Goal: Task Accomplishment & Management: Manage account settings

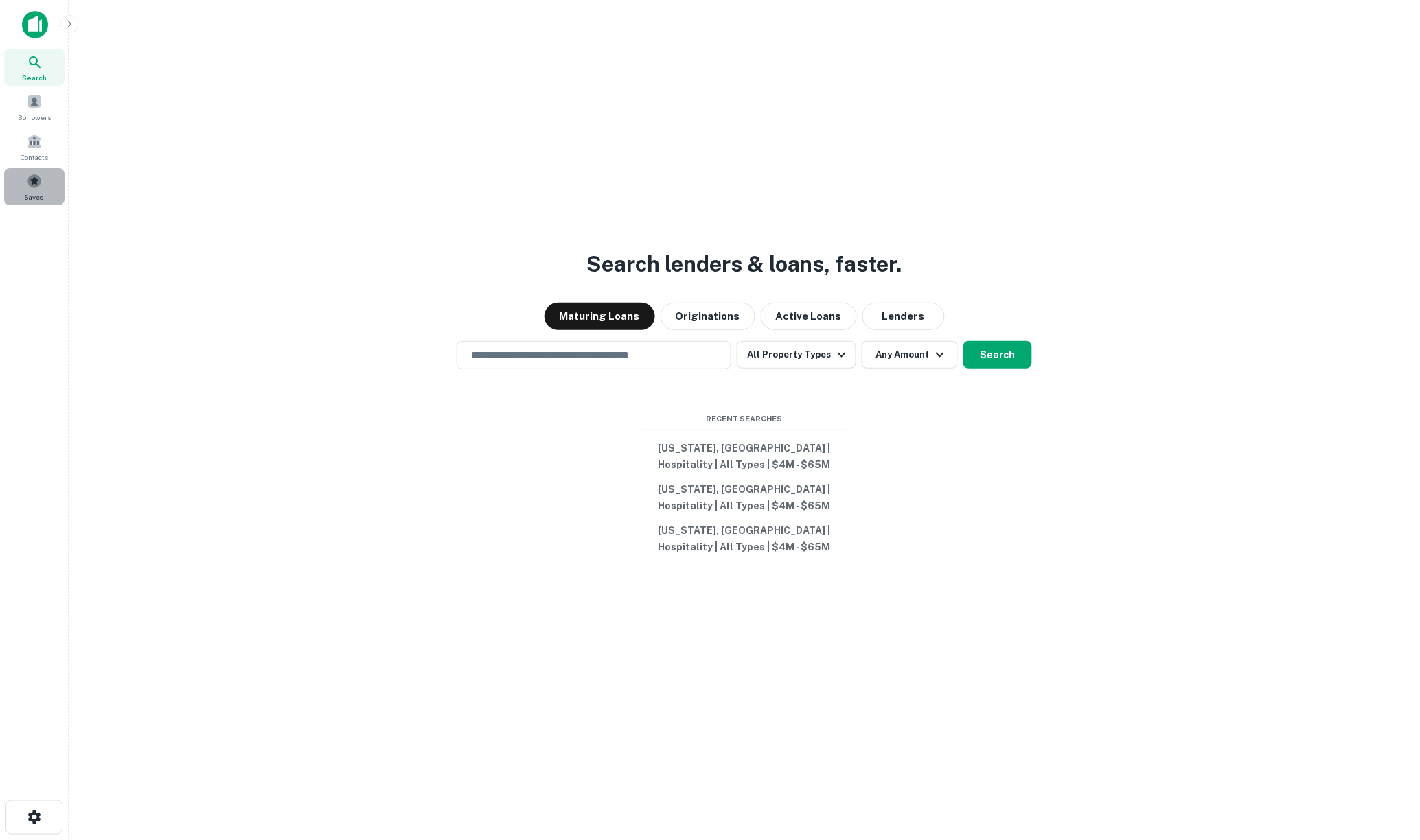
click at [30, 187] on span at bounding box center [35, 181] width 15 height 15
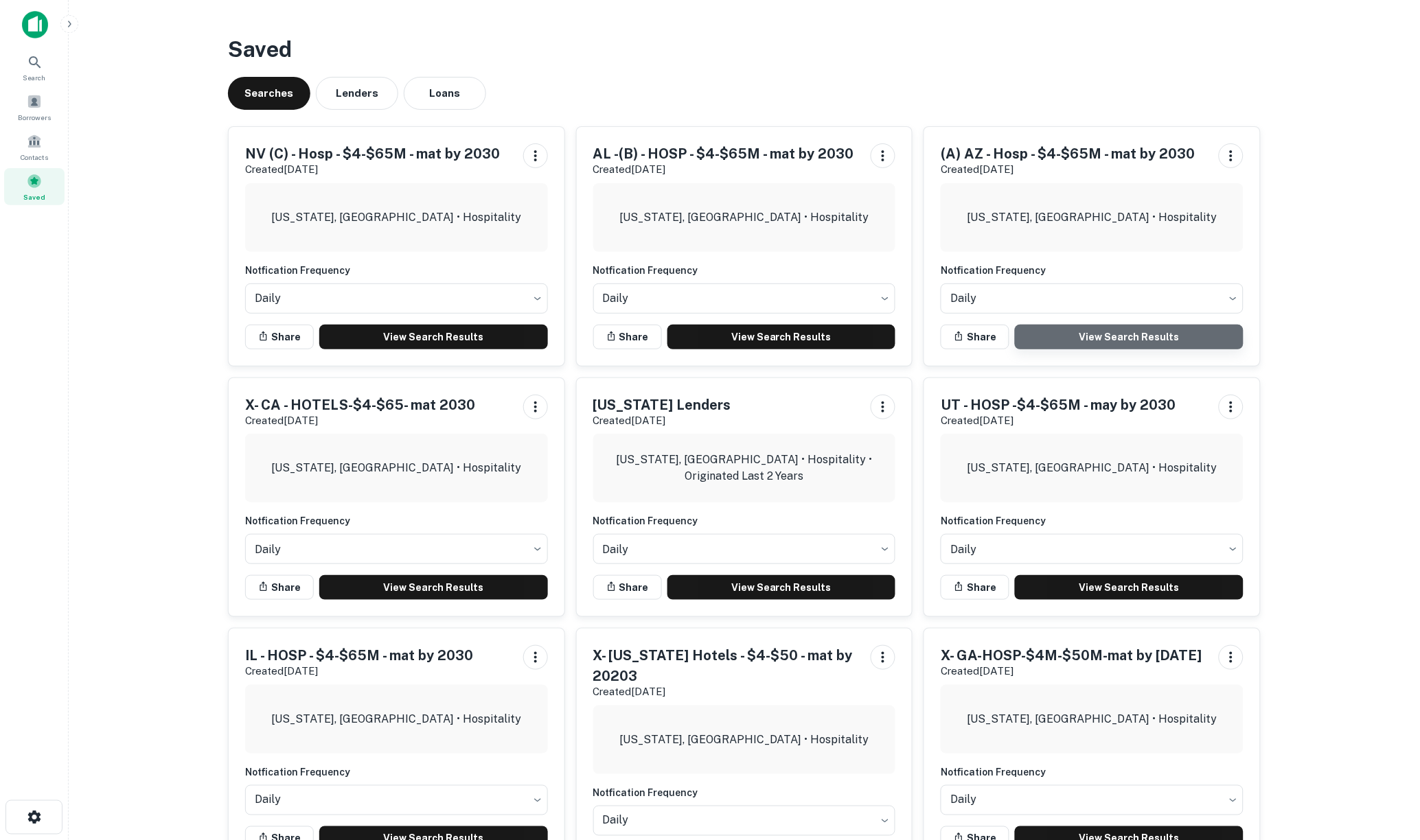
click at [1138, 339] on link "View Search Results" at bounding box center [1129, 337] width 229 height 25
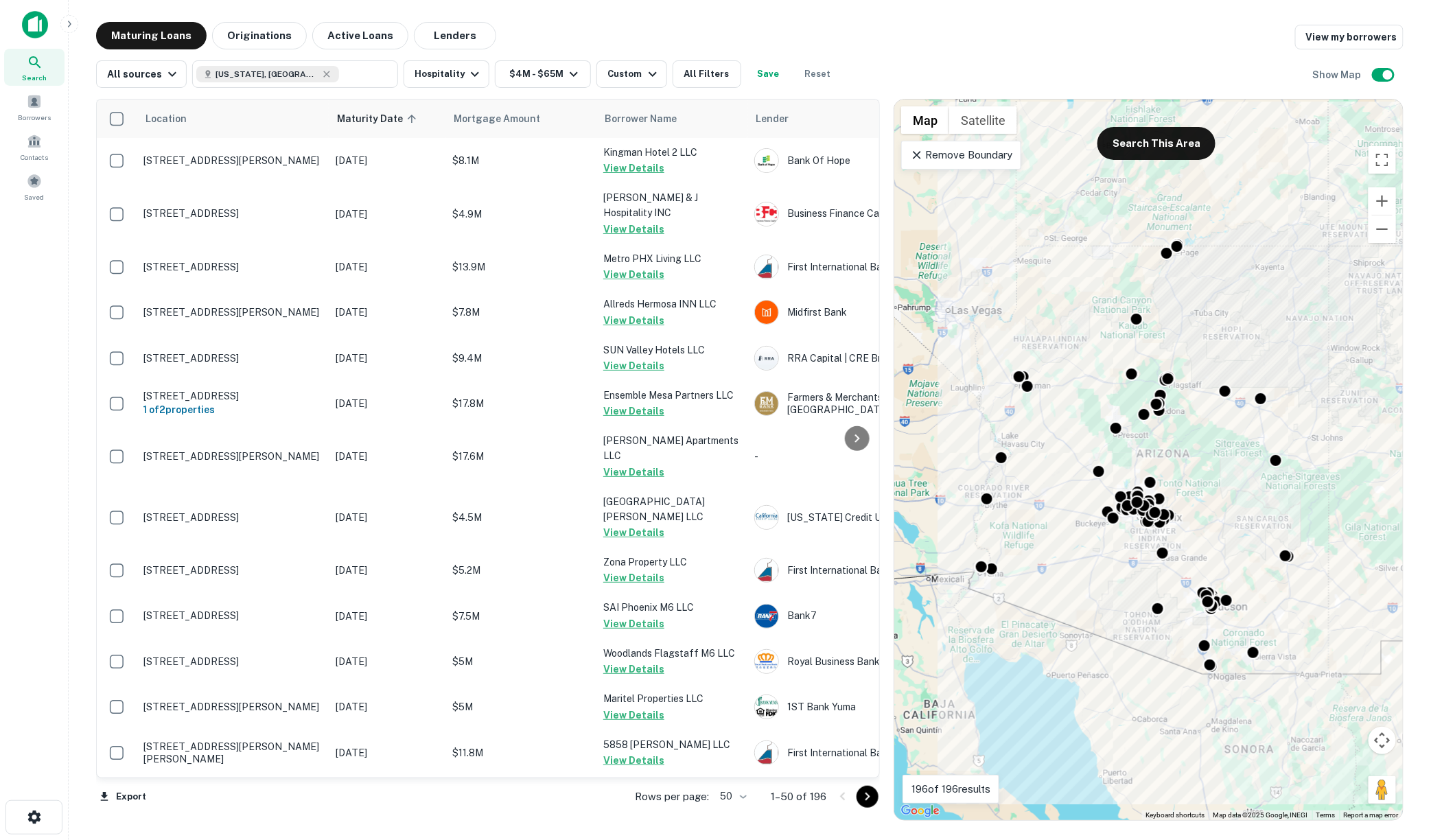
click at [748, 798] on body "Search Borrowers Contacts Saved Maturing Loans Originations Active Loans Lender…" at bounding box center [715, 420] width 1431 height 840
click at [738, 810] on li "100" at bounding box center [733, 811] width 39 height 25
click at [868, 798] on icon "Go to next page" at bounding box center [867, 797] width 5 height 9
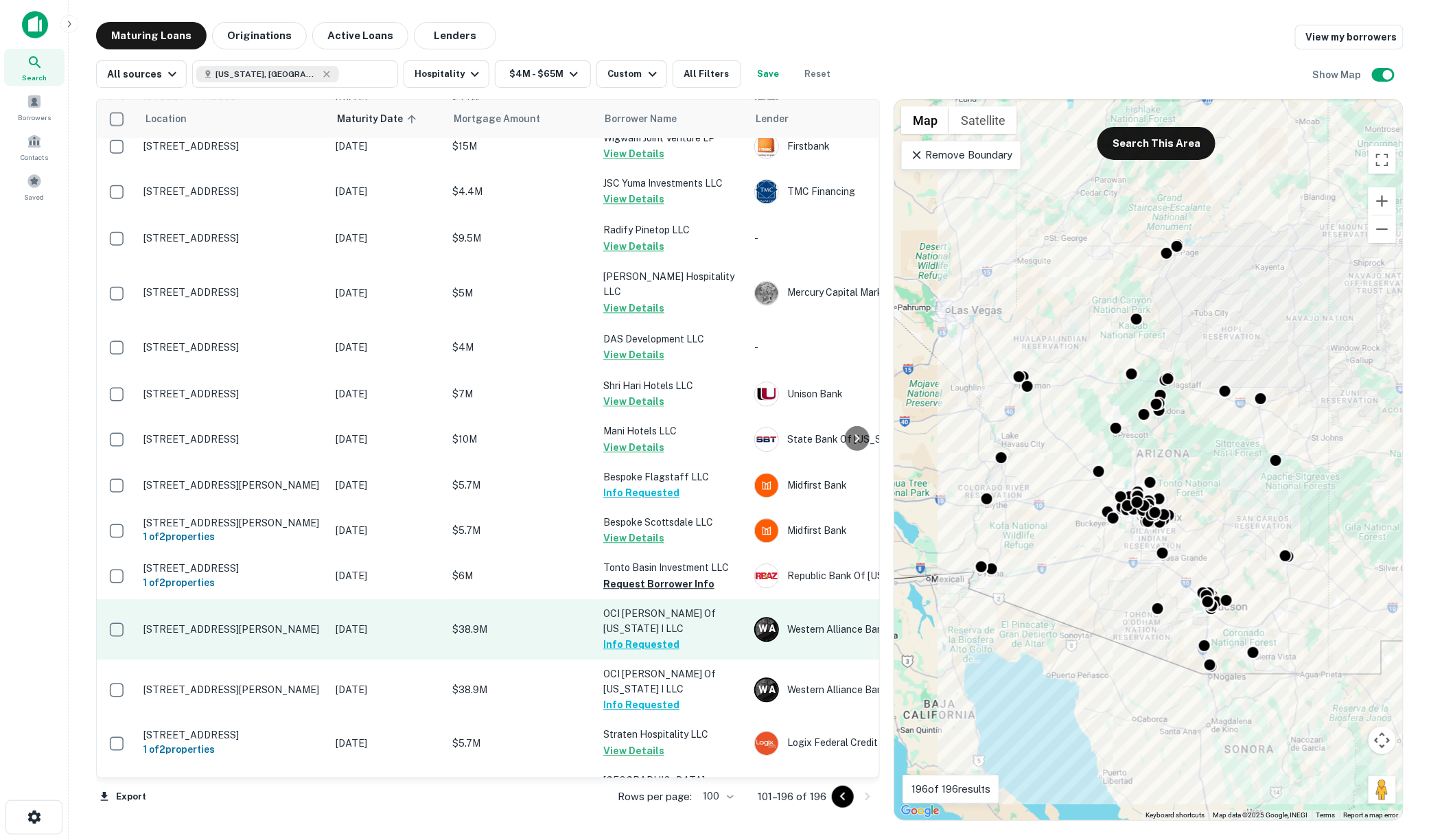
scroll to position [1601, 0]
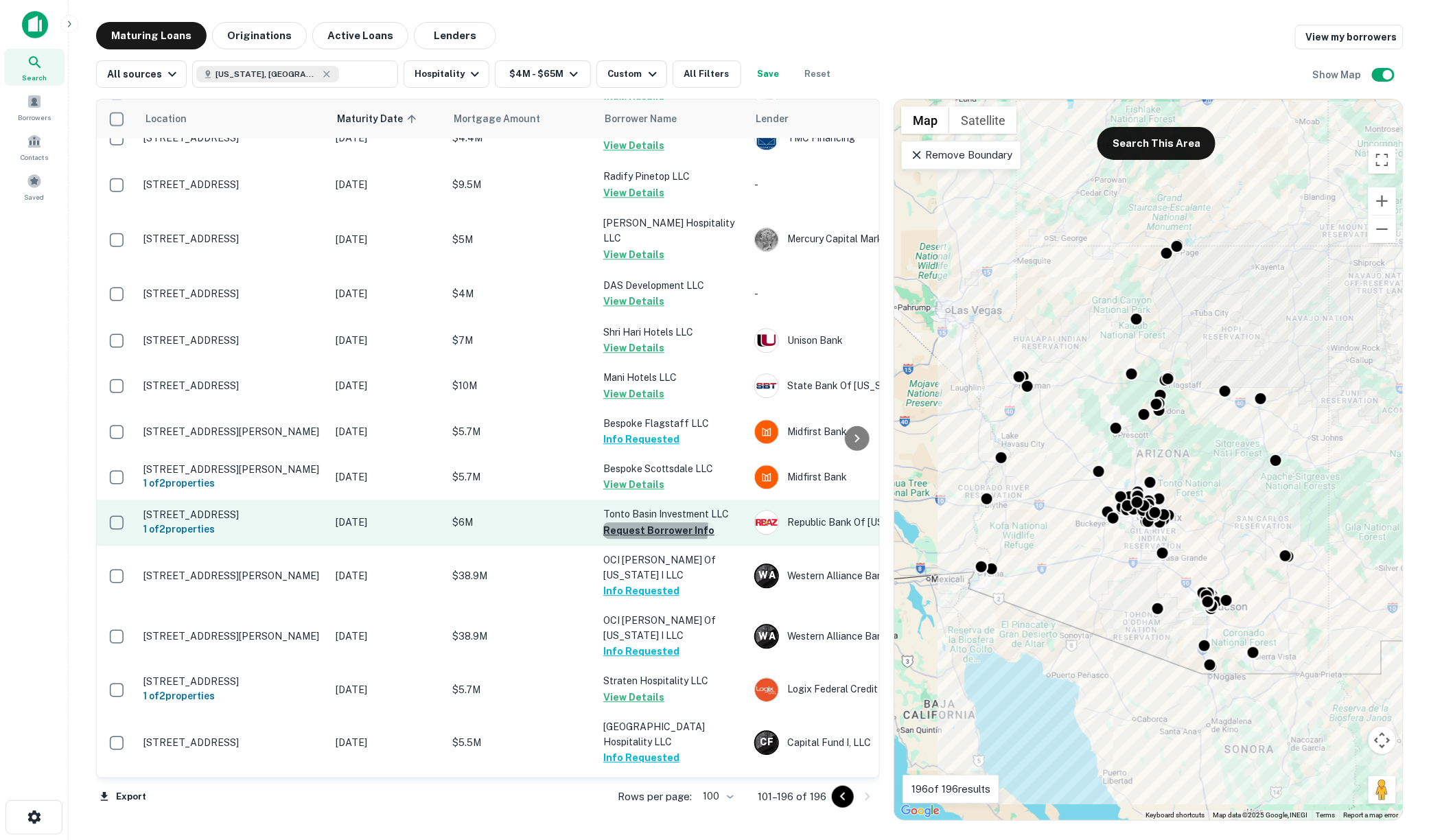
click at [634, 522] on button "Request Borrower Info" at bounding box center [659, 530] width 112 height 16
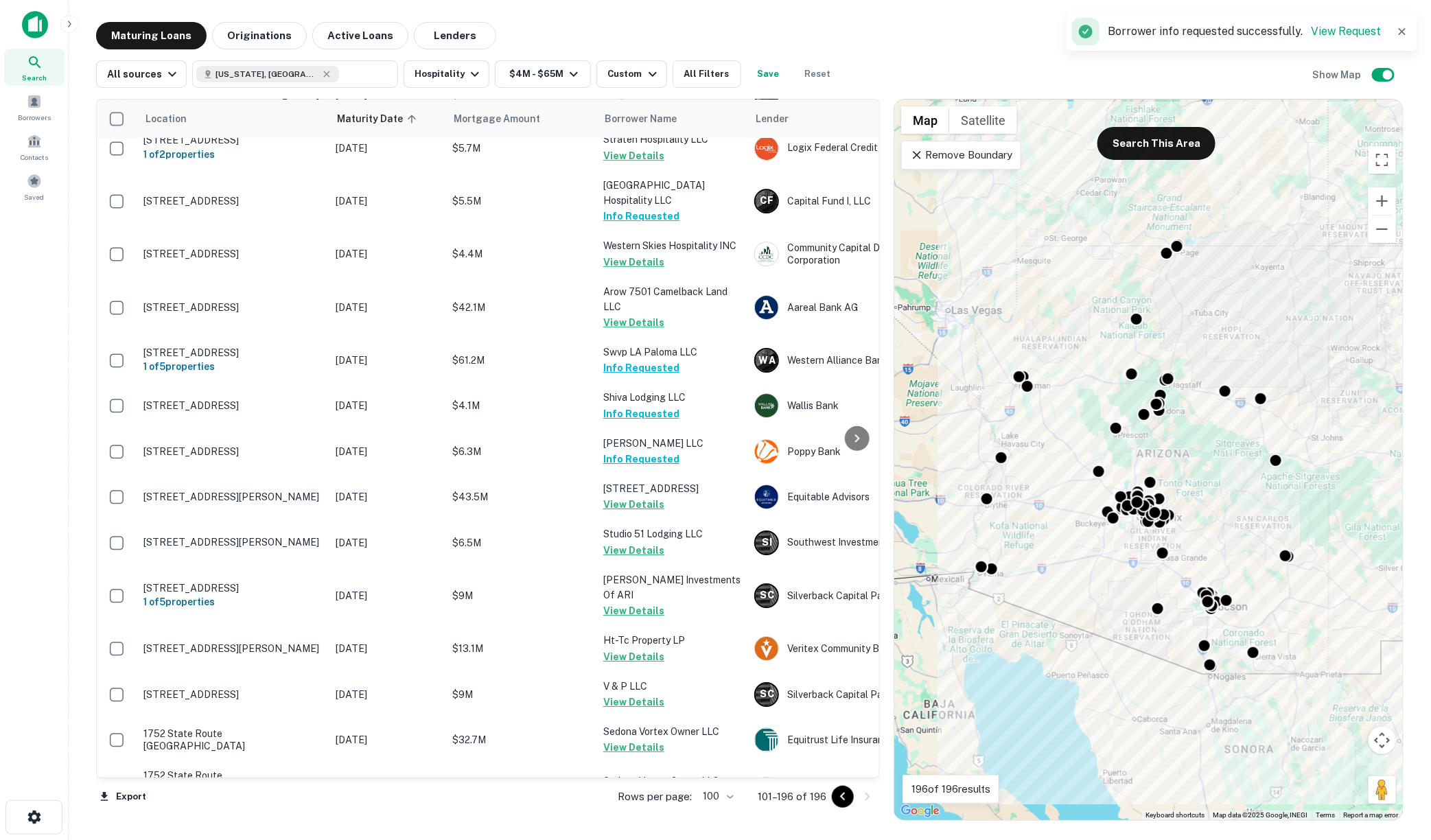
scroll to position [2363, 0]
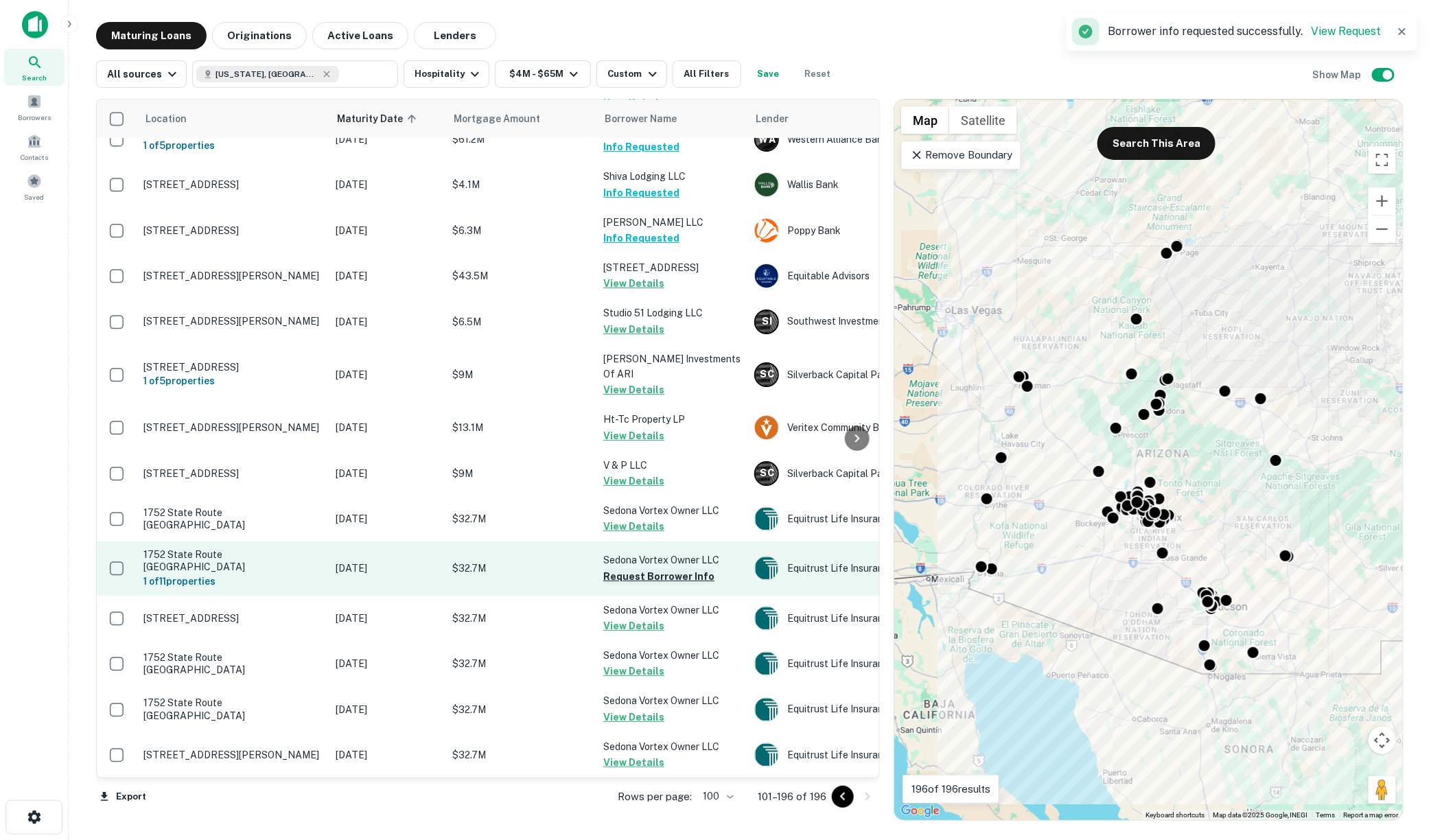
click at [641, 569] on button "Request Borrower Info" at bounding box center [659, 576] width 112 height 16
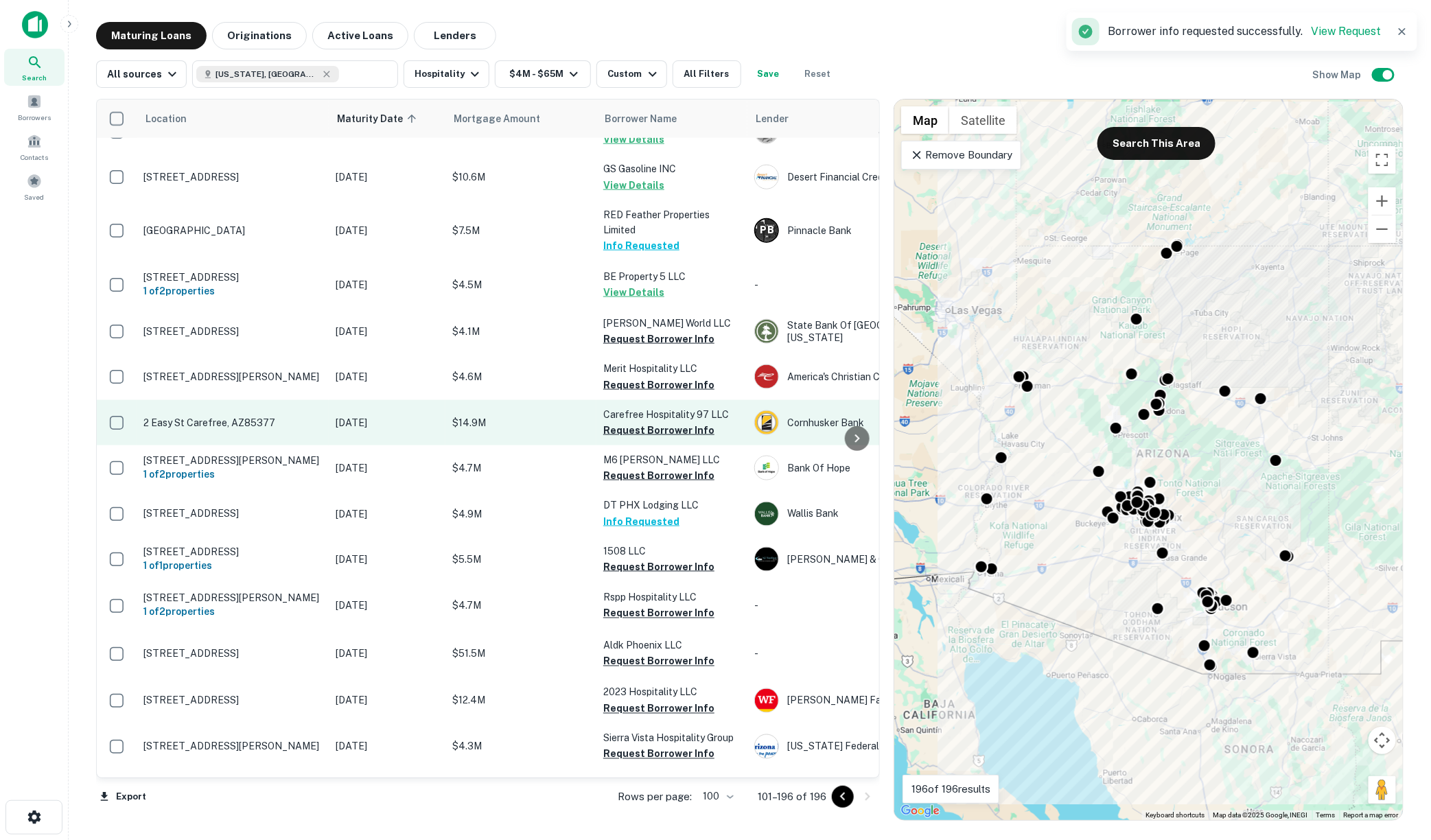
scroll to position [3354, 0]
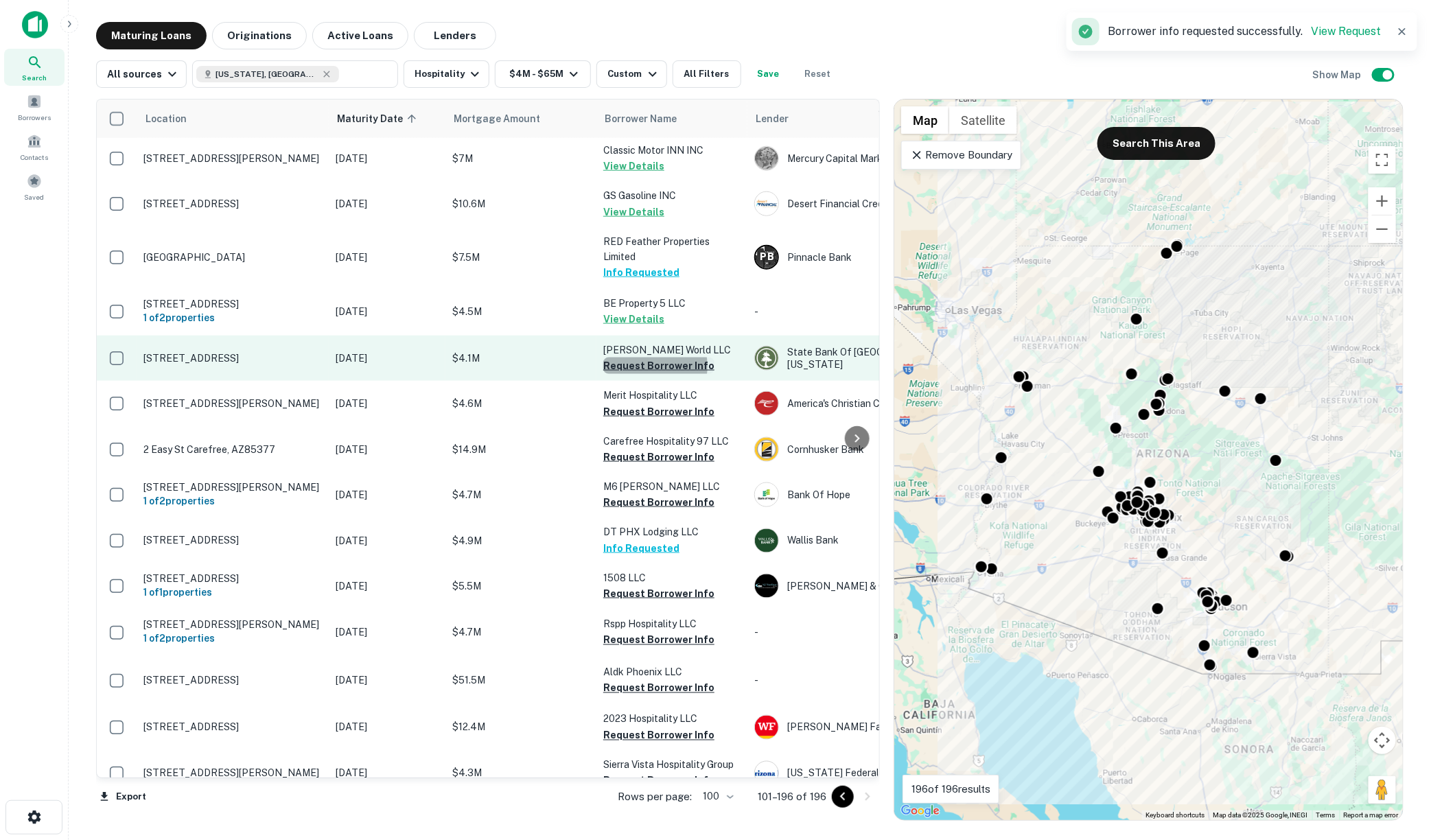
click at [644, 358] on button "Request Borrower Info" at bounding box center [659, 366] width 112 height 16
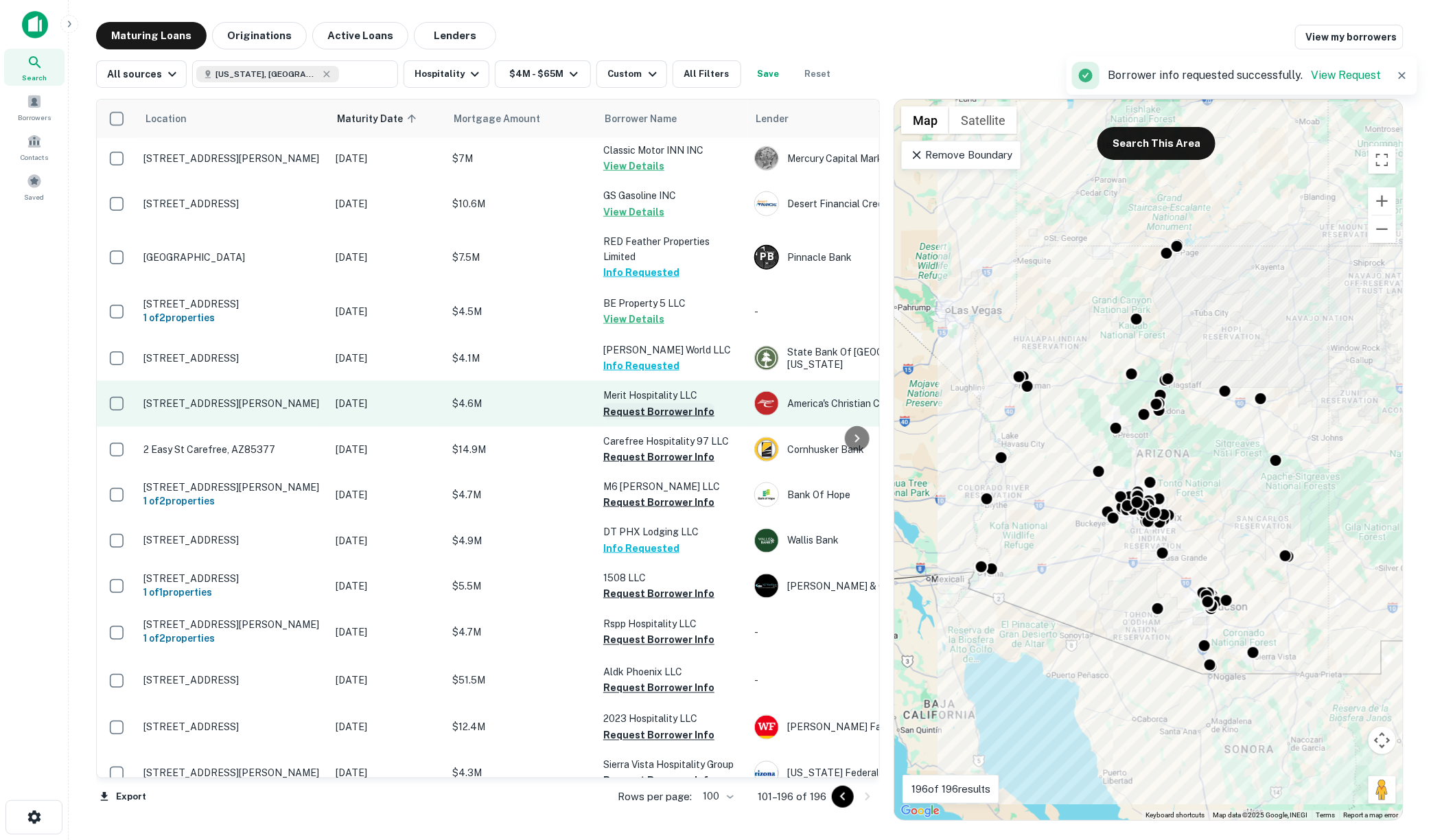
click at [644, 403] on button "Request Borrower Info" at bounding box center [659, 411] width 112 height 16
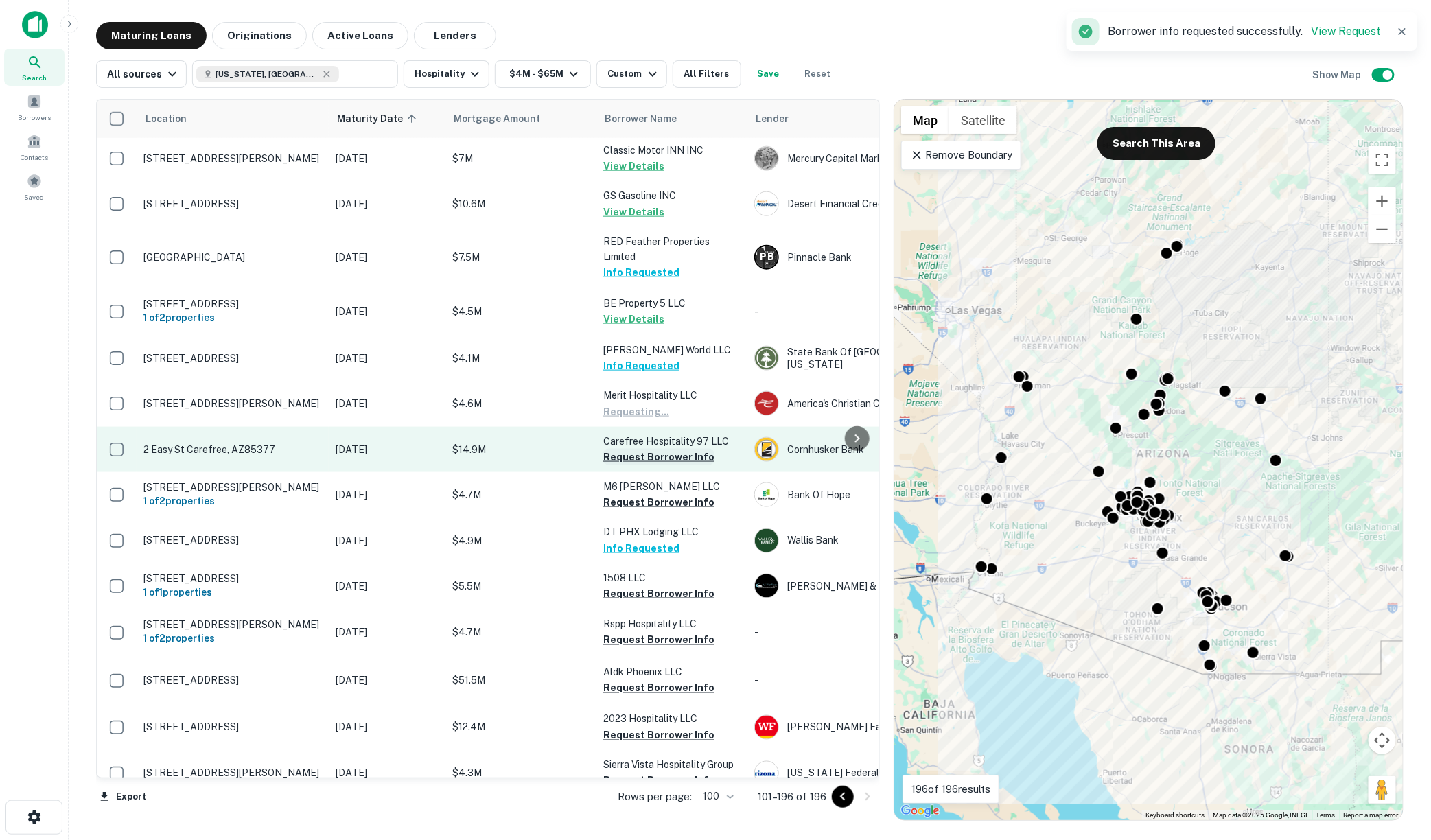
click at [644, 448] on button "Request Borrower Info" at bounding box center [659, 456] width 112 height 16
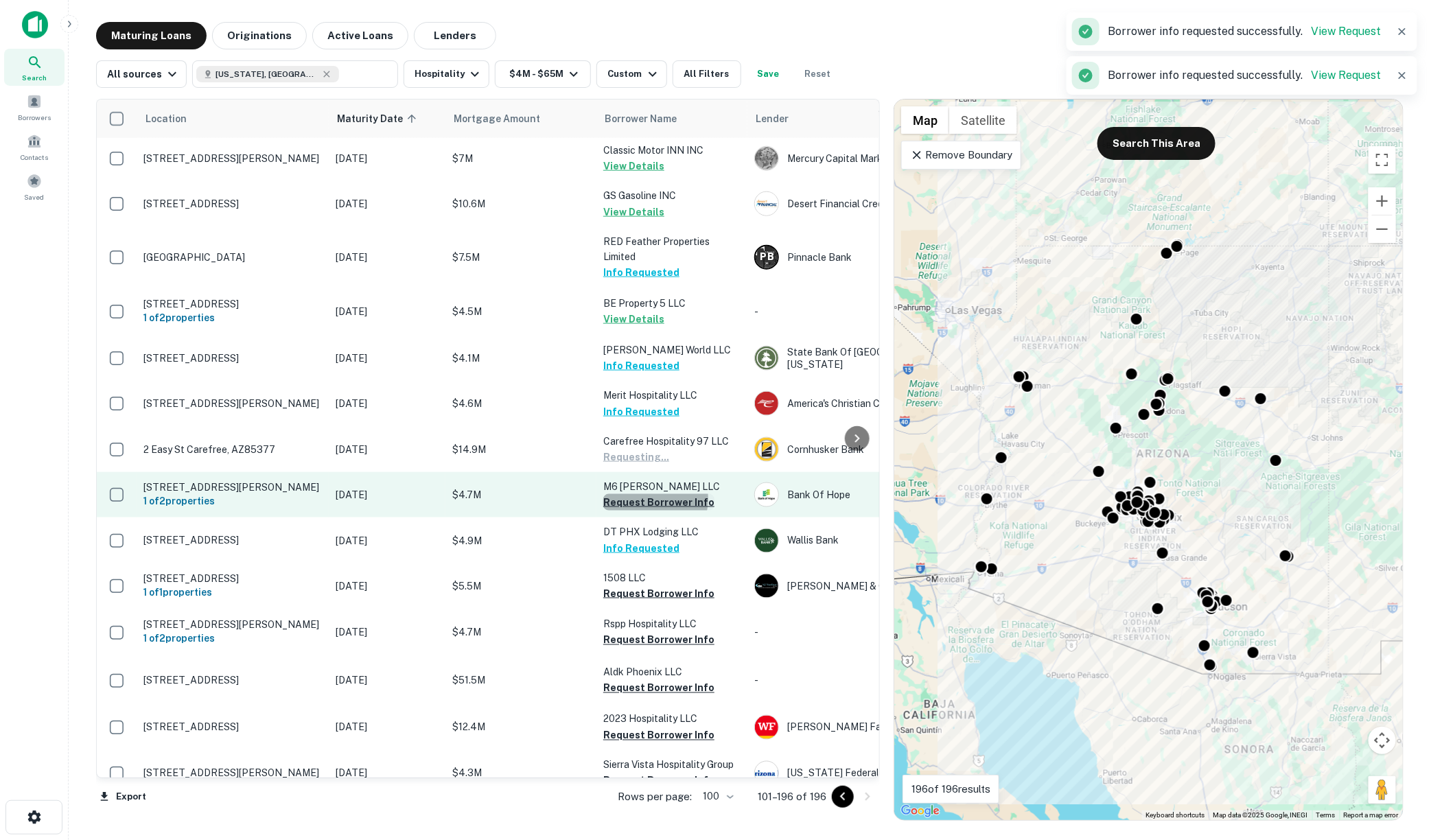
click at [644, 495] on button "Request Borrower Info" at bounding box center [659, 502] width 112 height 16
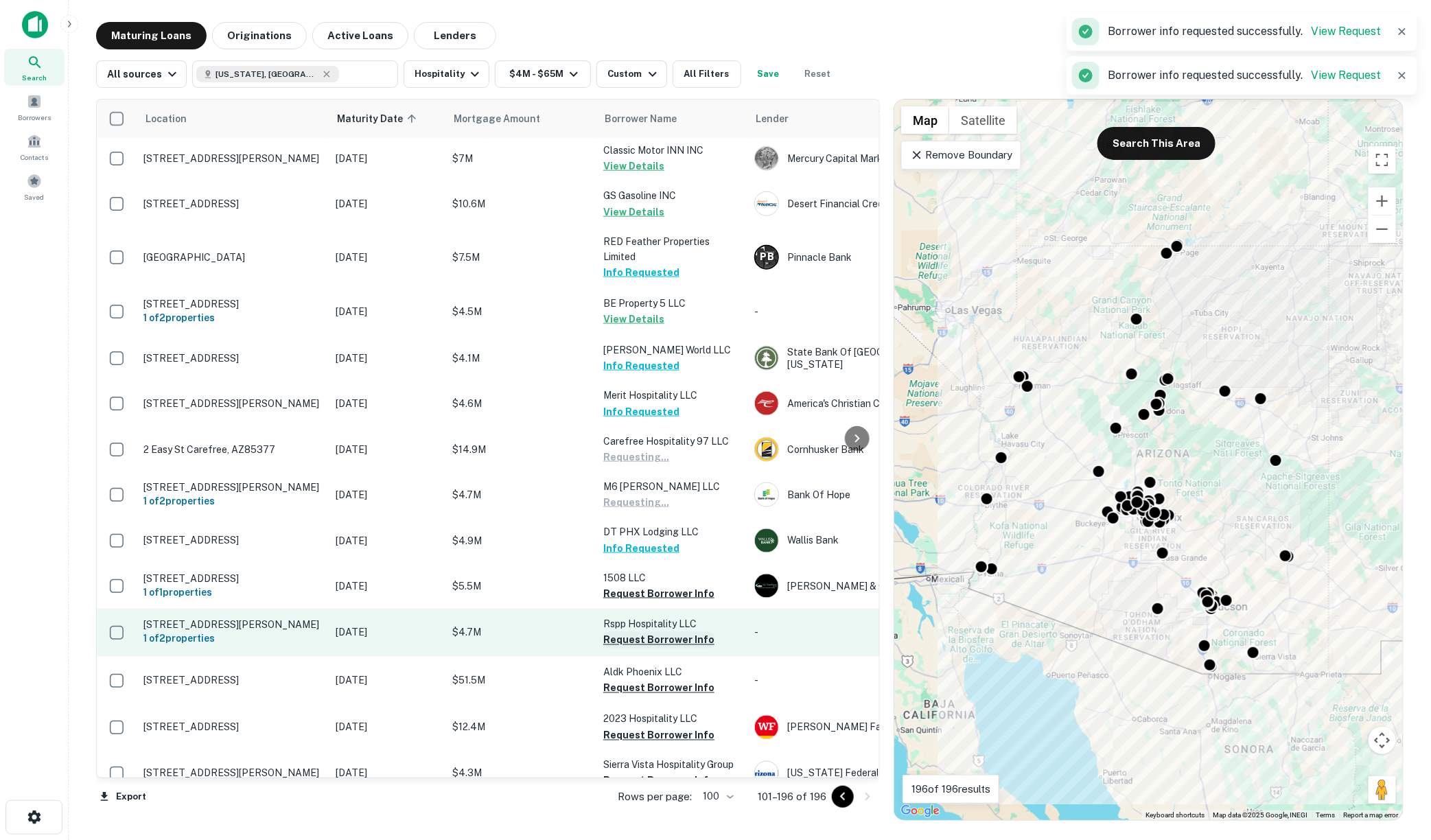
click at [643, 585] on button "Request Borrower Info" at bounding box center [659, 593] width 112 height 16
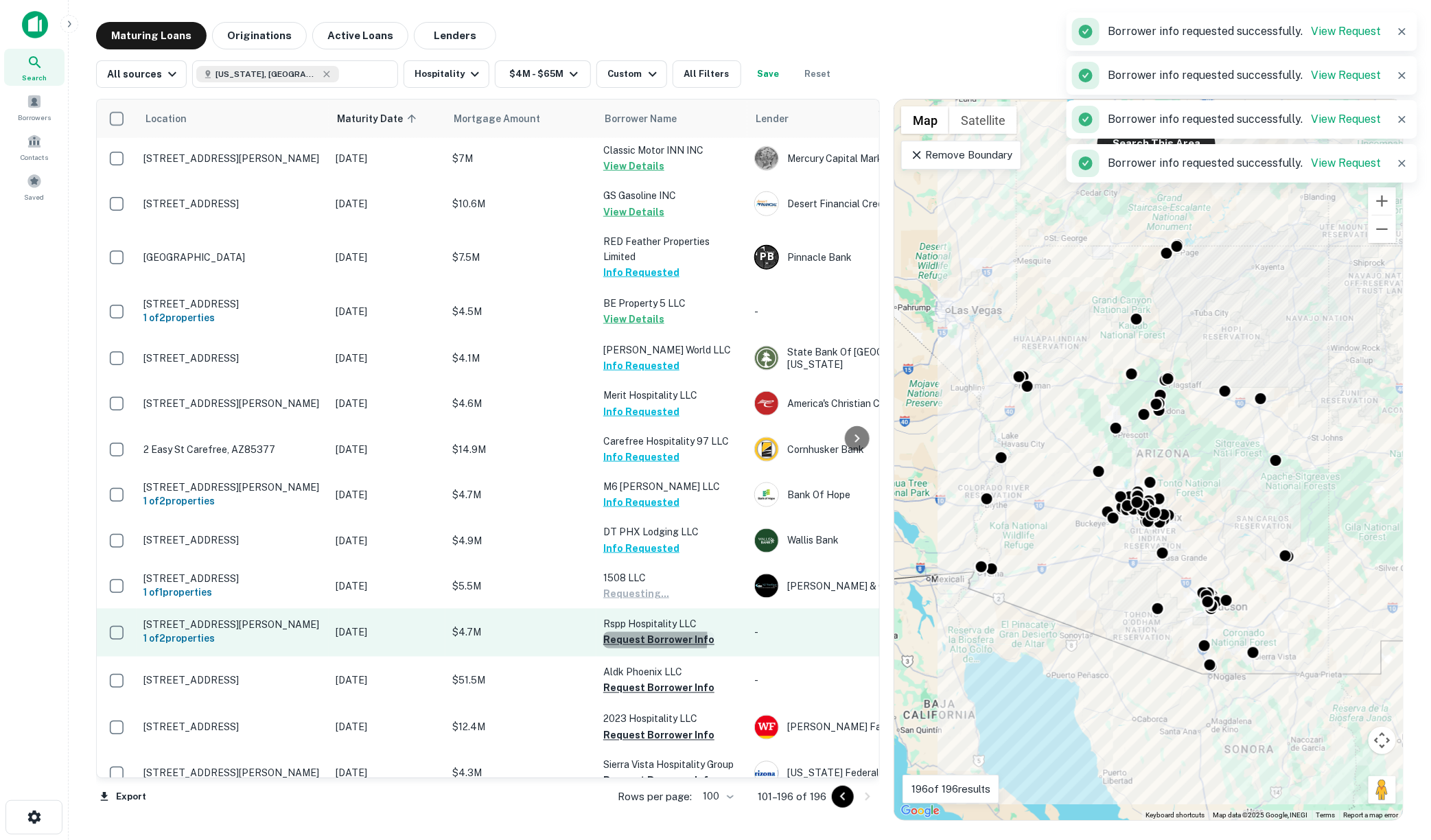
click at [640, 632] on button "Request Borrower Info" at bounding box center [659, 640] width 112 height 16
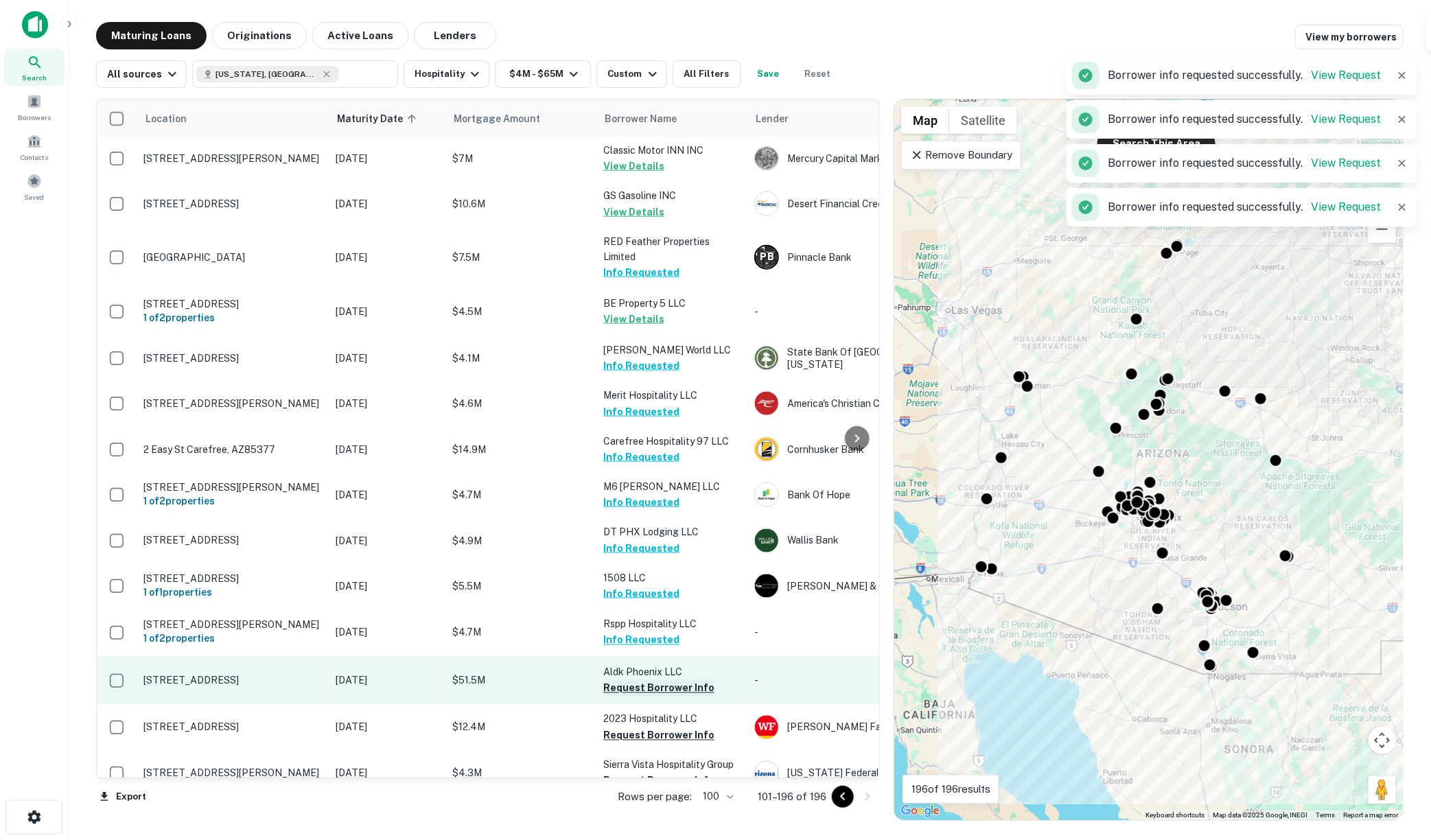
click at [640, 680] on button "Request Borrower Info" at bounding box center [659, 688] width 112 height 16
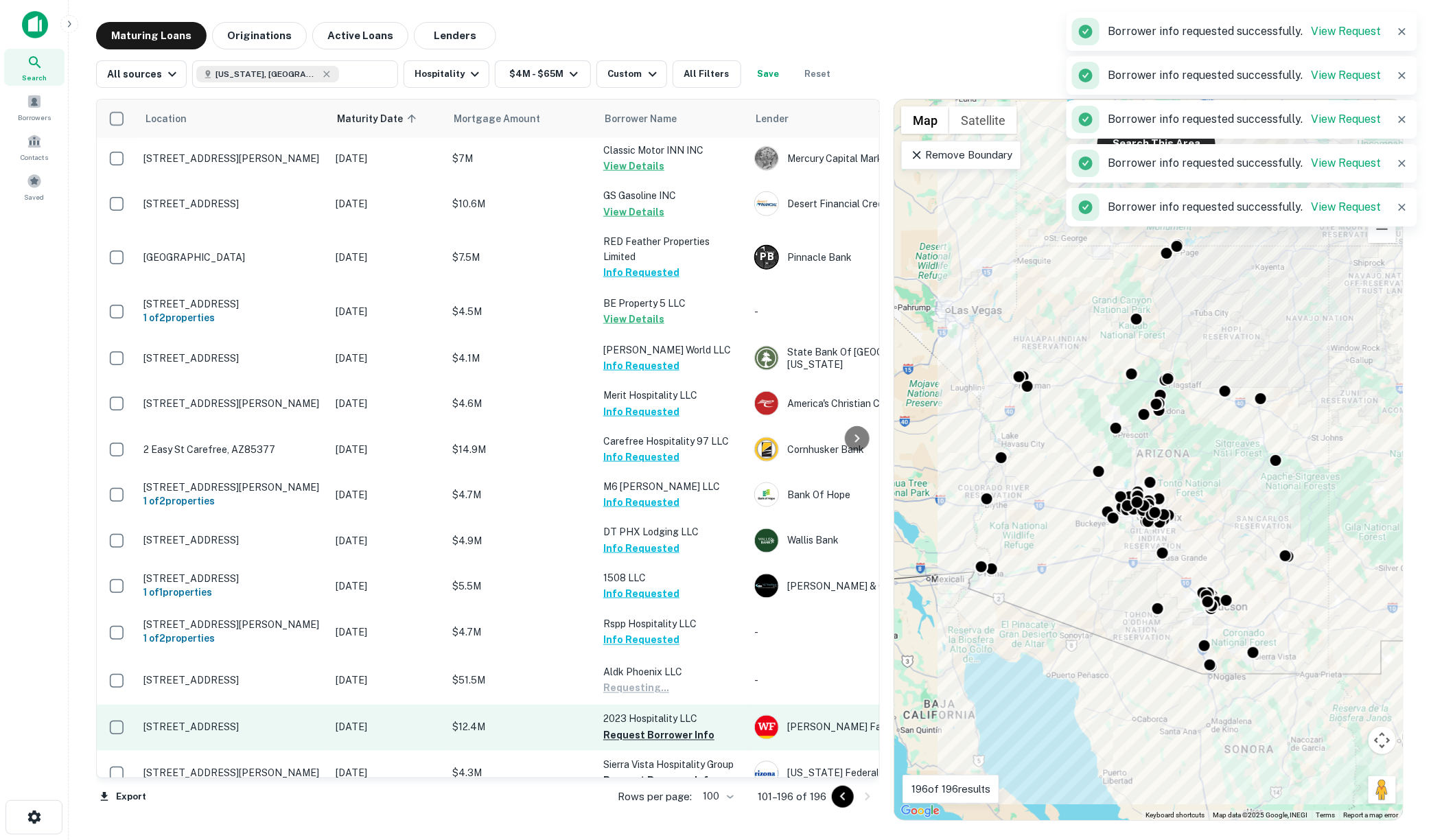
click at [641, 727] on button "Request Borrower Info" at bounding box center [659, 735] width 112 height 16
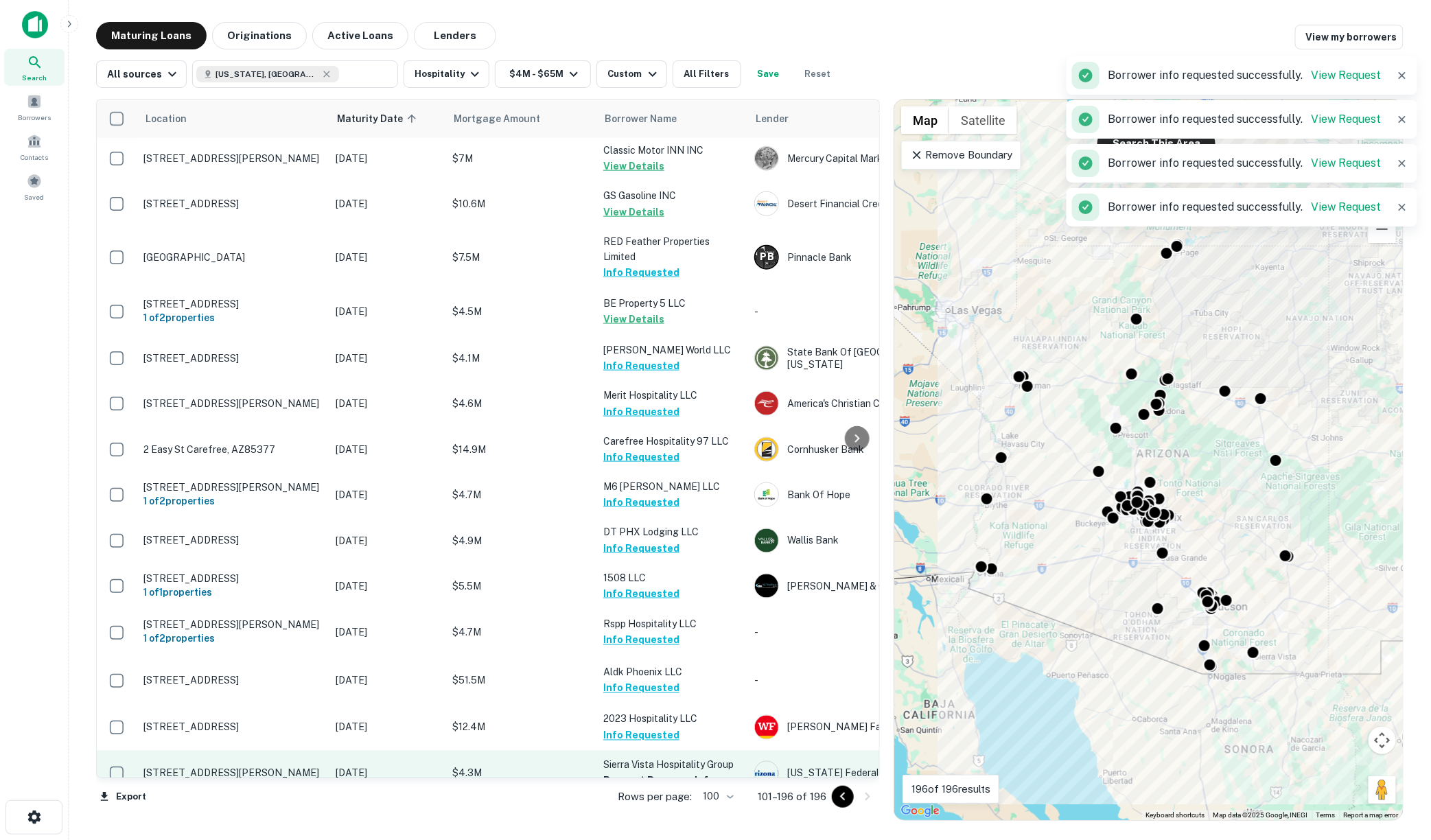
scroll to position [3431, 0]
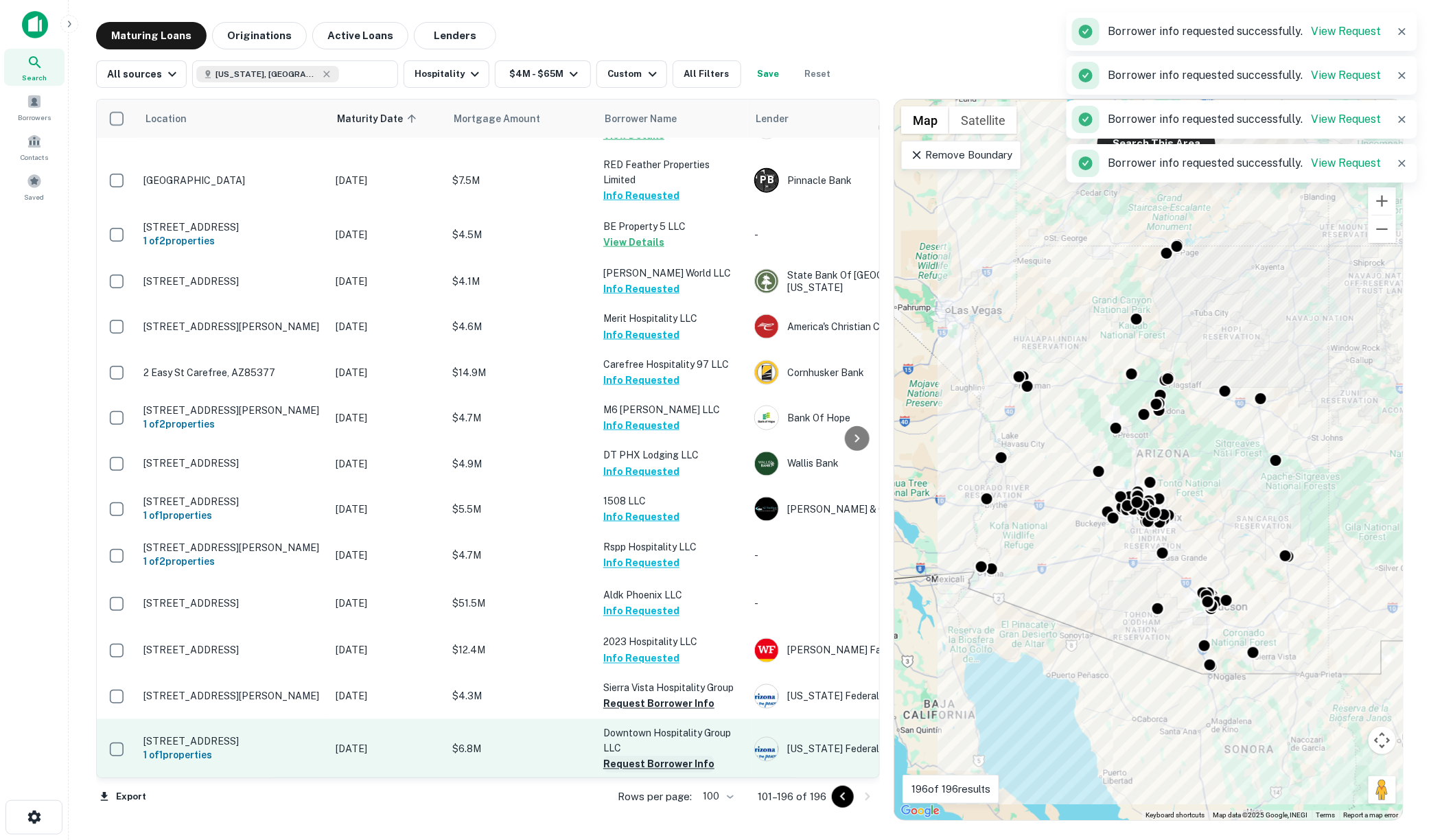
click at [629, 696] on button "Request Borrower Info" at bounding box center [659, 703] width 112 height 16
click at [627, 756] on button "Request Borrower Info" at bounding box center [659, 764] width 112 height 16
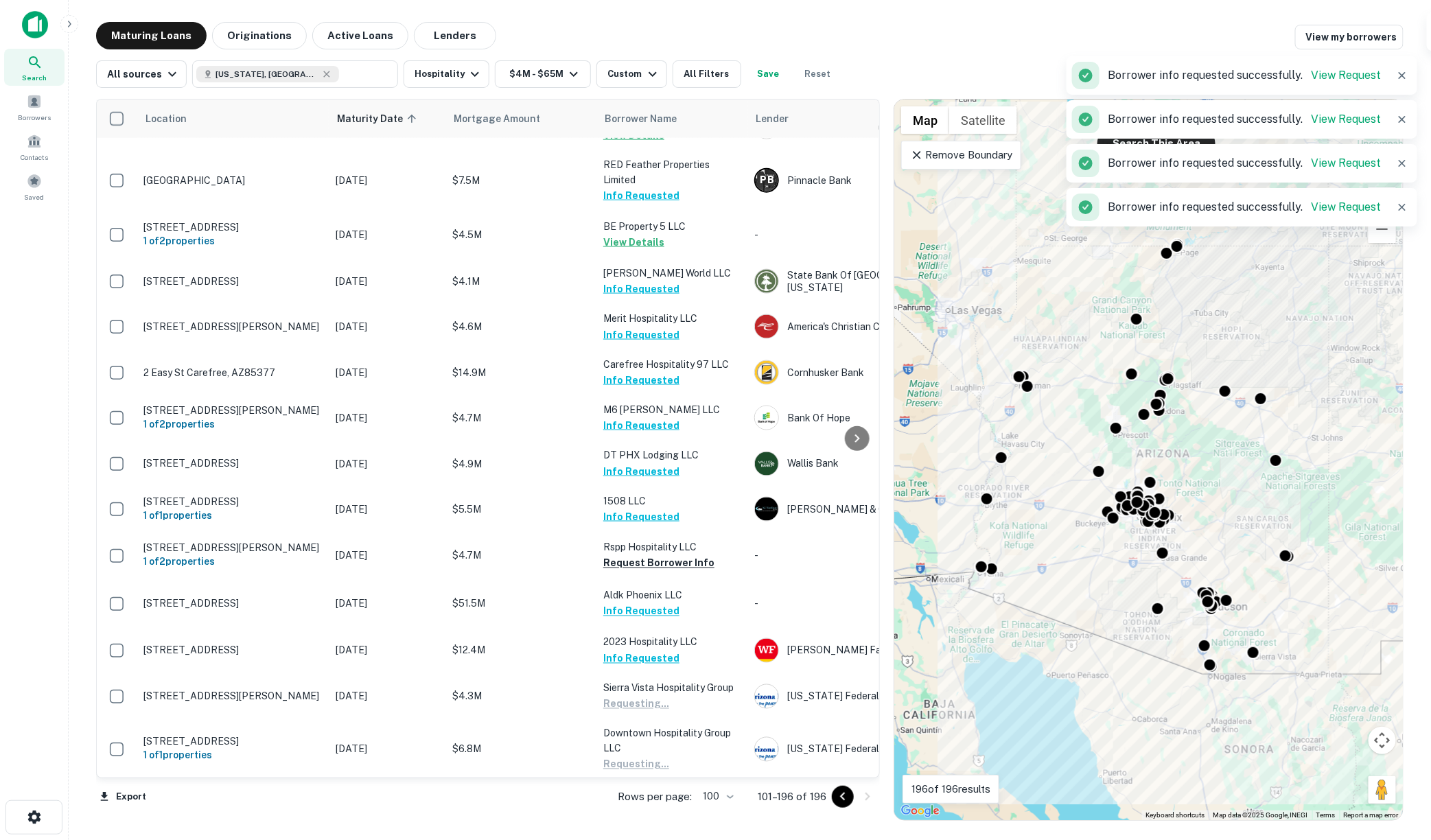
scroll to position [3660, 0]
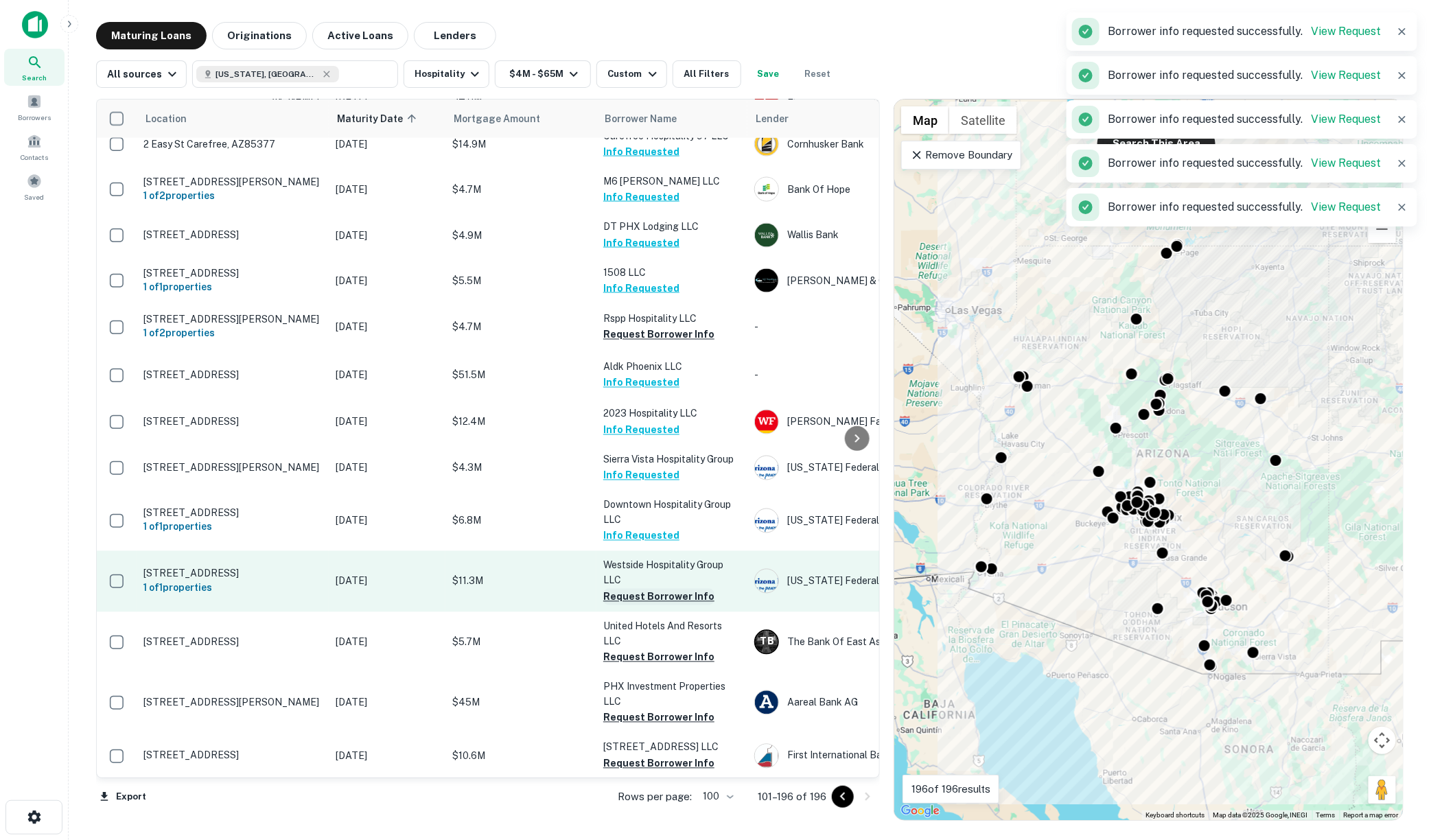
click at [678, 589] on button "Request Borrower Info" at bounding box center [659, 597] width 112 height 16
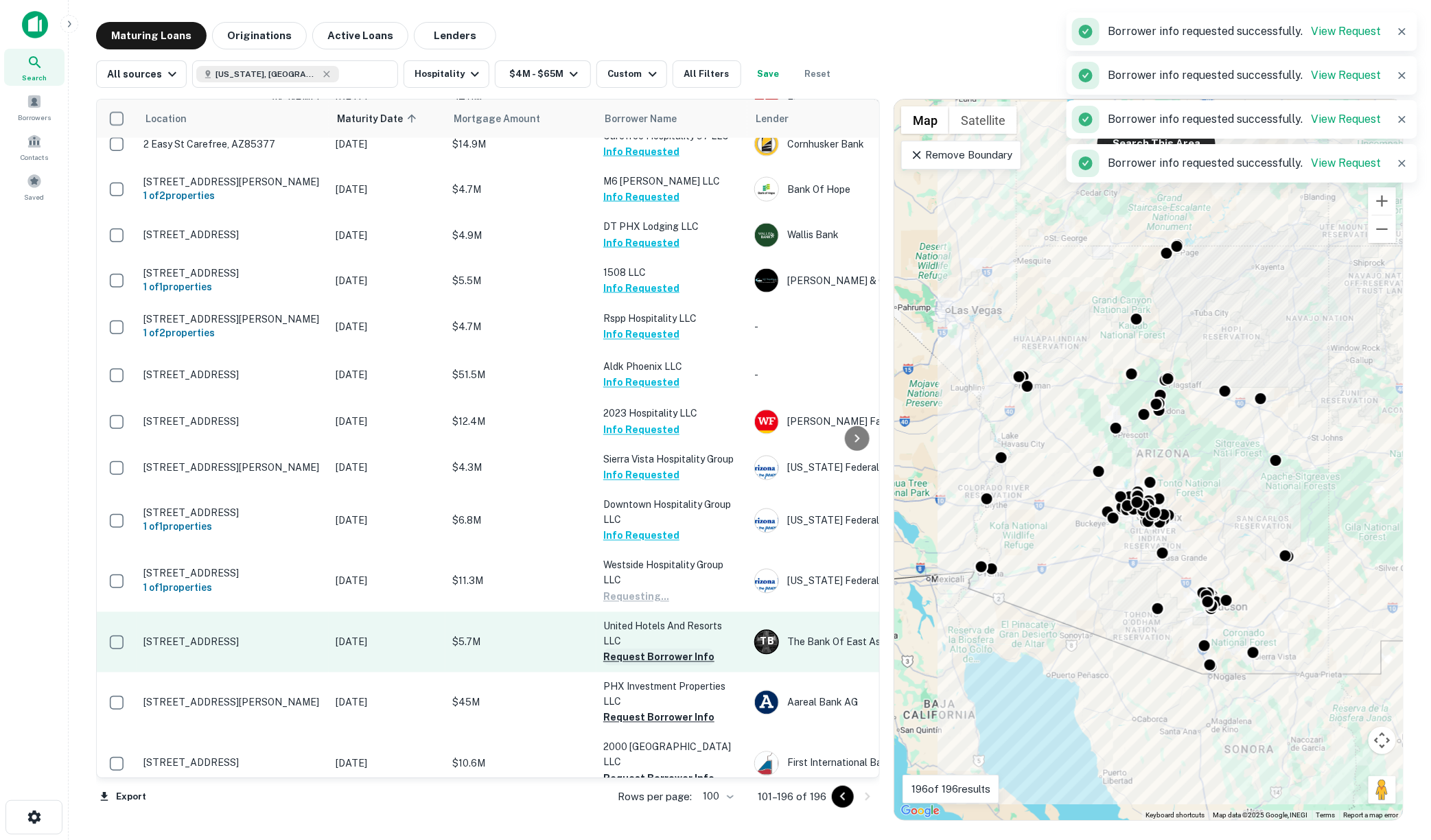
click at [633, 649] on button "Request Borrower Info" at bounding box center [659, 657] width 112 height 16
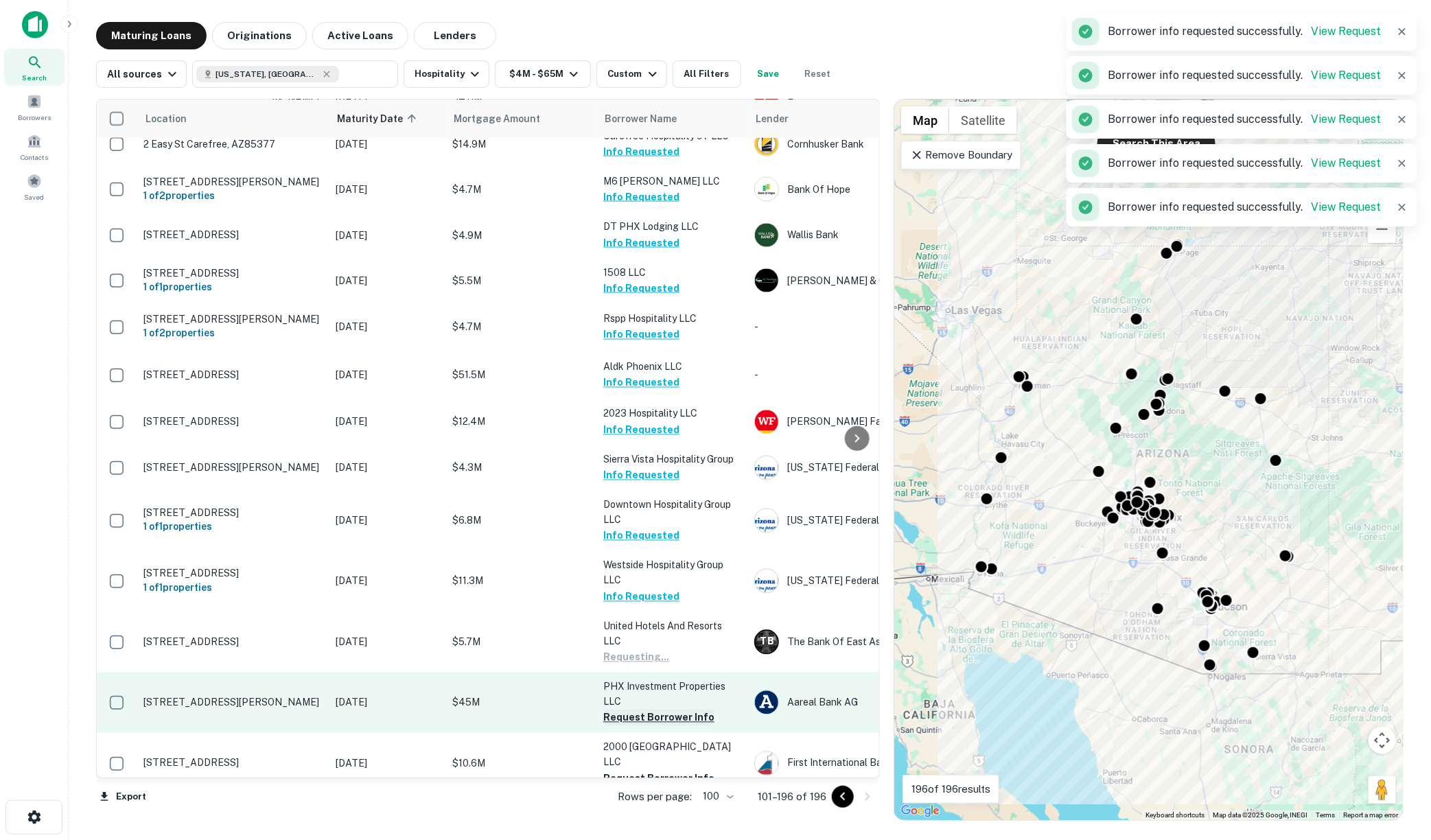
click at [626, 709] on button "Request Borrower Info" at bounding box center [659, 717] width 112 height 16
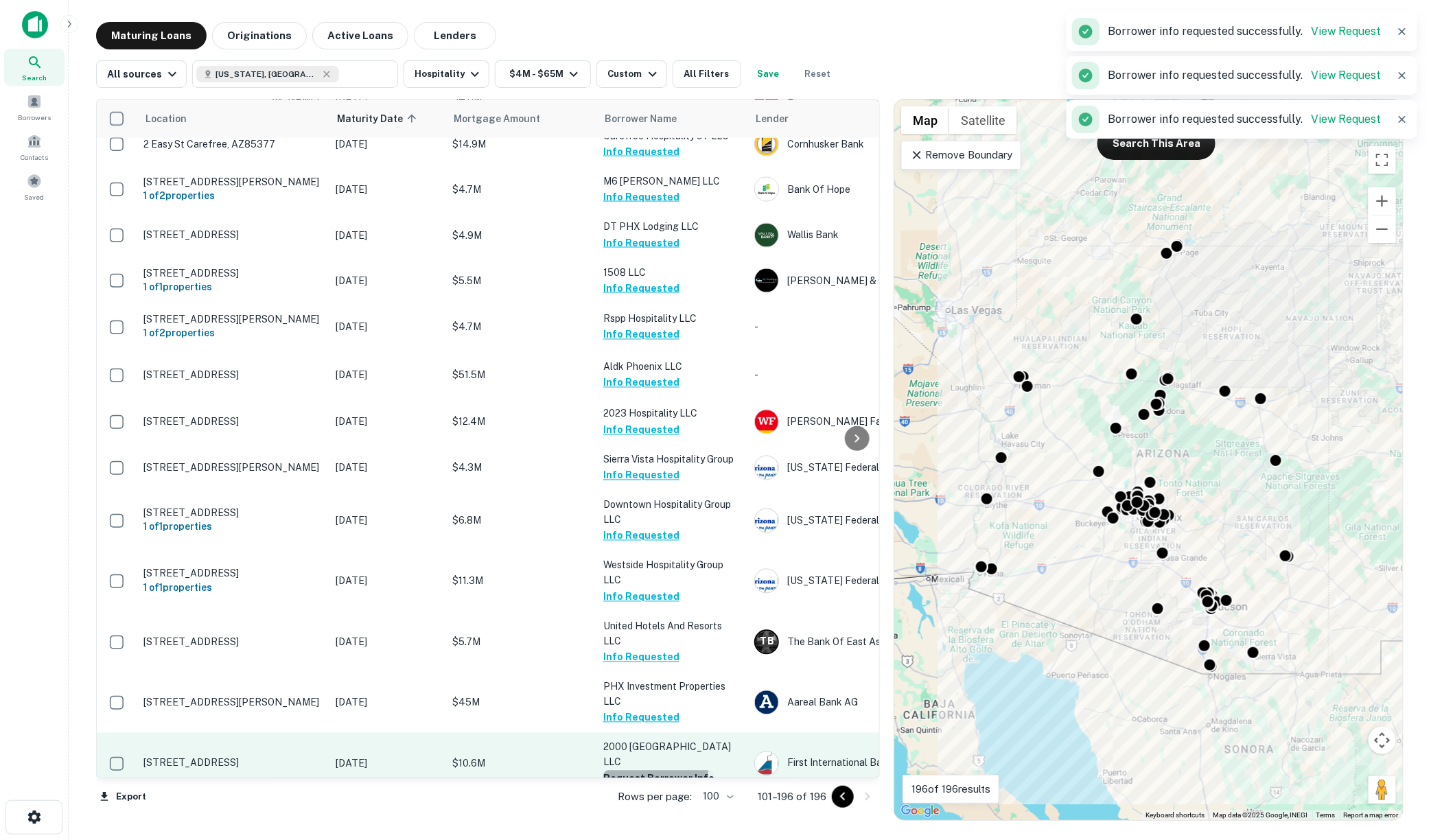
click at [631, 771] on button "Request Borrower Info" at bounding box center [659, 778] width 112 height 16
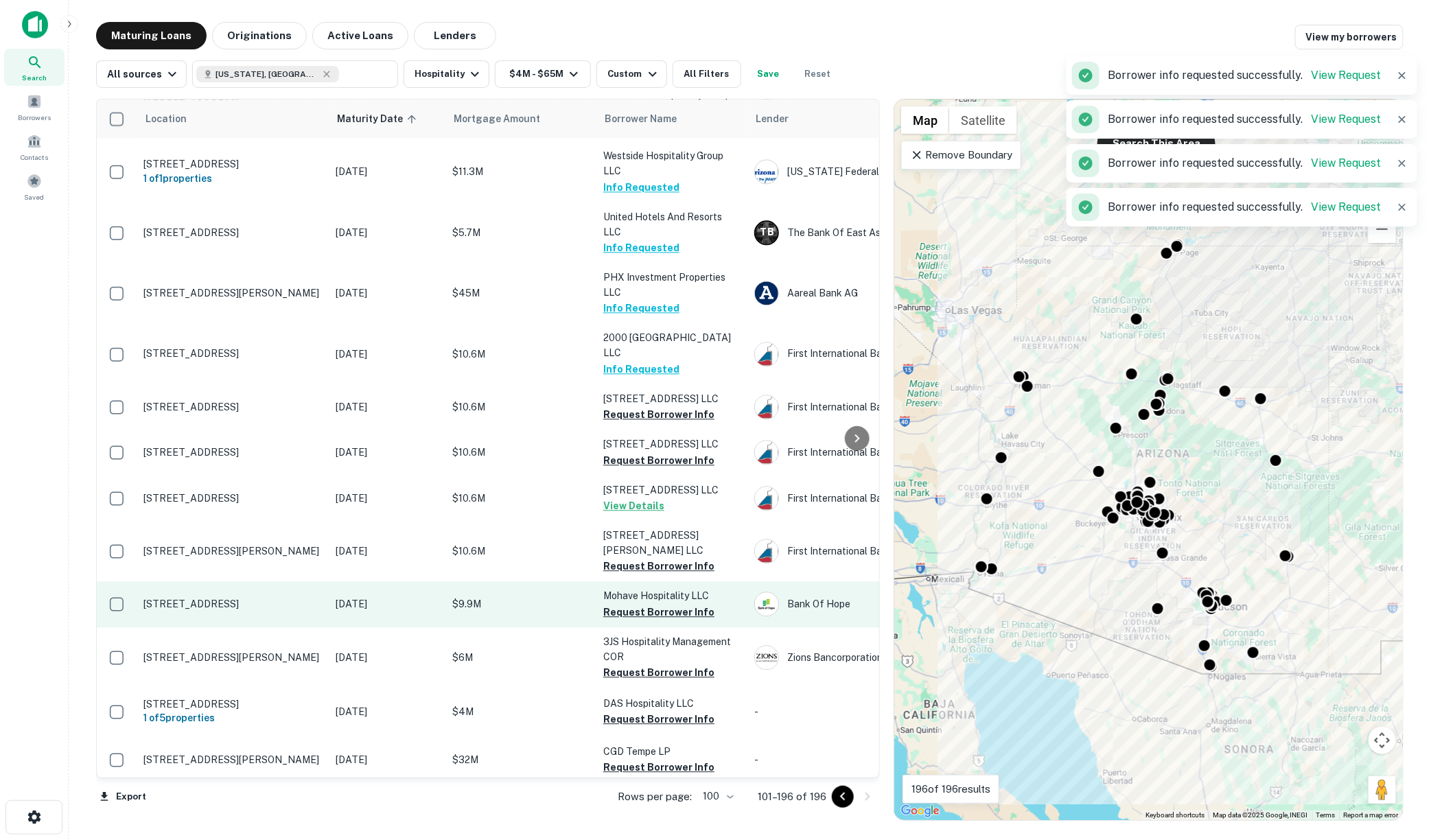
scroll to position [4070, 0]
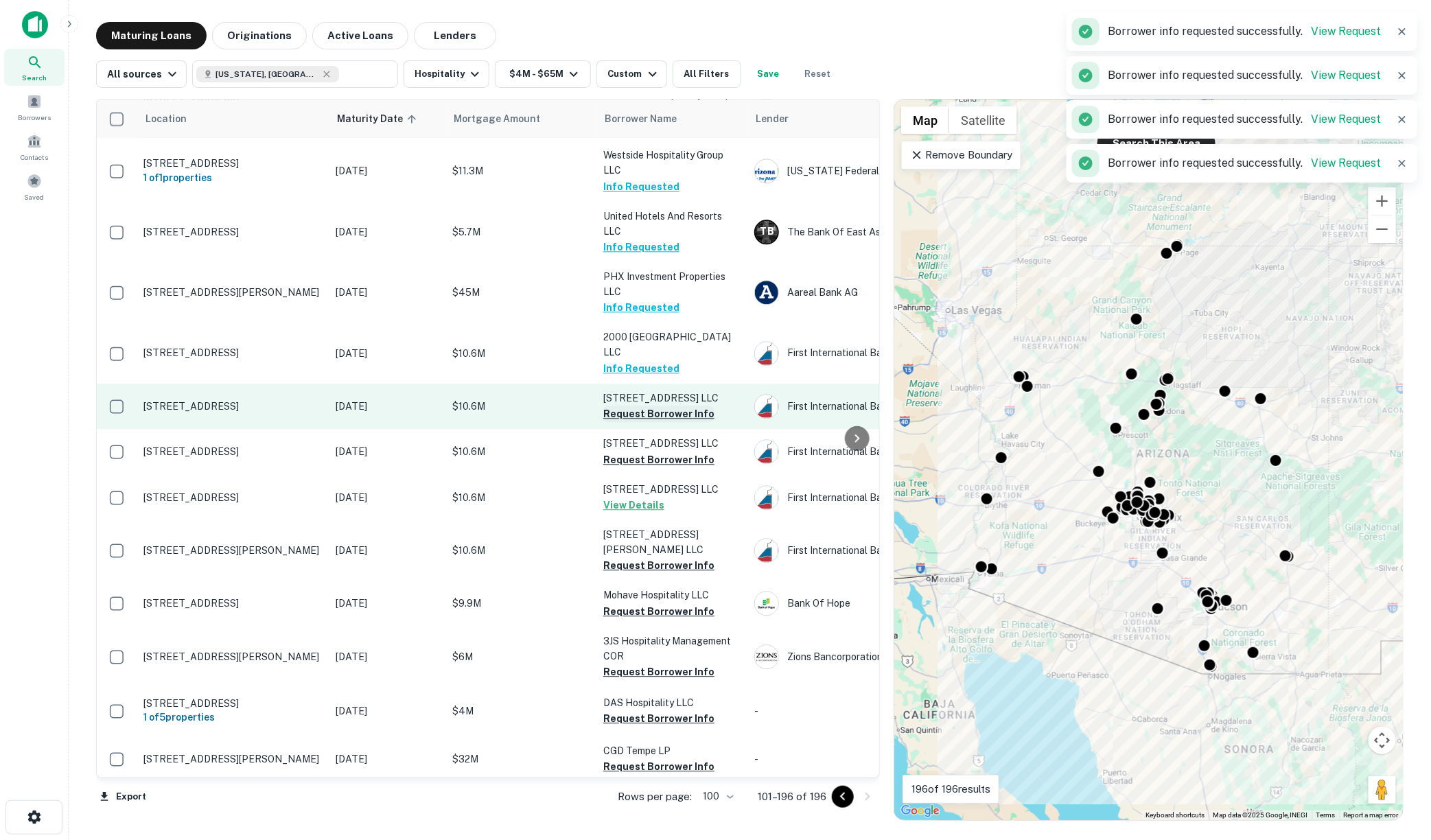
click at [646, 406] on button "Request Borrower Info" at bounding box center [659, 414] width 112 height 16
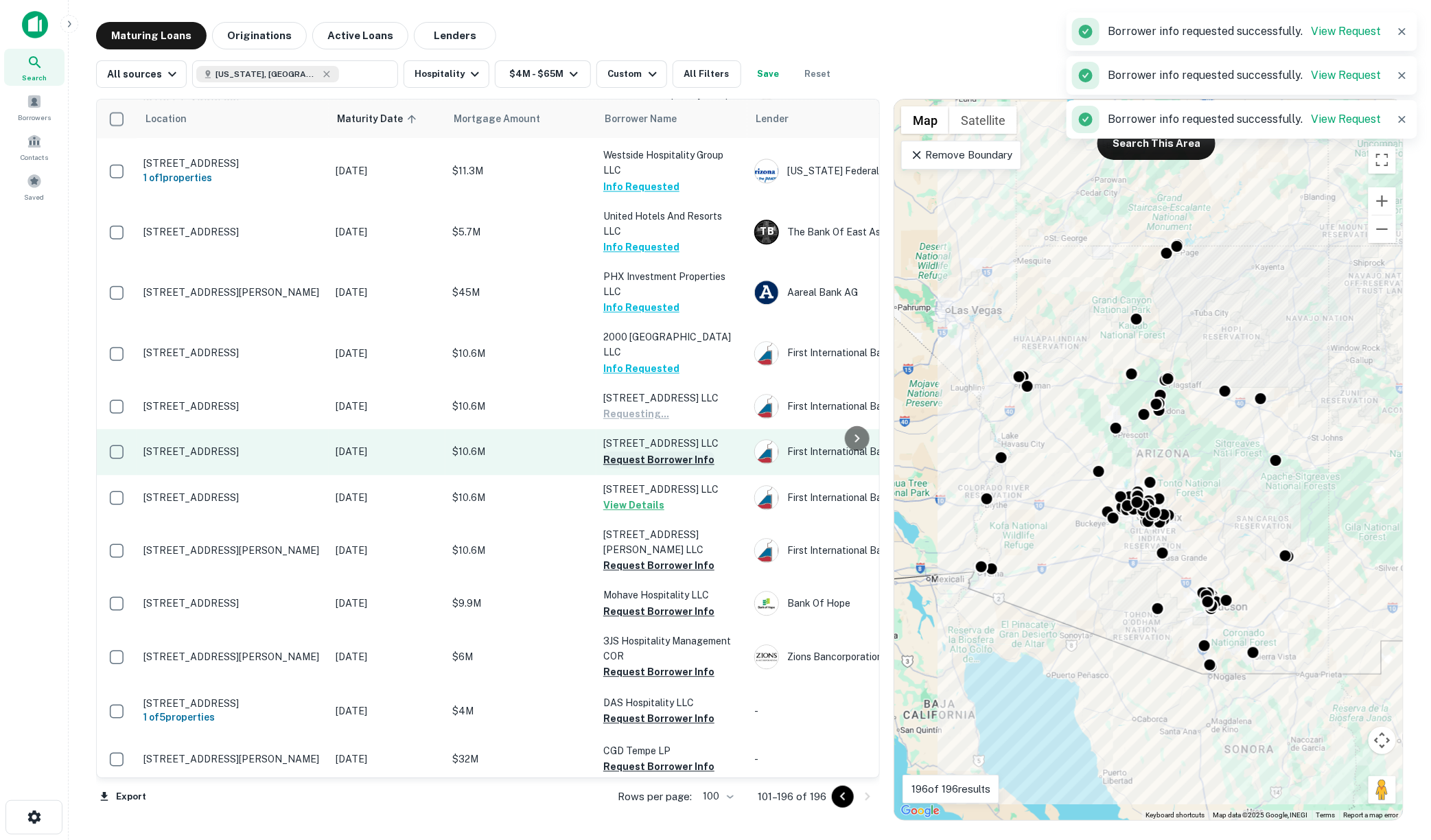
click at [641, 451] on button "Request Borrower Info" at bounding box center [659, 459] width 112 height 16
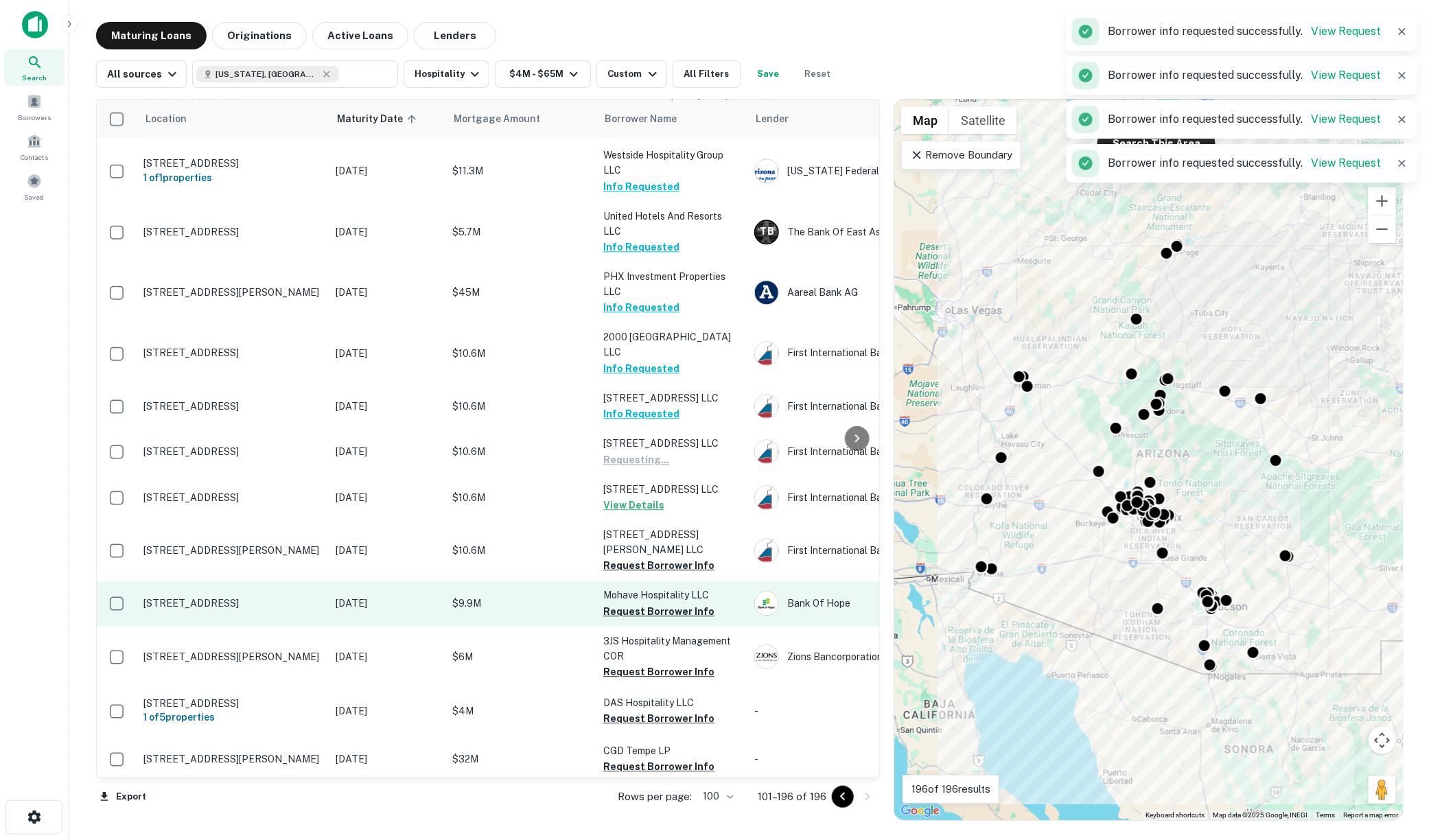
click at [625, 557] on button "Request Borrower Info" at bounding box center [659, 565] width 112 height 16
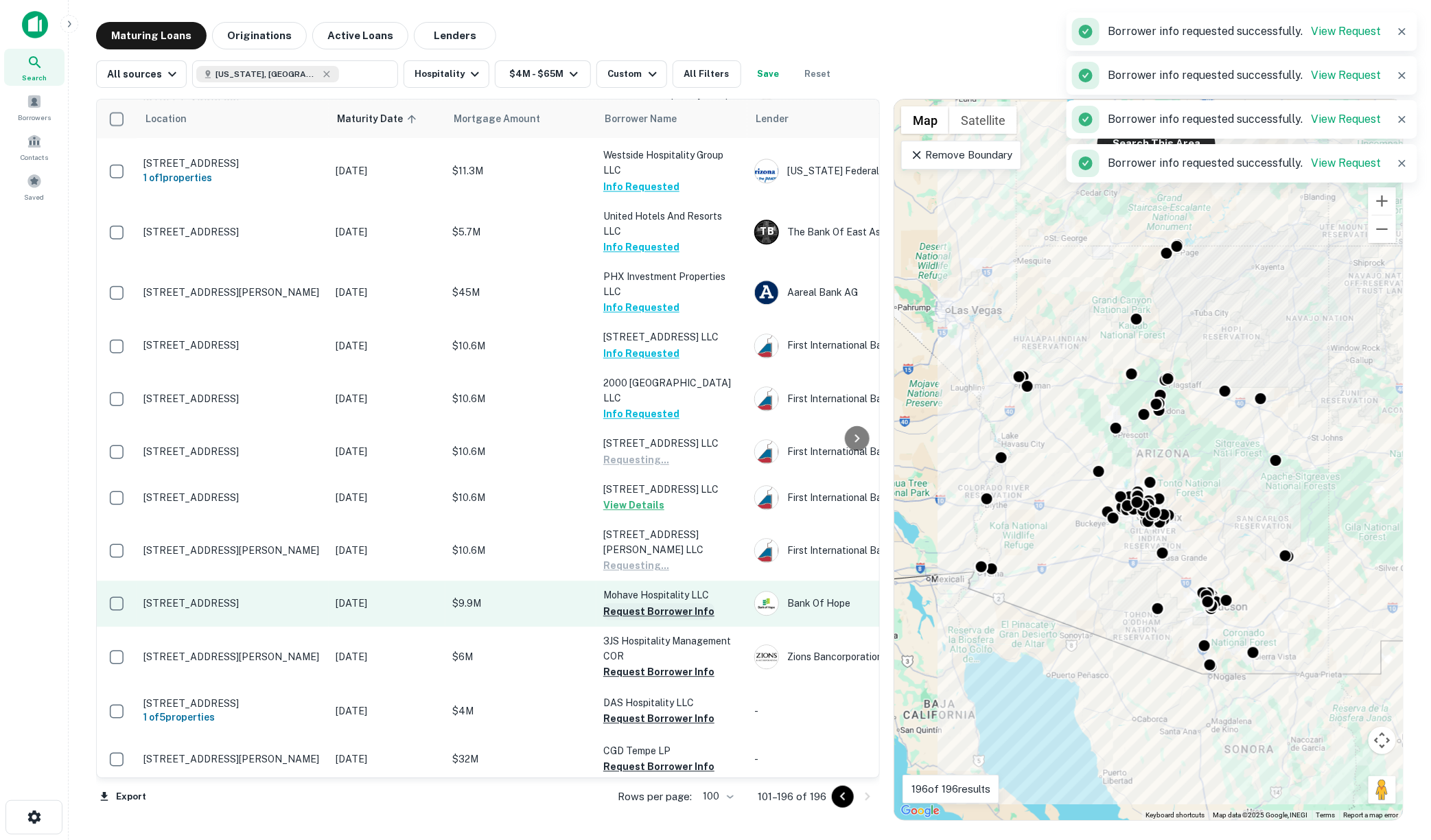
click at [623, 603] on button "Request Borrower Info" at bounding box center [659, 611] width 112 height 16
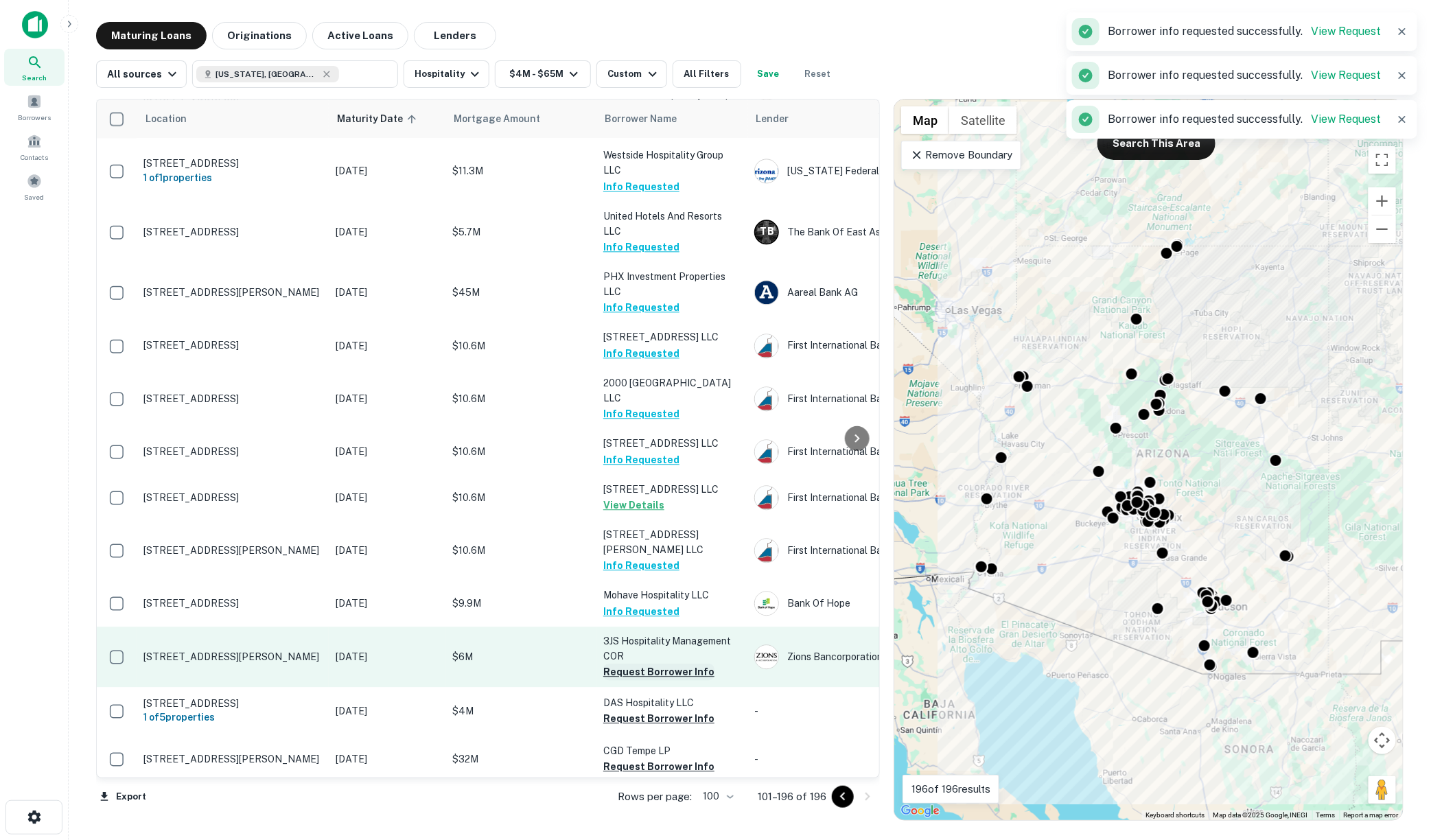
click at [625, 664] on button "Request Borrower Info" at bounding box center [659, 672] width 112 height 16
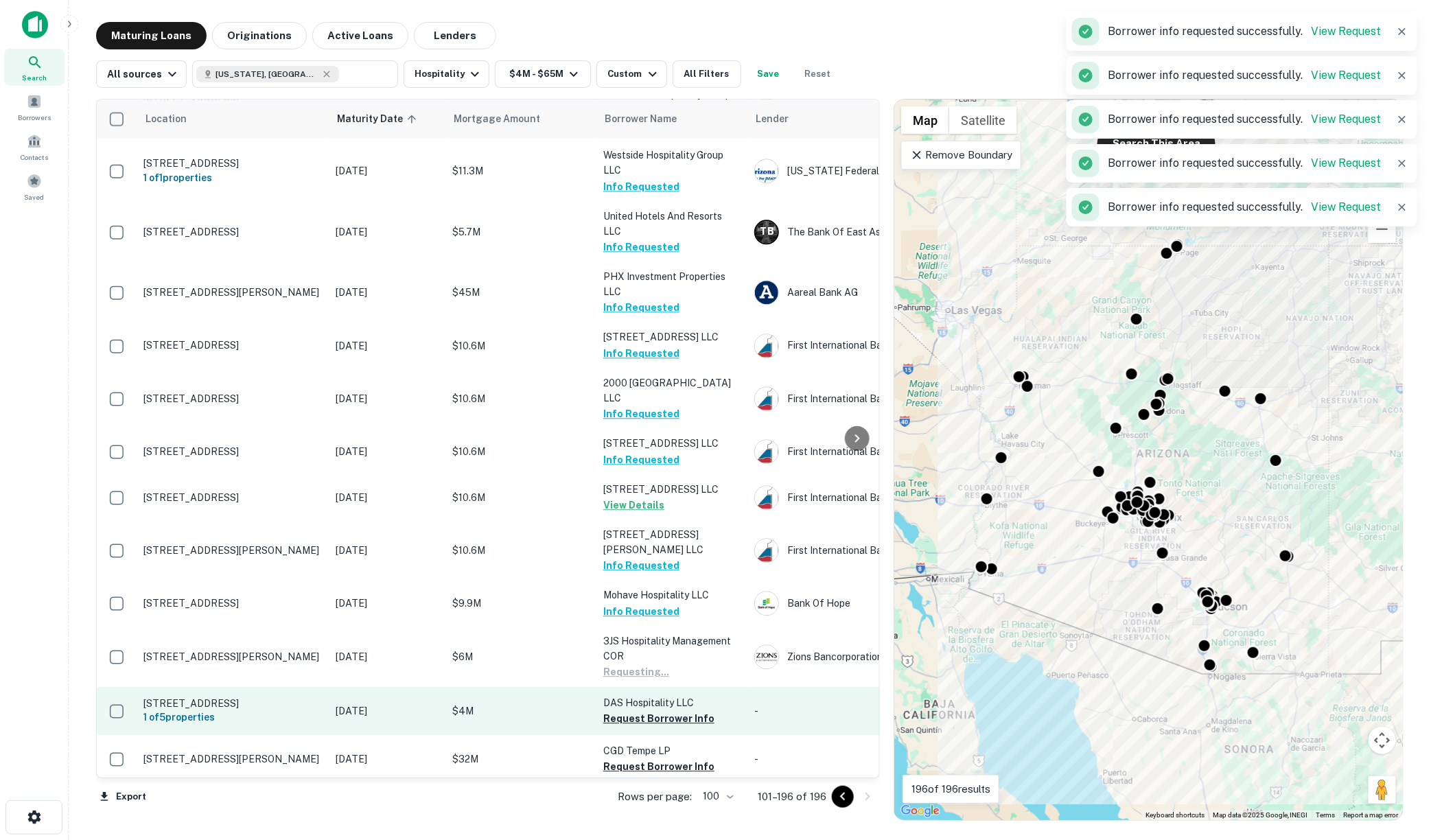
click at [628, 710] on button "Request Borrower Info" at bounding box center [659, 718] width 112 height 16
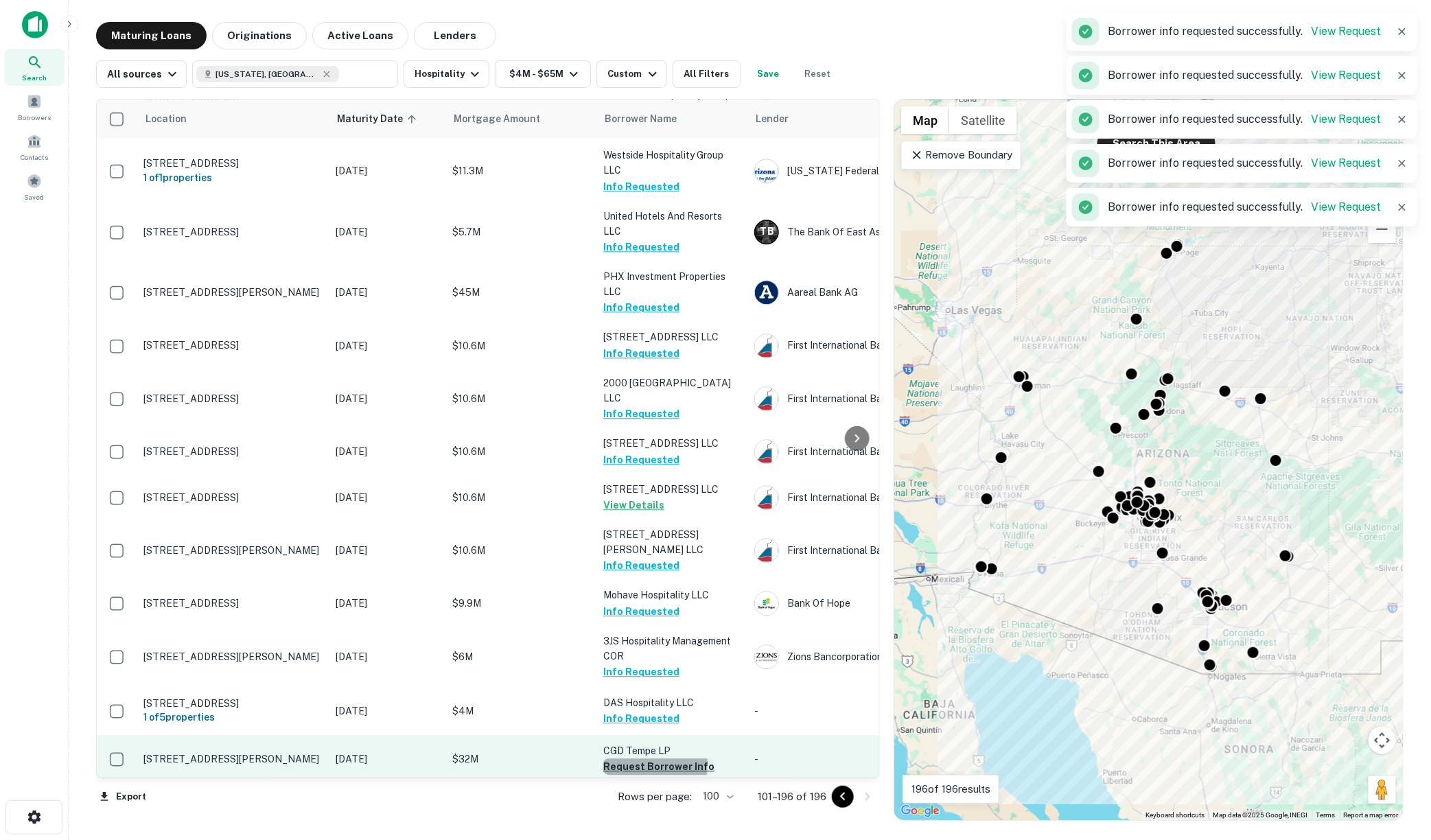
click at [633, 758] on button "Request Borrower Info" at bounding box center [659, 766] width 112 height 16
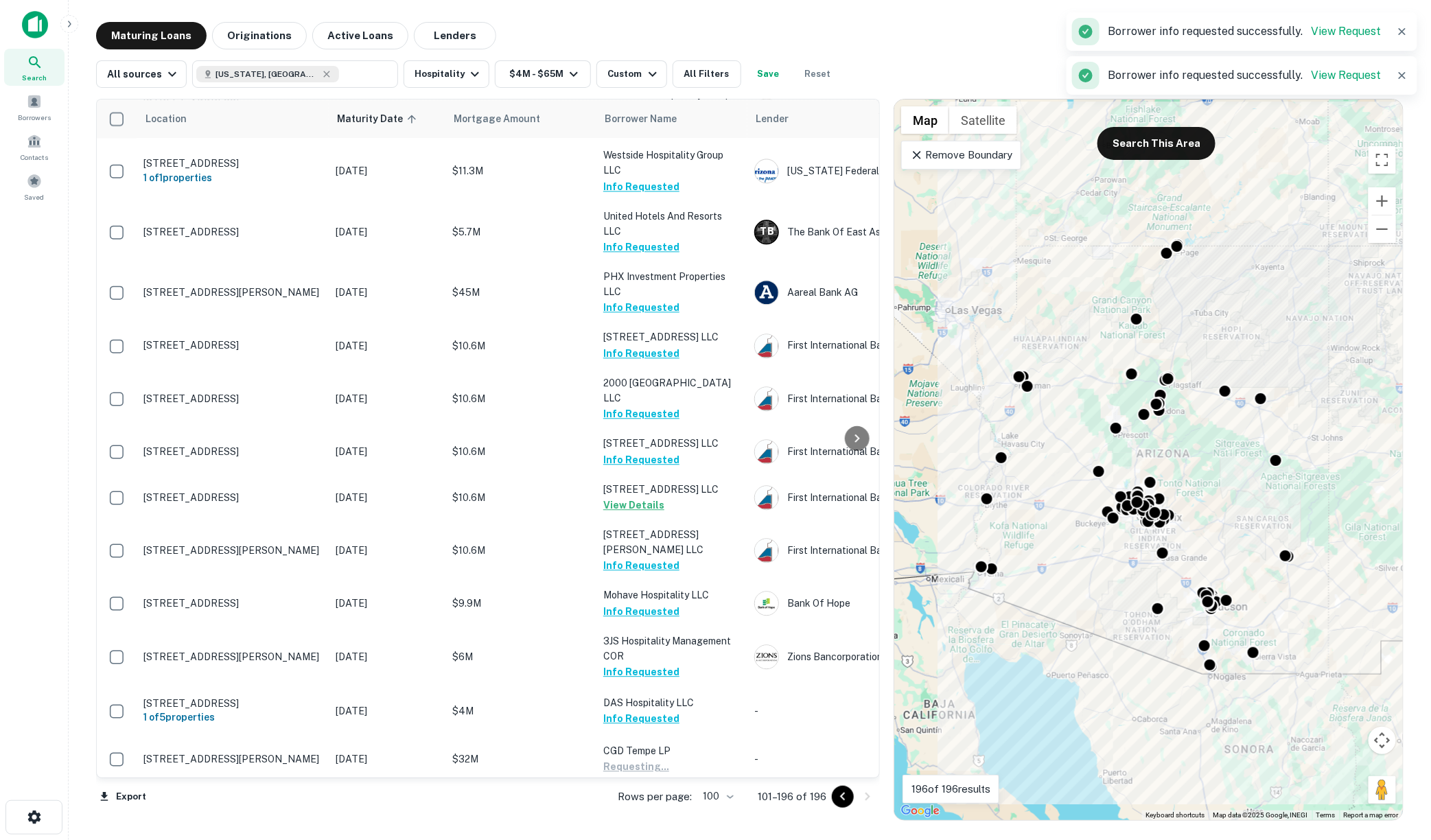
click at [644, 805] on button "Request Borrower Info" at bounding box center [659, 813] width 112 height 16
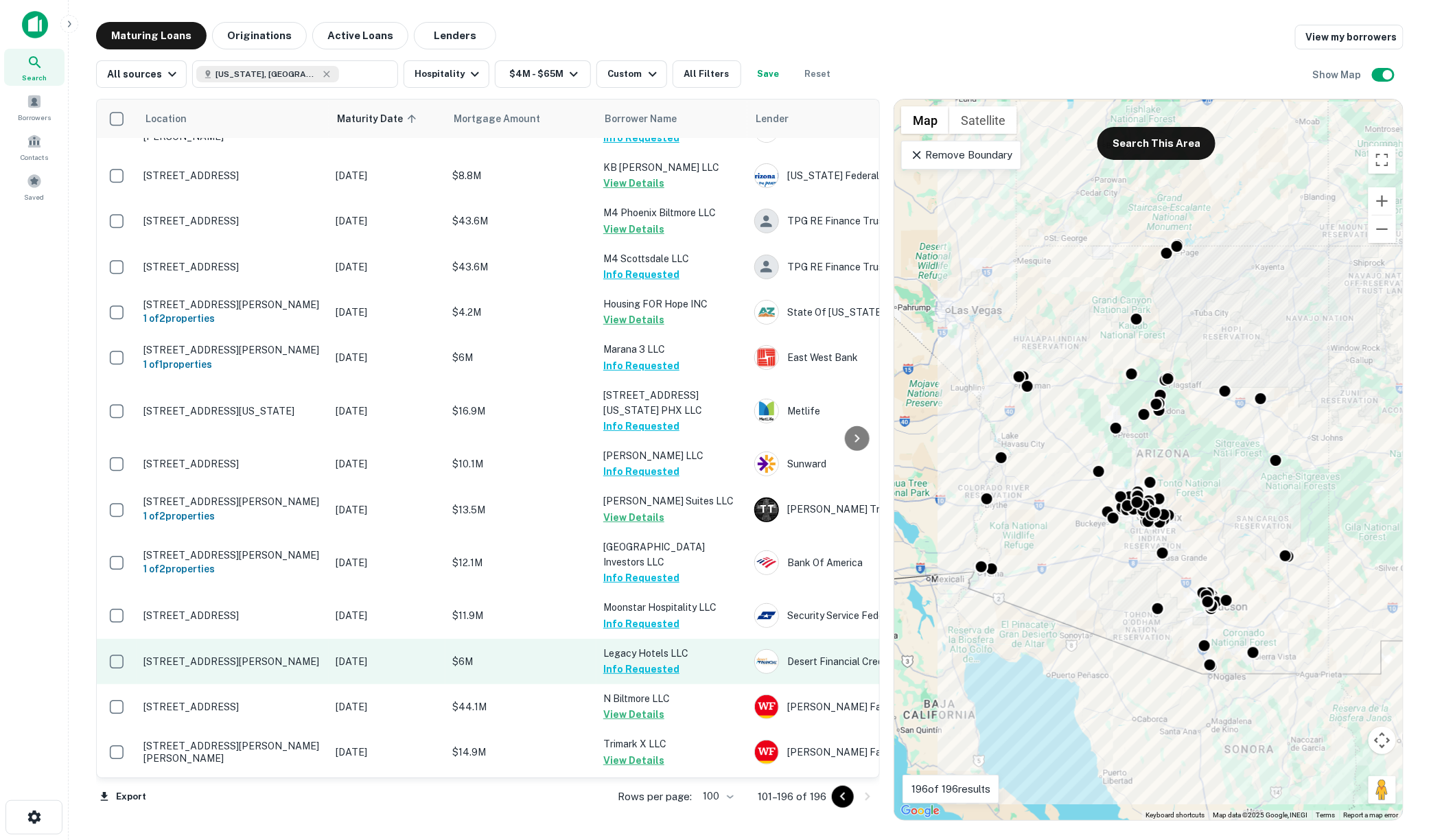
scroll to position [0, 0]
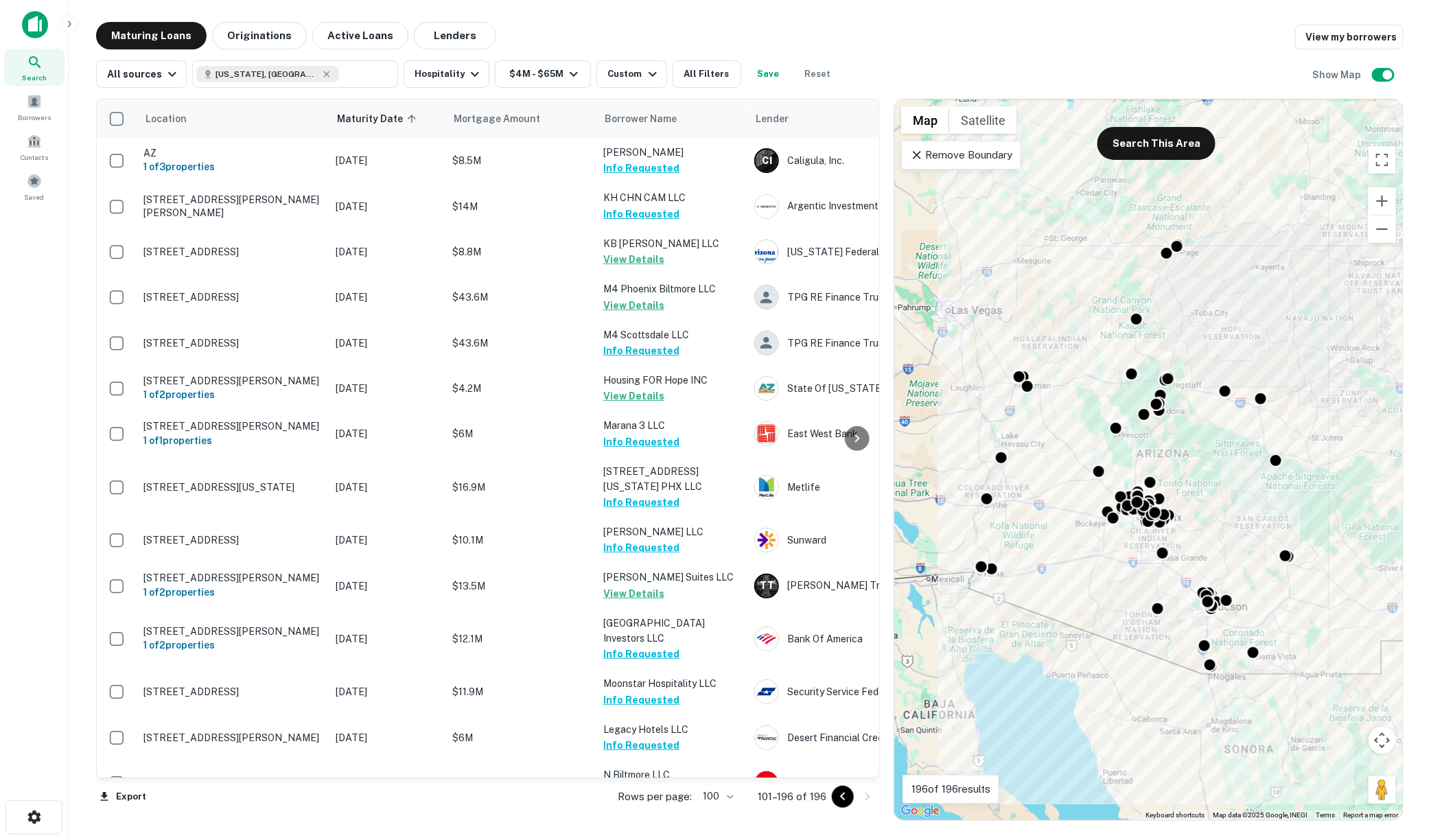
click at [842, 794] on icon "Go to previous page" at bounding box center [842, 796] width 5 height 9
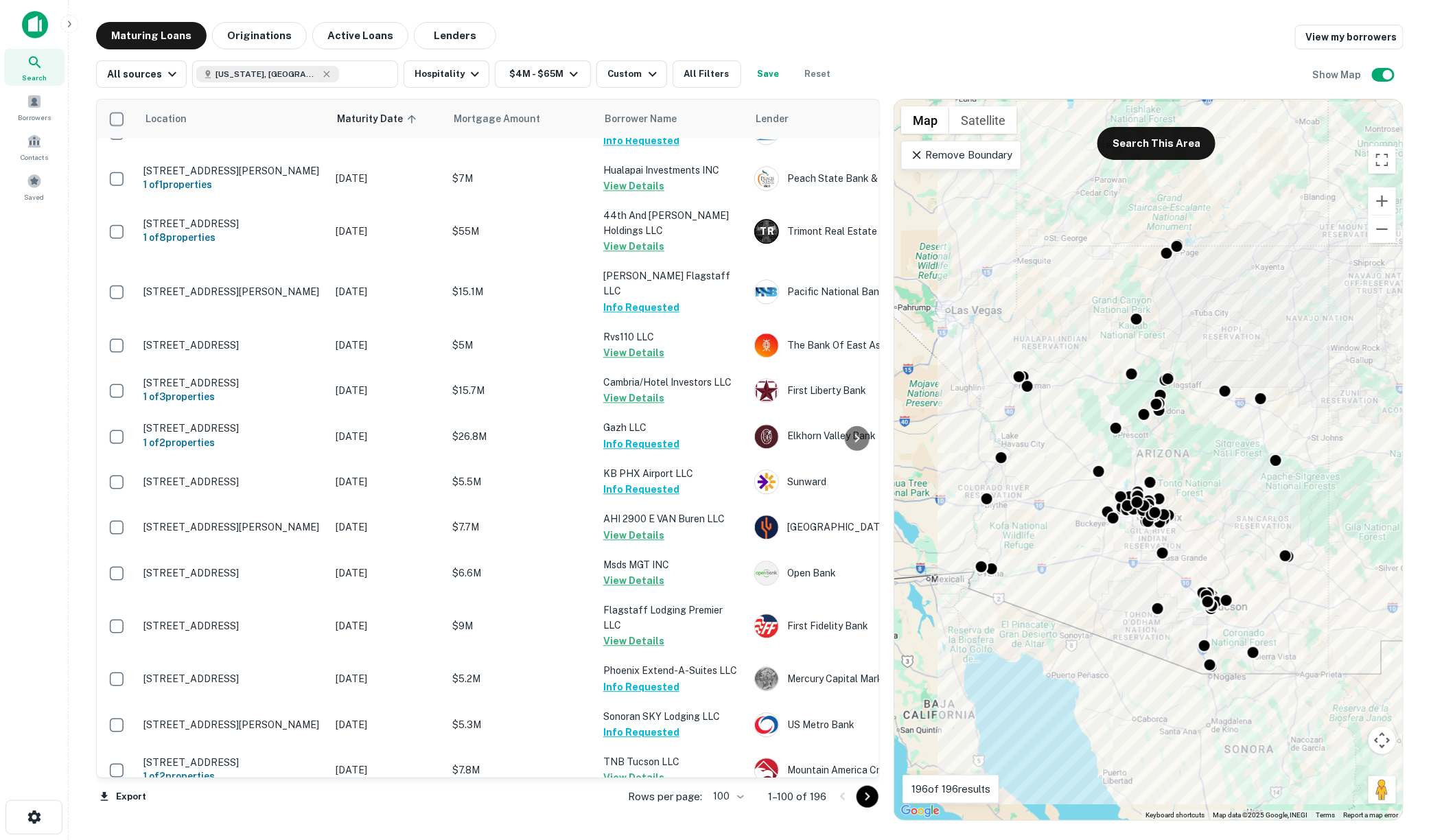
scroll to position [4135, 0]
click at [33, 181] on span at bounding box center [35, 181] width 15 height 15
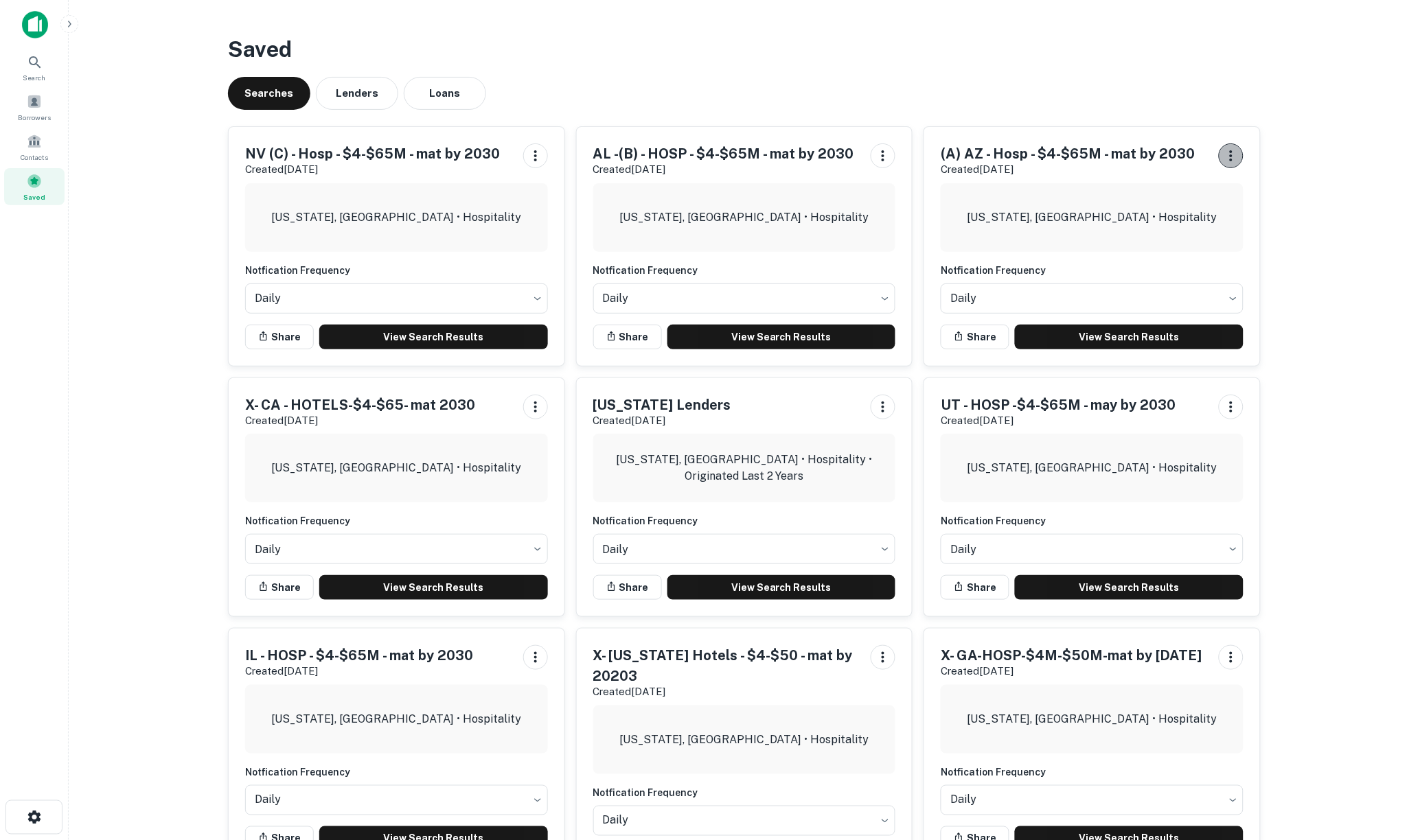
click at [1227, 159] on icon "button" at bounding box center [1230, 155] width 16 height 16
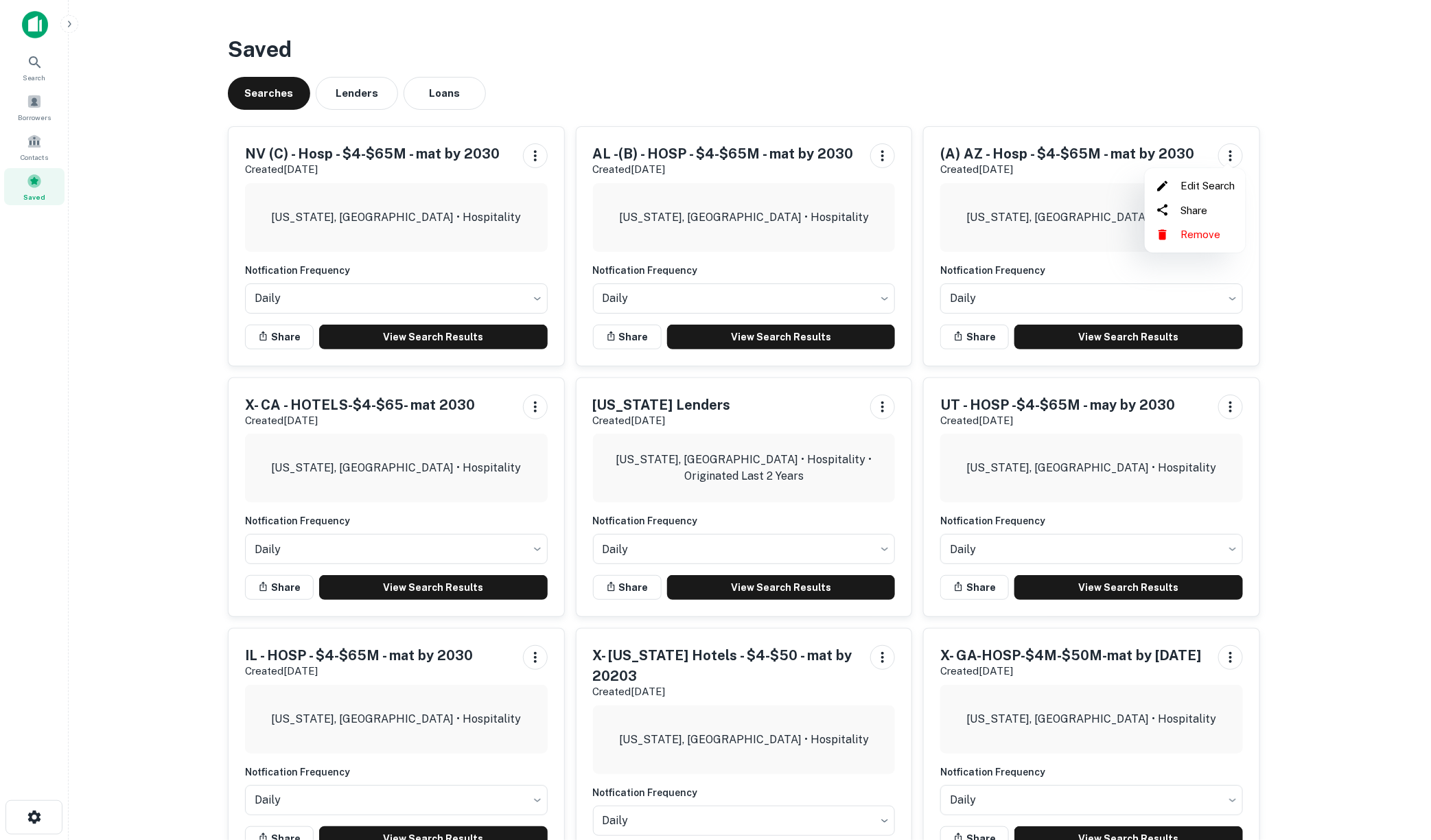
click at [1203, 181] on li "Edit Search" at bounding box center [1194, 186] width 89 height 25
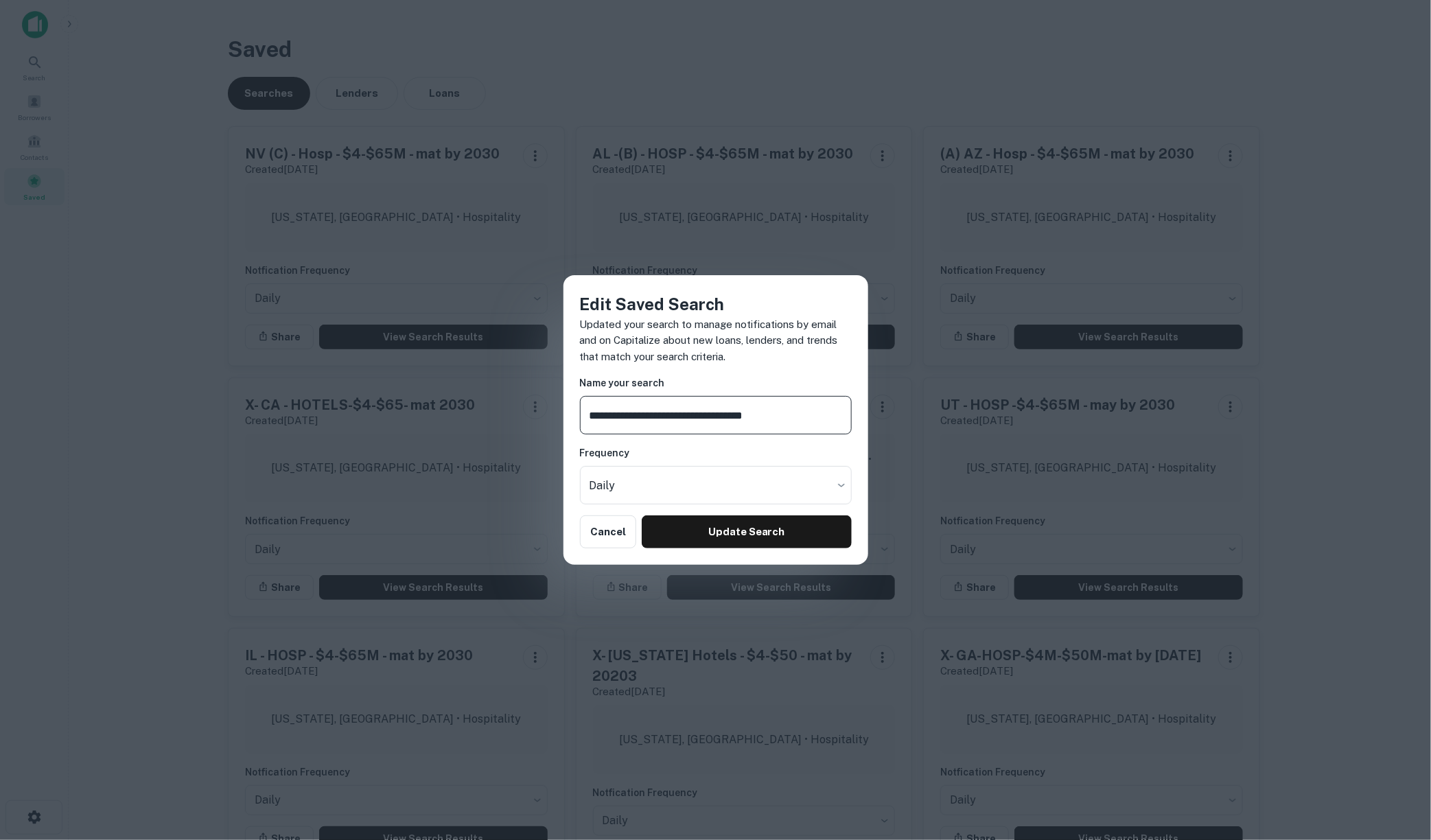
drag, startPoint x: 602, startPoint y: 418, endPoint x: 515, endPoint y: 426, distance: 87.4
click at [515, 426] on div "**********" at bounding box center [715, 420] width 1431 height 840
type input "**********"
click at [746, 530] on button "Update Search" at bounding box center [747, 532] width 210 height 33
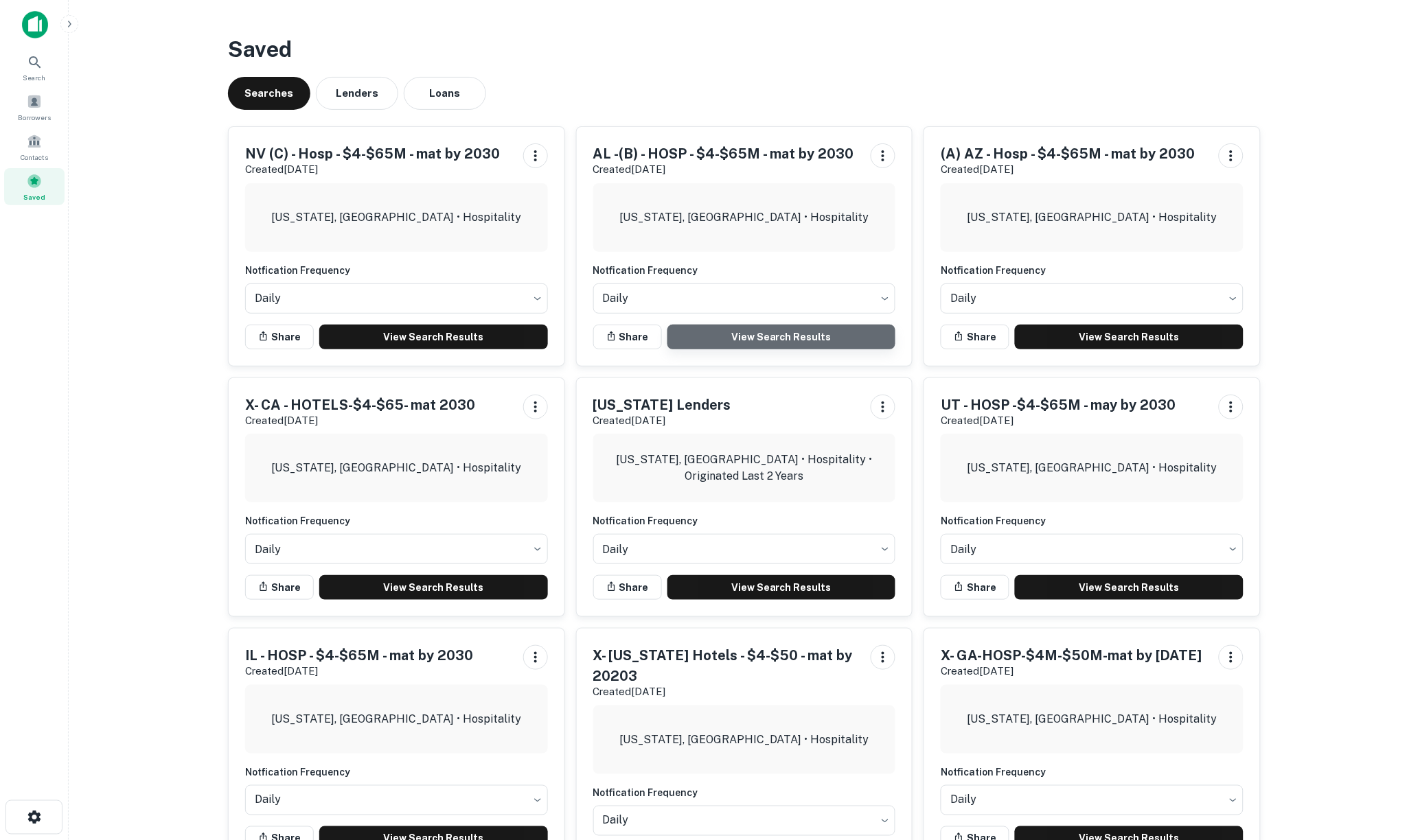
click at [758, 334] on link "View Search Results" at bounding box center [782, 337] width 229 height 25
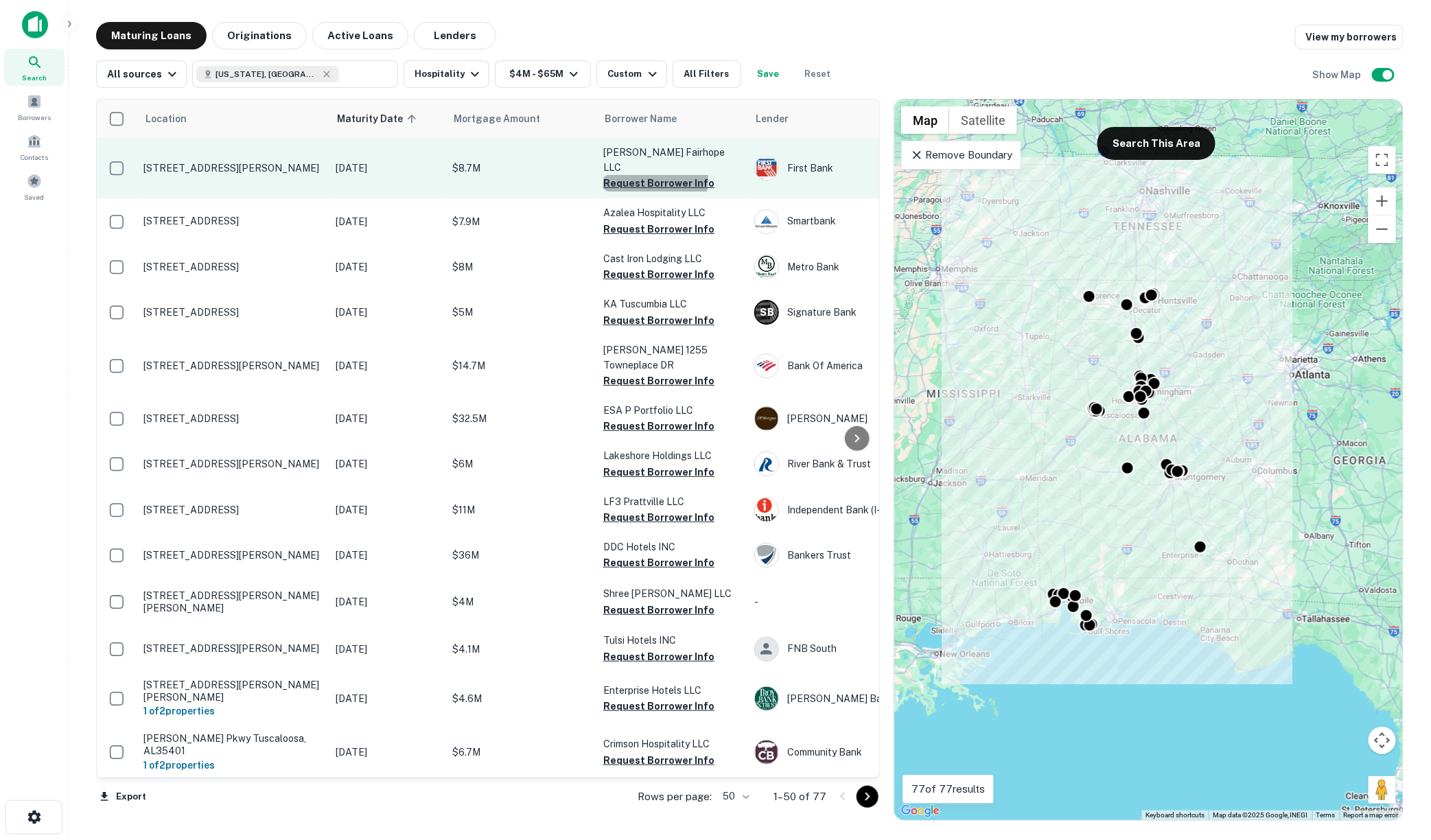
click at [636, 175] on button "Request Borrower Info" at bounding box center [659, 183] width 112 height 16
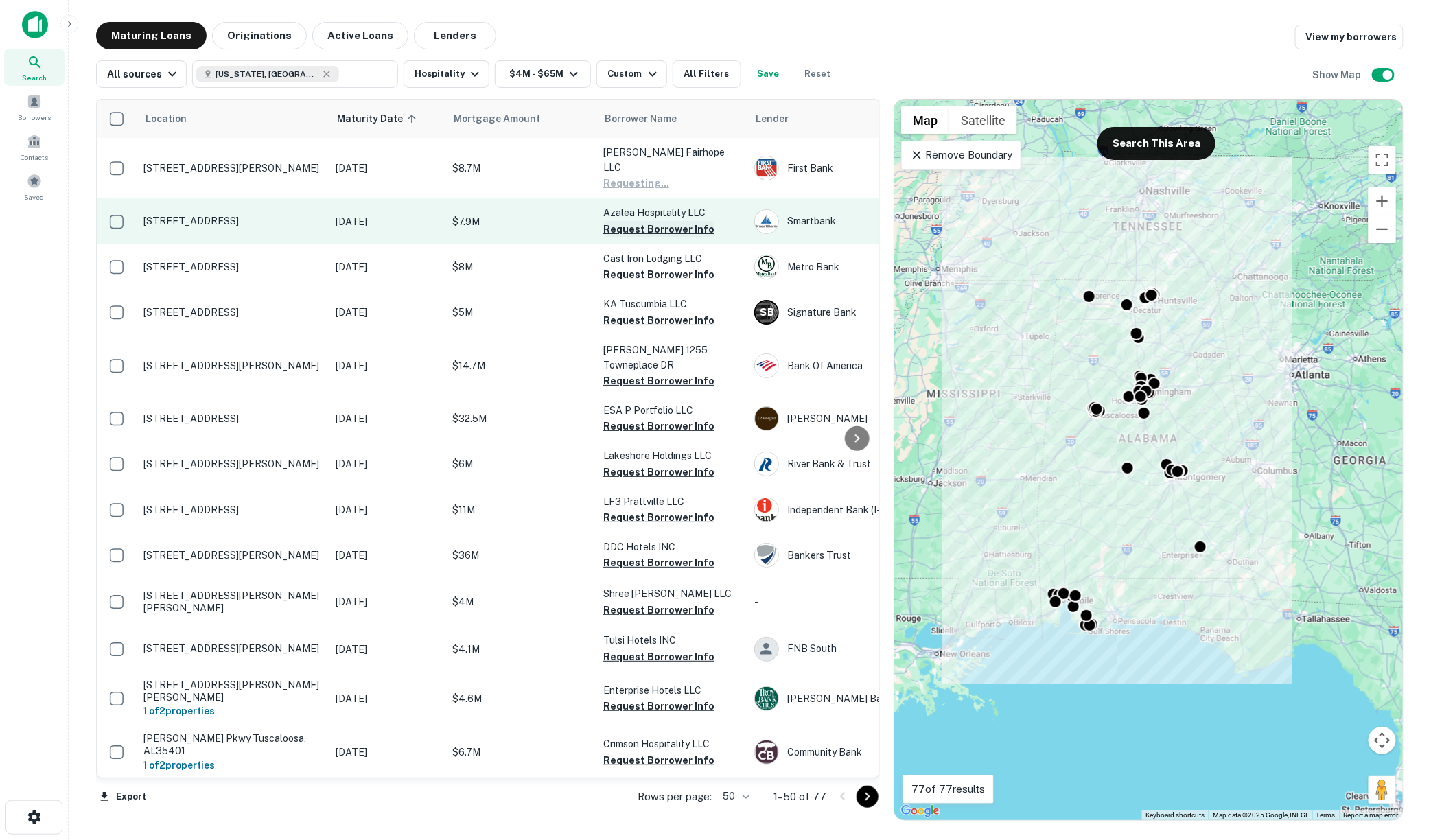
click at [641, 221] on button "Request Borrower Info" at bounding box center [659, 229] width 112 height 16
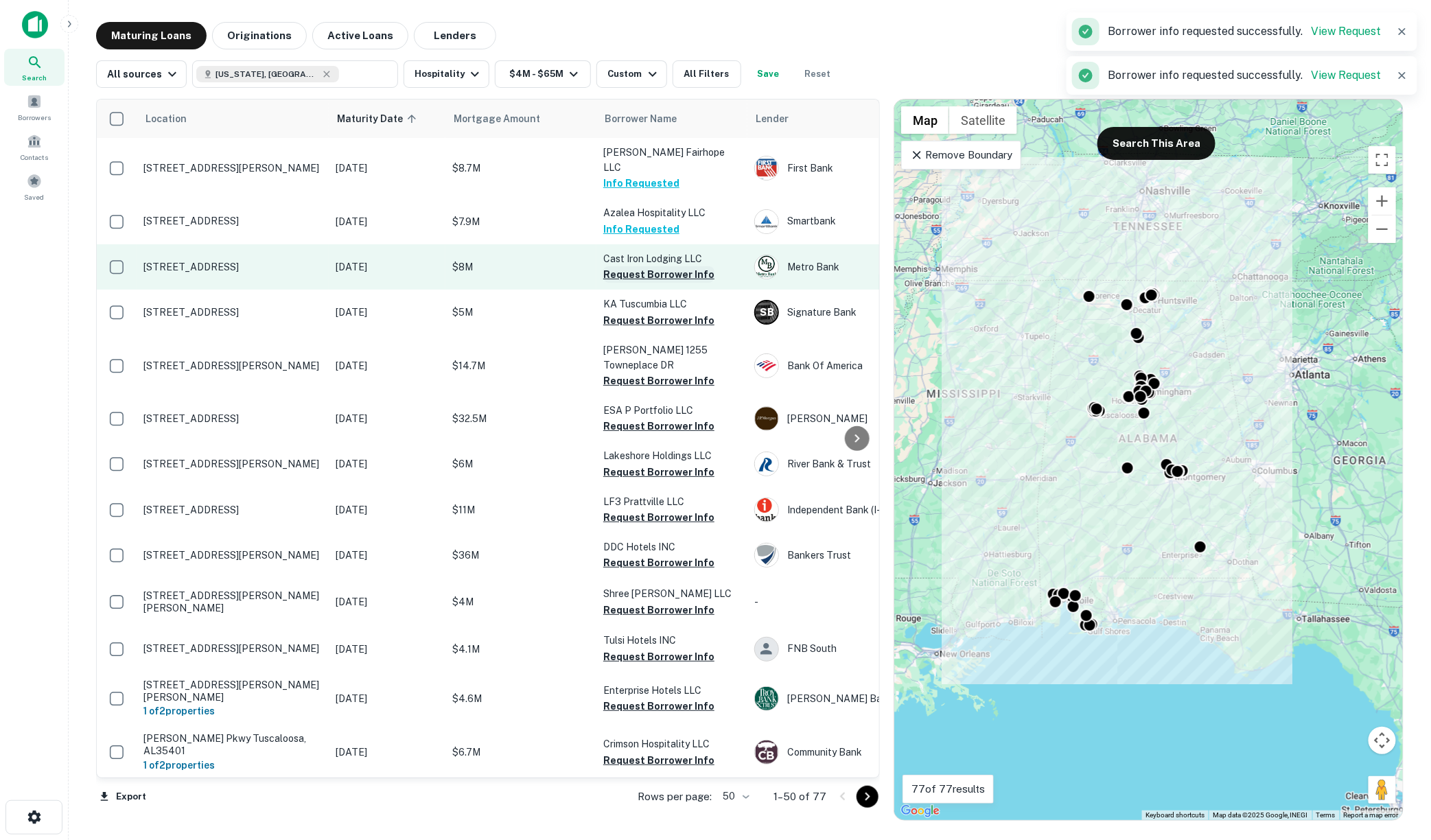
click at [644, 267] on button "Request Borrower Info" at bounding box center [659, 274] width 112 height 16
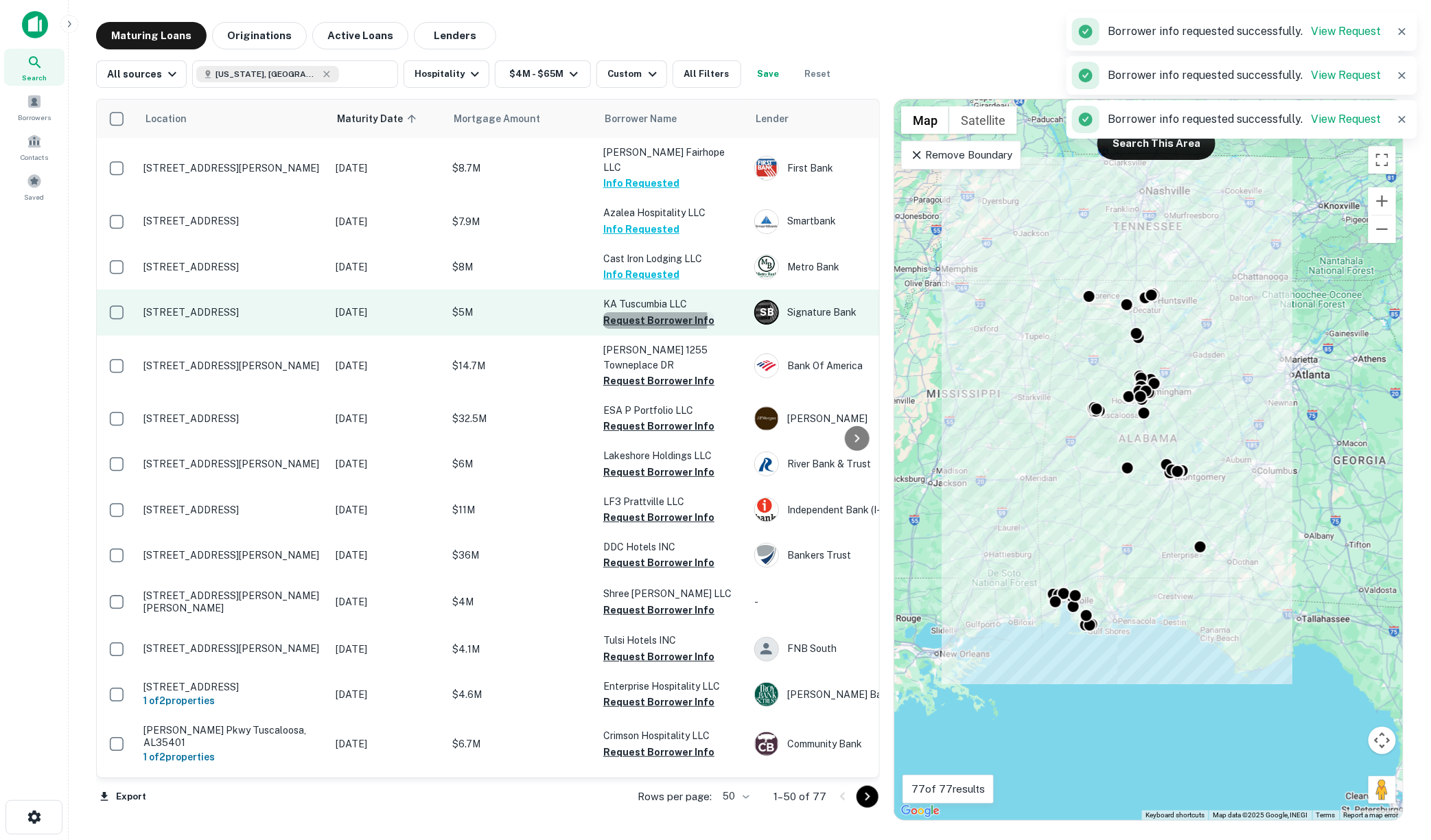
click at [648, 313] on button "Request Borrower Info" at bounding box center [659, 320] width 112 height 16
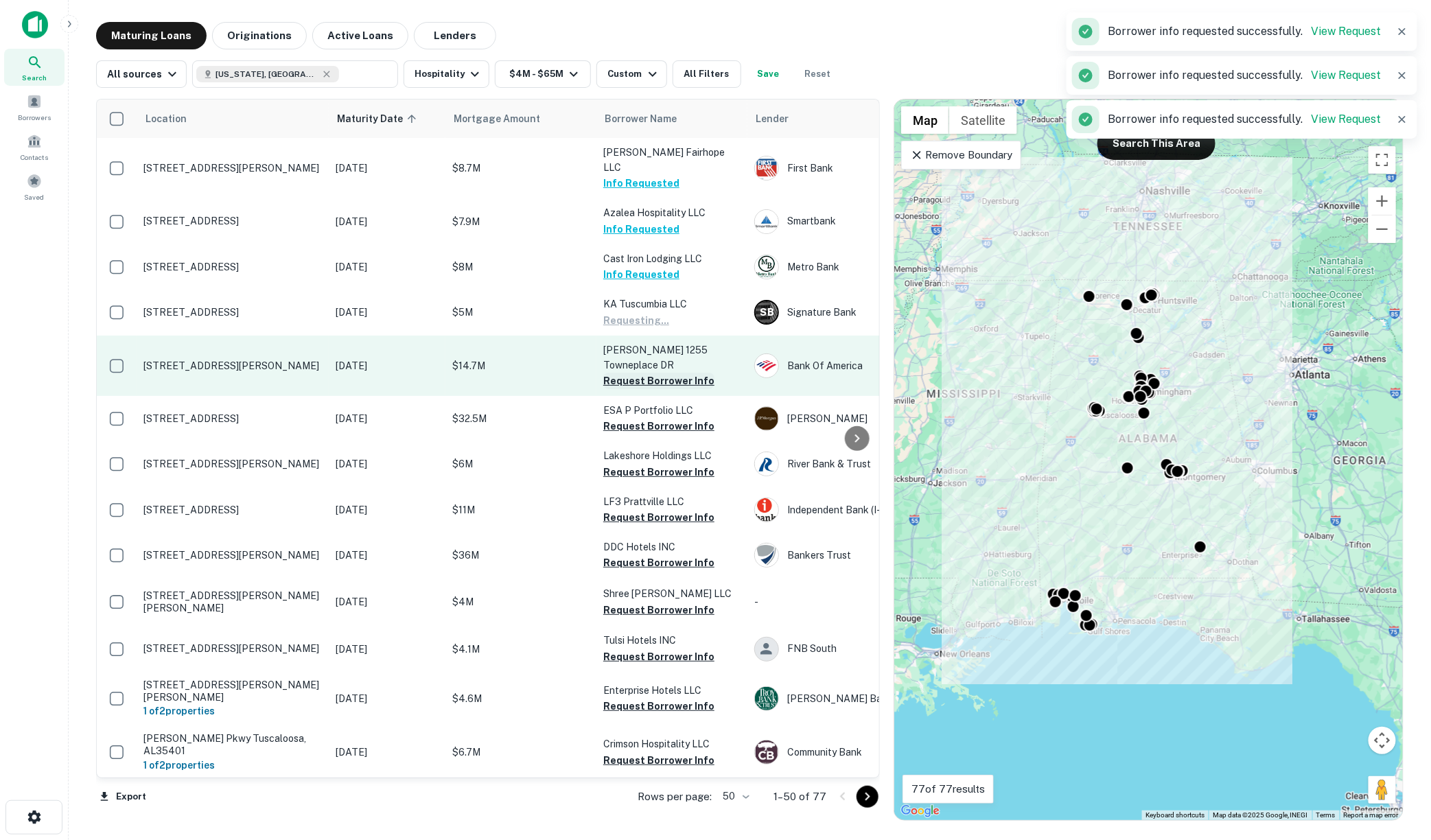
click at [648, 372] on button "Request Borrower Info" at bounding box center [659, 380] width 112 height 16
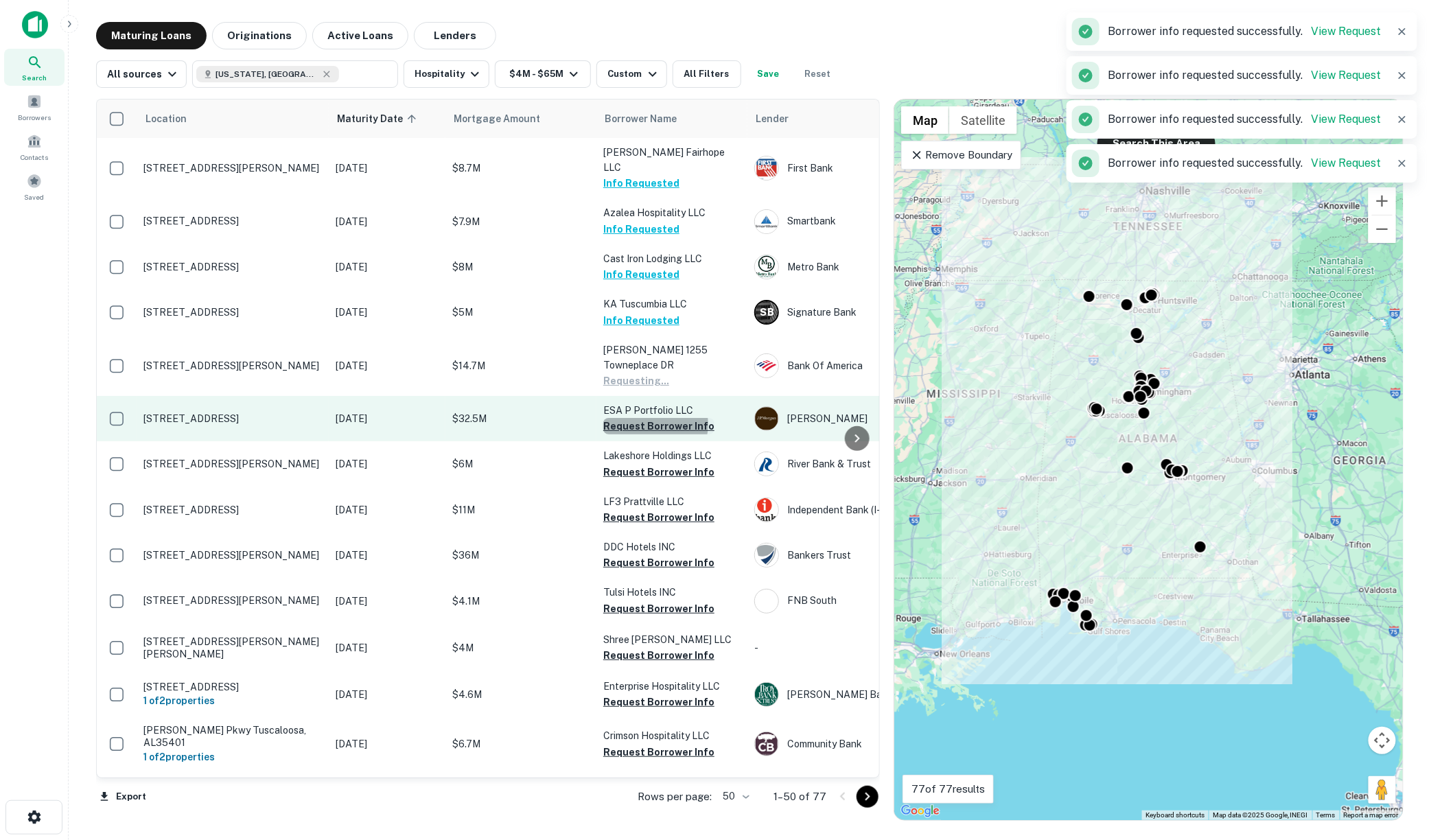
click at [649, 418] on button "Request Borrower Info" at bounding box center [659, 425] width 112 height 16
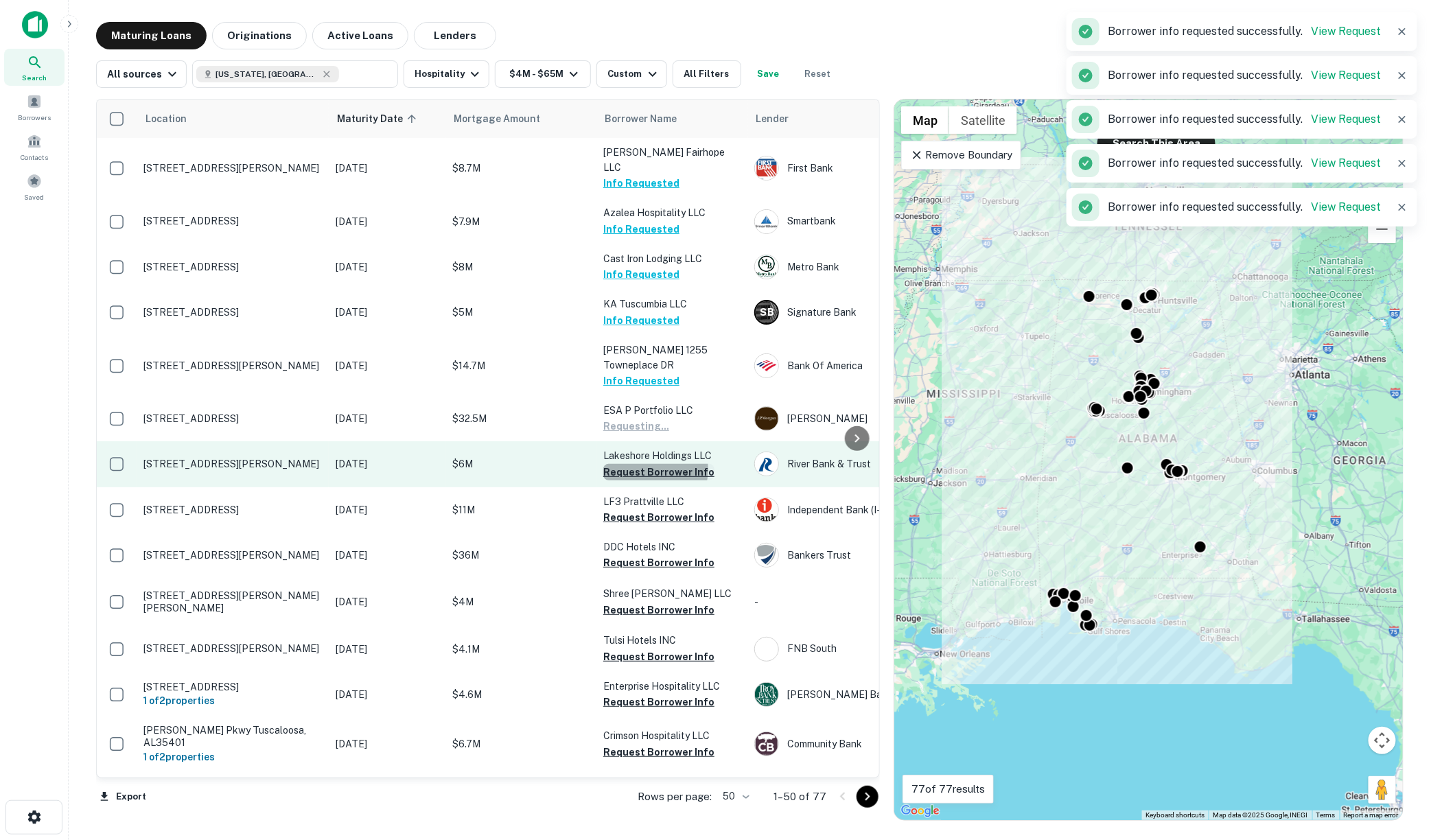
click at [649, 464] on button "Request Borrower Info" at bounding box center [659, 471] width 112 height 16
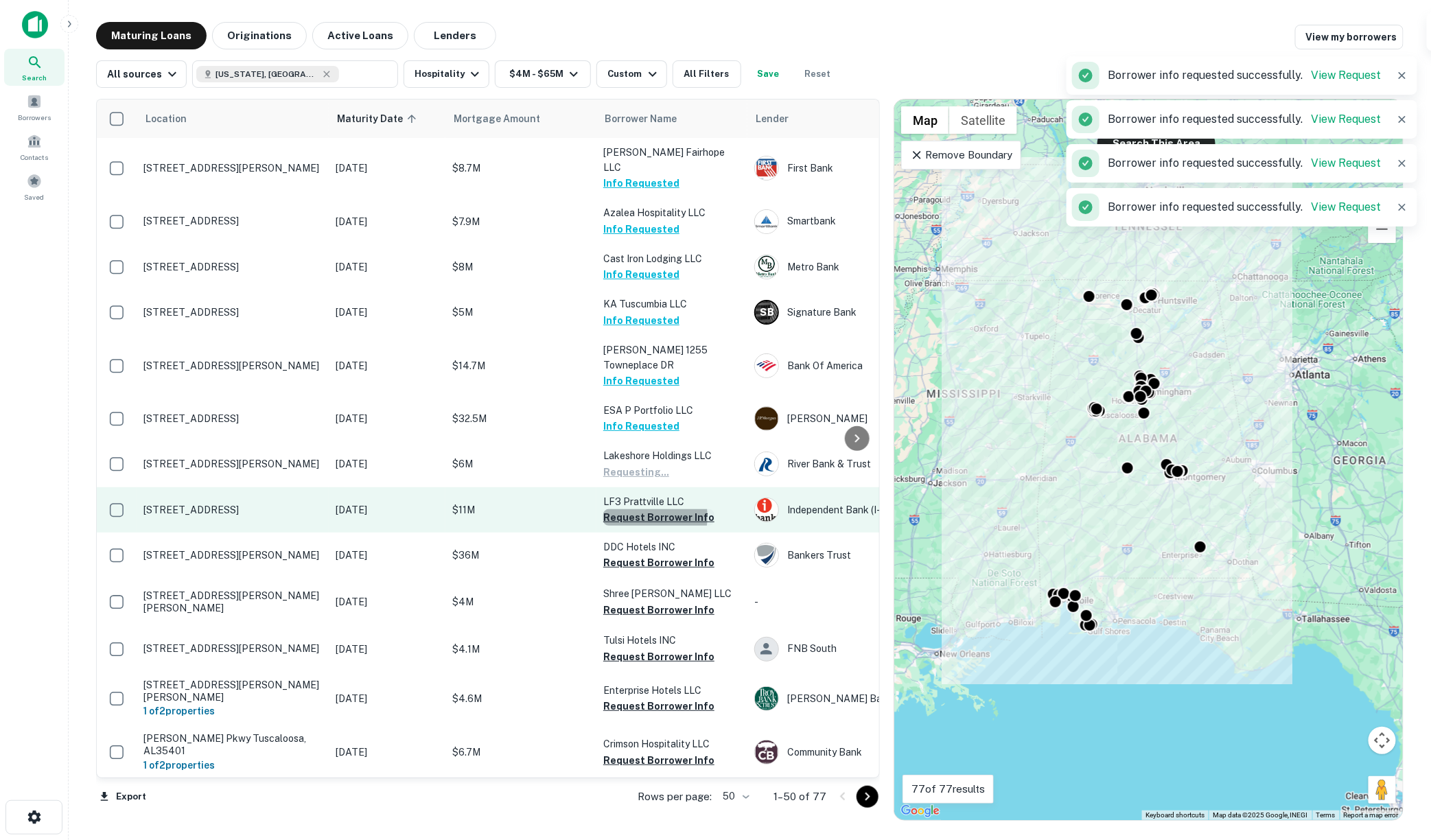
click at [640, 509] on button "Request Borrower Info" at bounding box center [659, 517] width 112 height 16
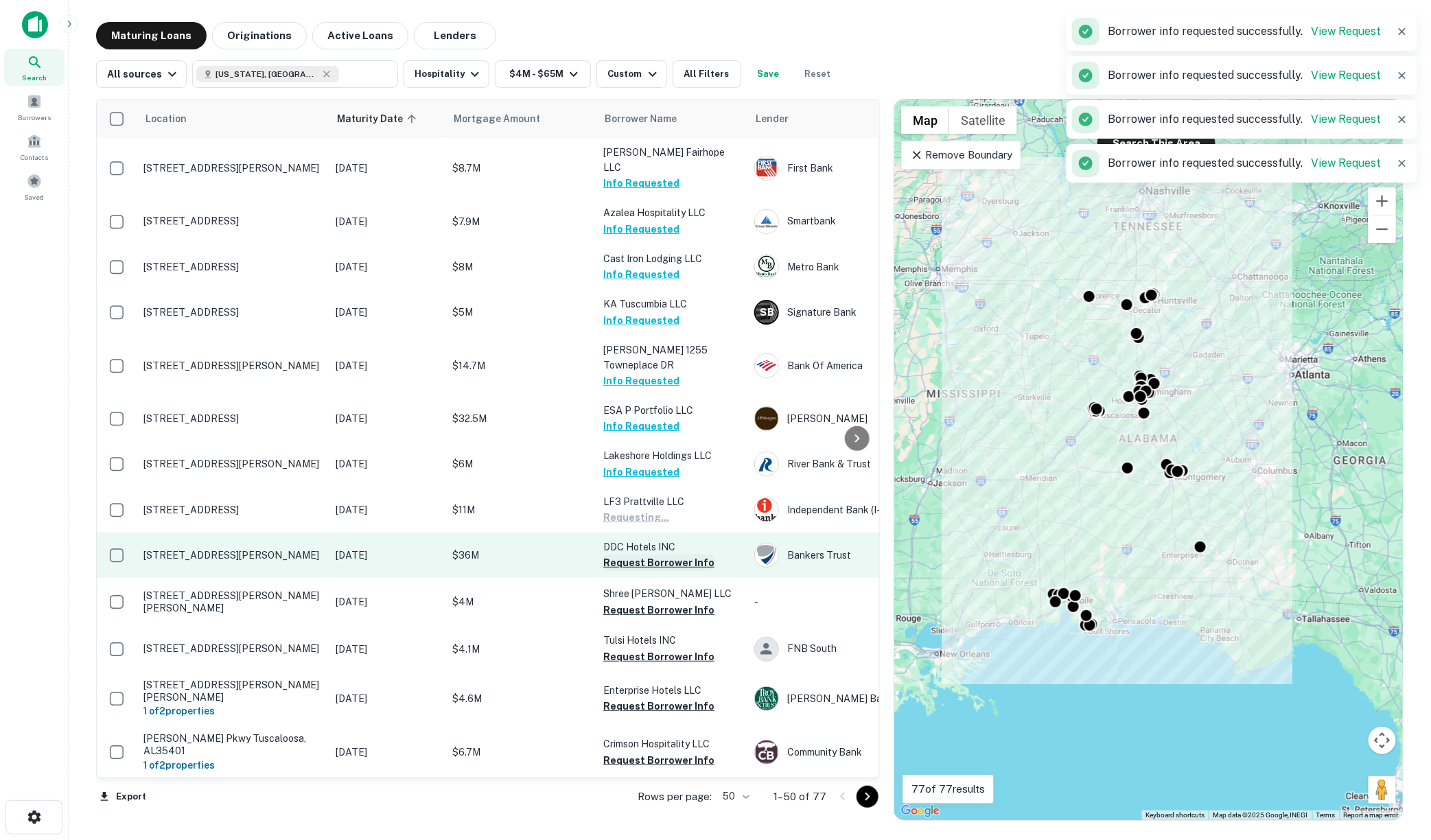
click at [643, 554] on button "Request Borrower Info" at bounding box center [659, 562] width 112 height 16
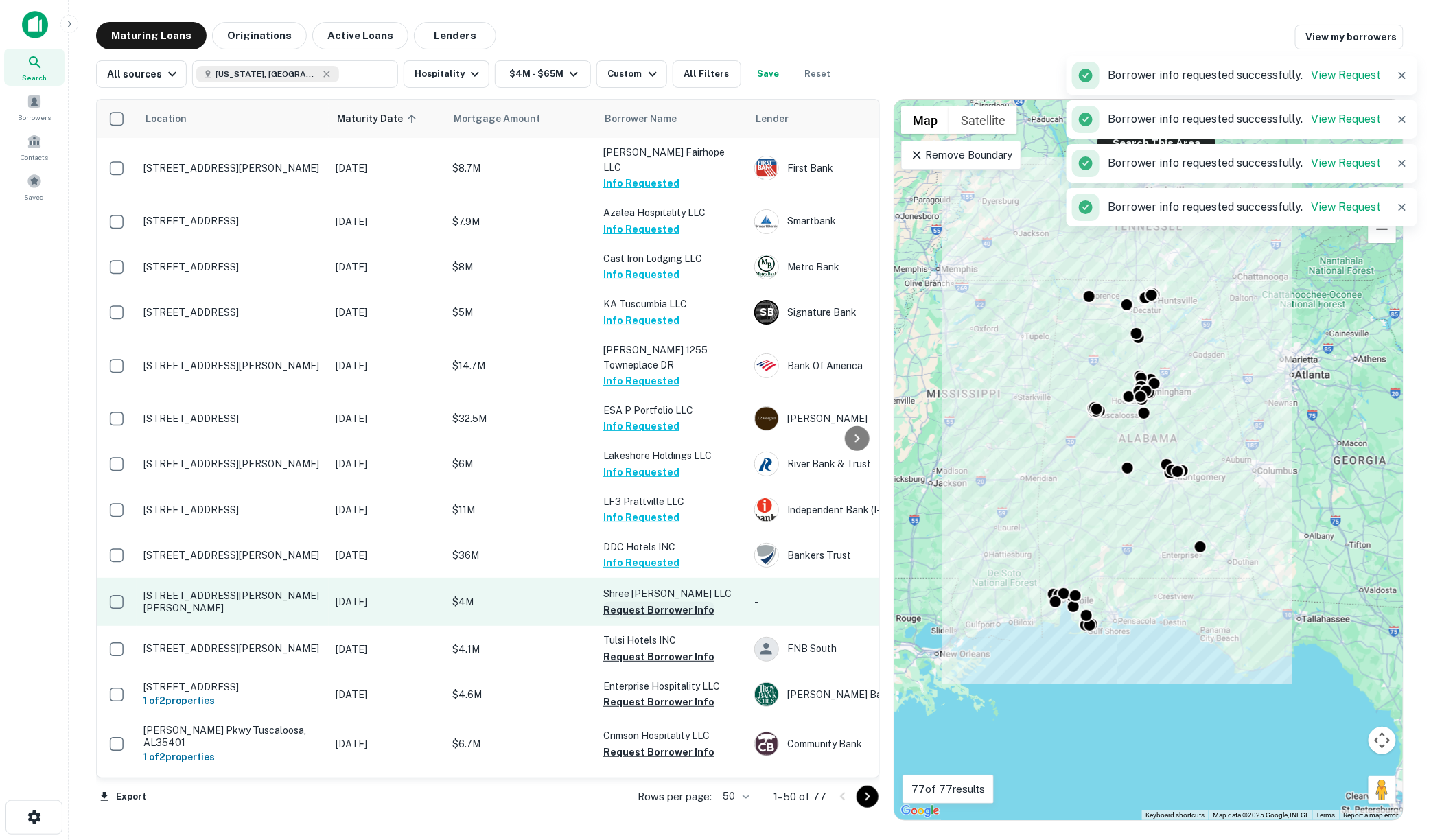
click at [644, 602] on button "Request Borrower Info" at bounding box center [659, 610] width 112 height 16
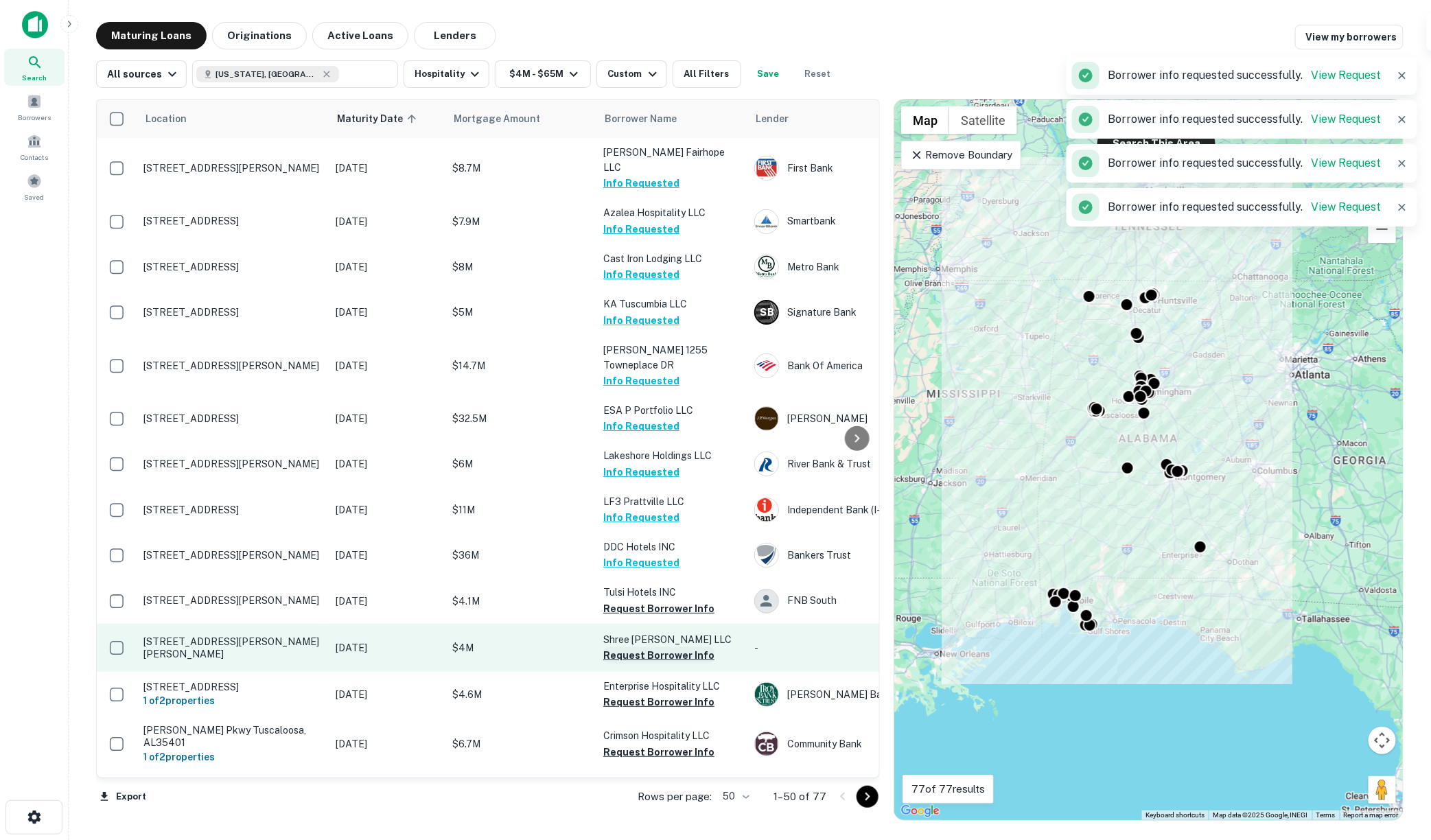
click at [638, 648] on button "Request Borrower Info" at bounding box center [659, 655] width 112 height 16
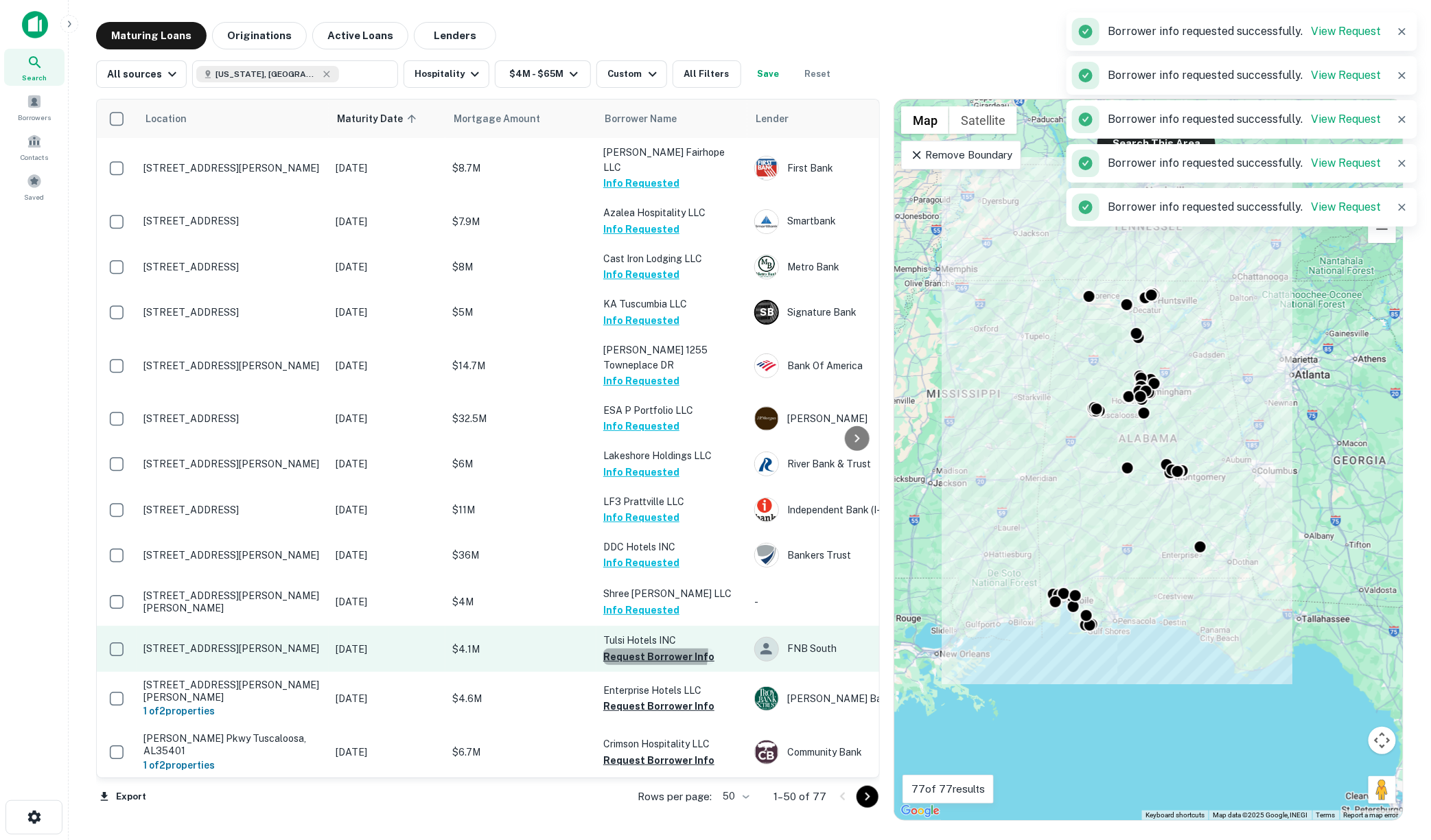
click at [638, 649] on button "Request Borrower Info" at bounding box center [659, 656] width 112 height 16
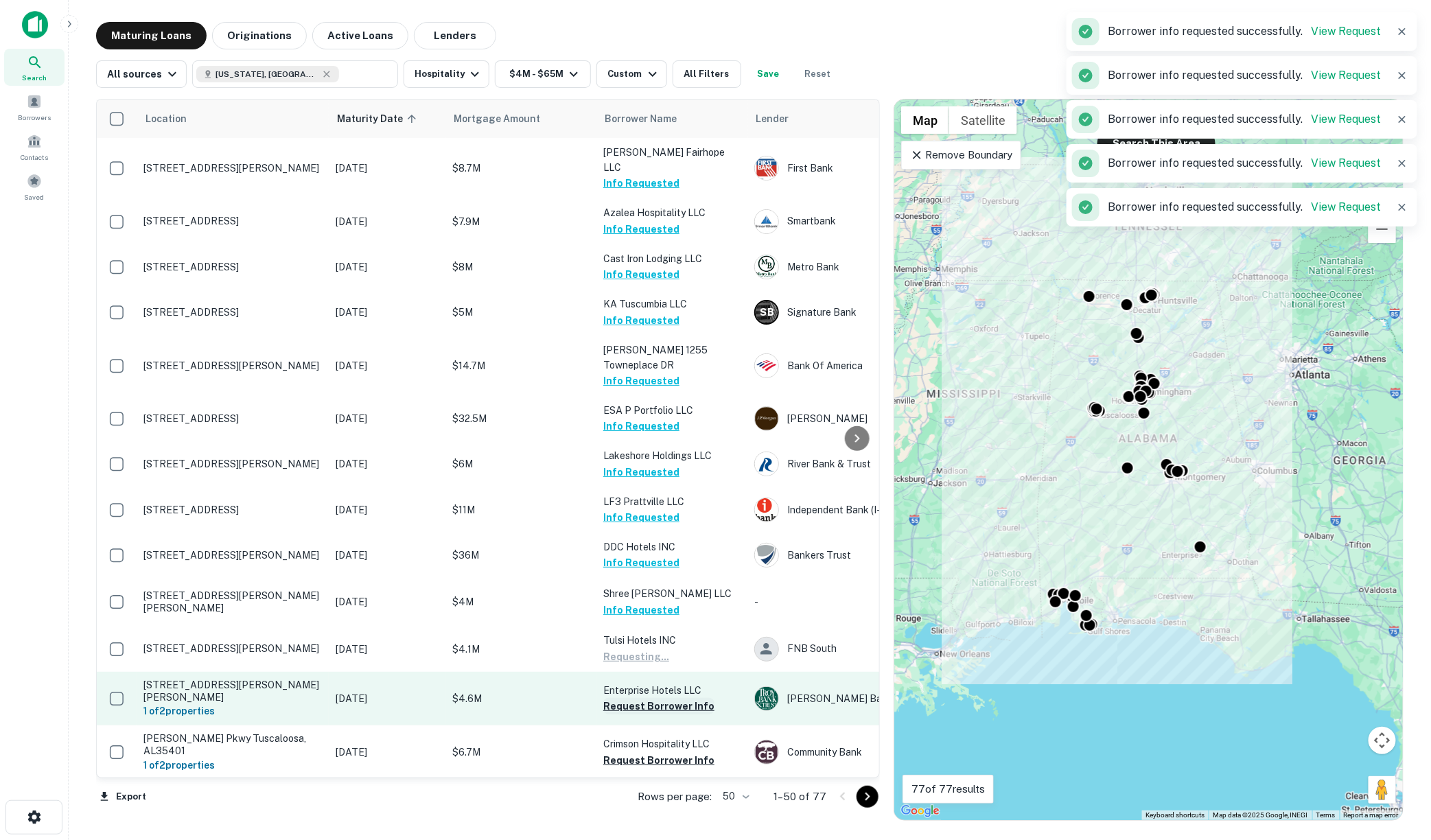
click at [644, 698] on button "Request Borrower Info" at bounding box center [659, 705] width 112 height 16
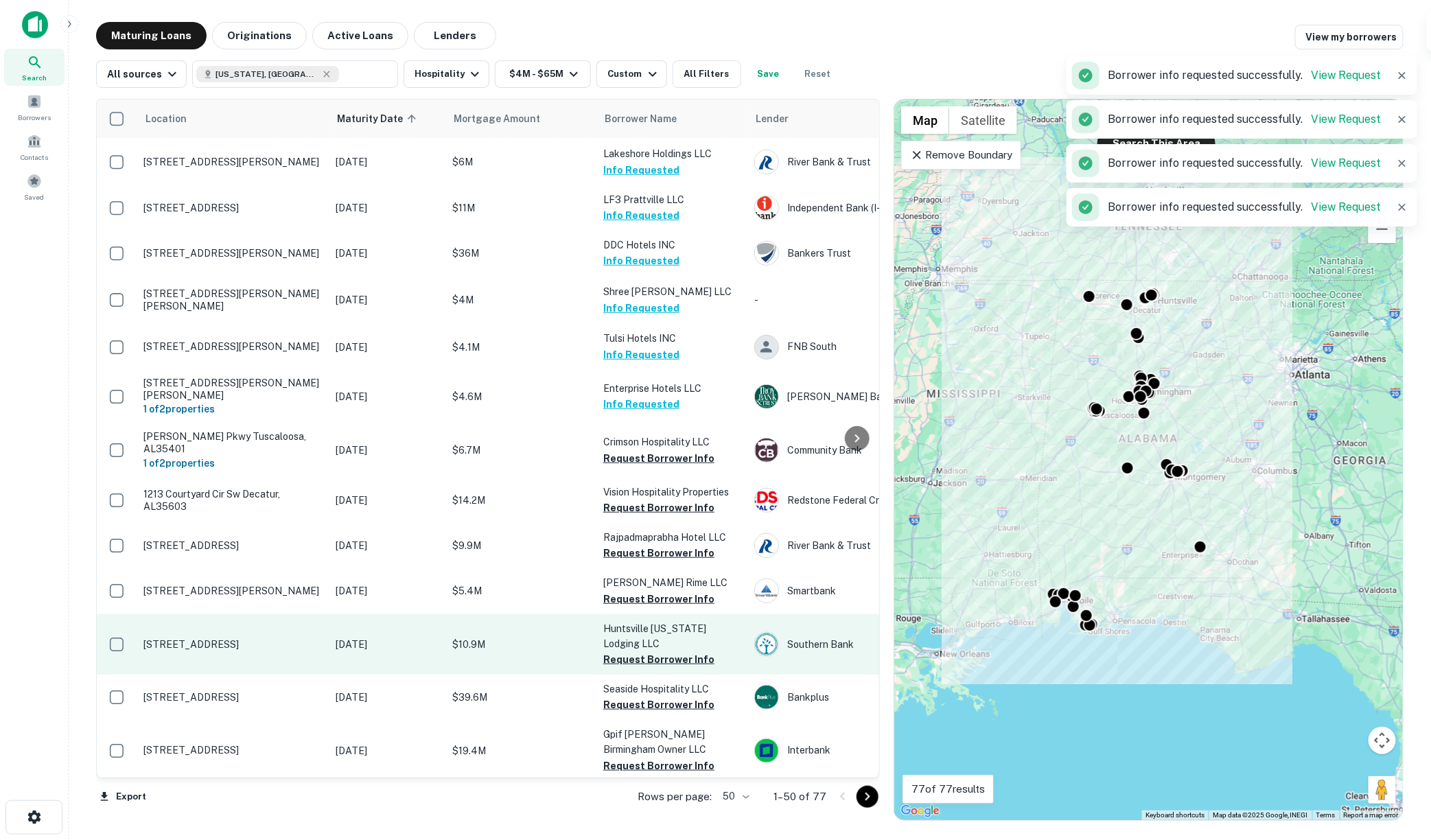
scroll to position [305, 0]
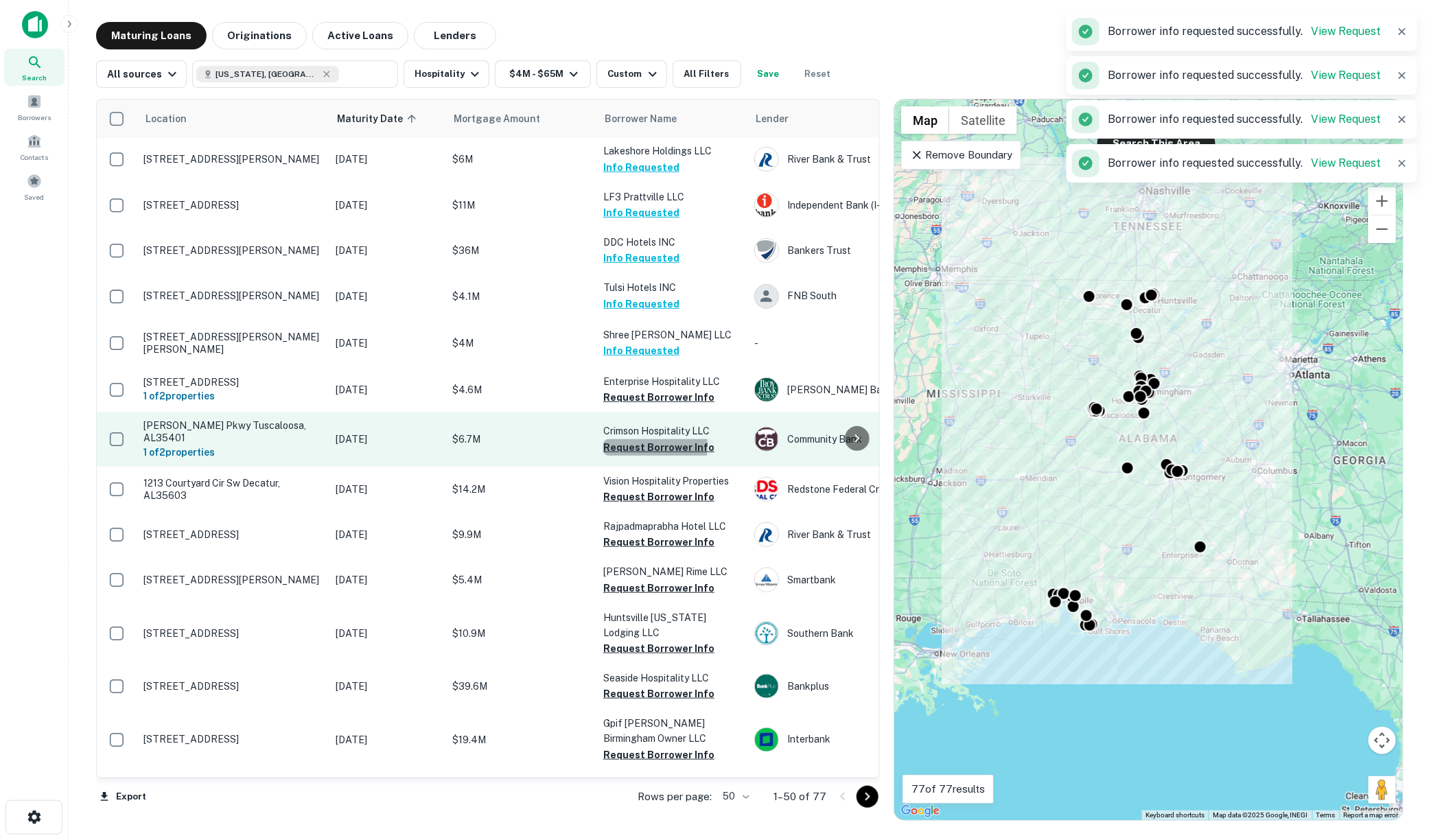
click at [629, 439] on button "Request Borrower Info" at bounding box center [659, 446] width 112 height 16
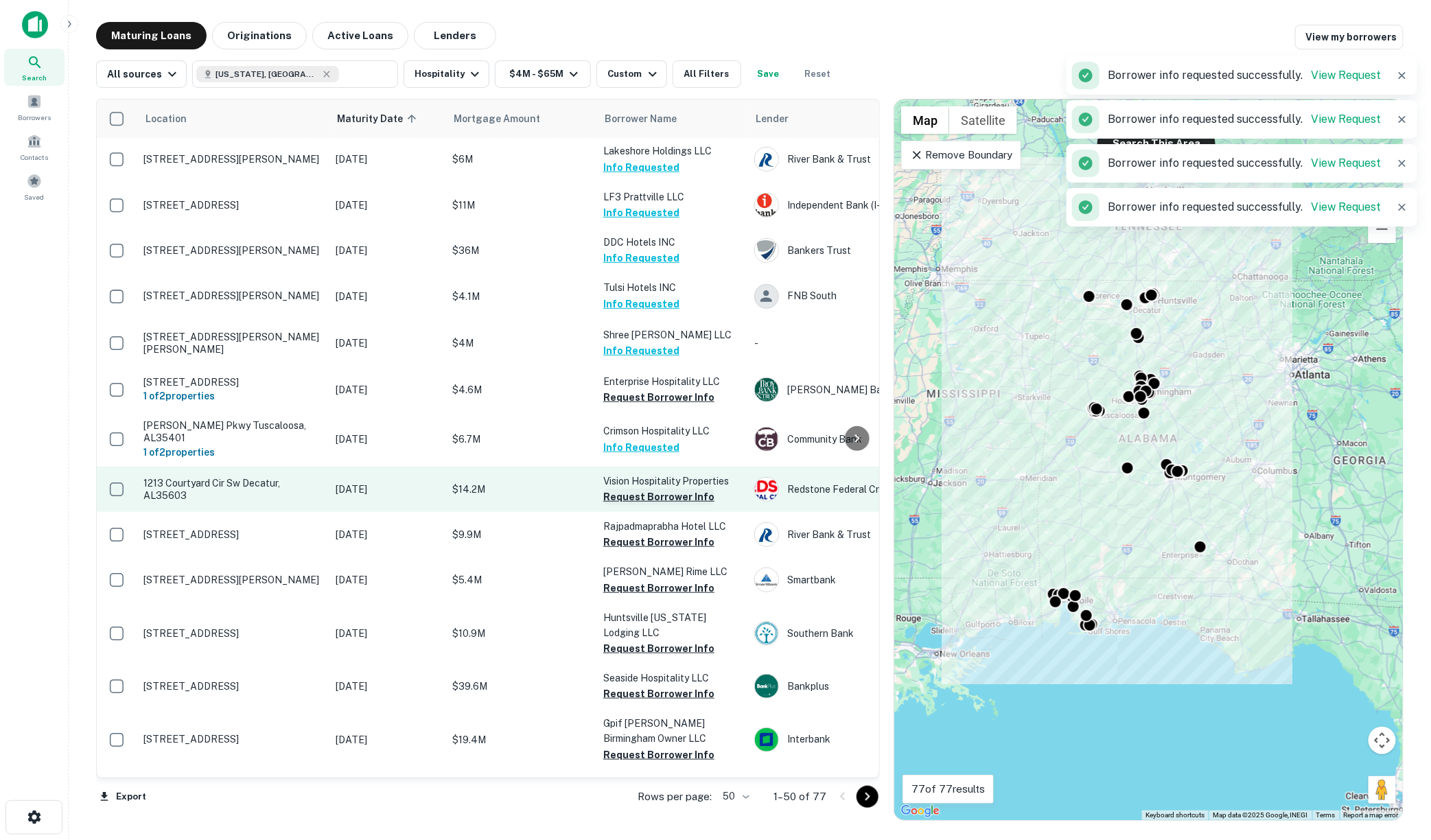
click at [635, 489] on button "Request Borrower Info" at bounding box center [659, 496] width 112 height 16
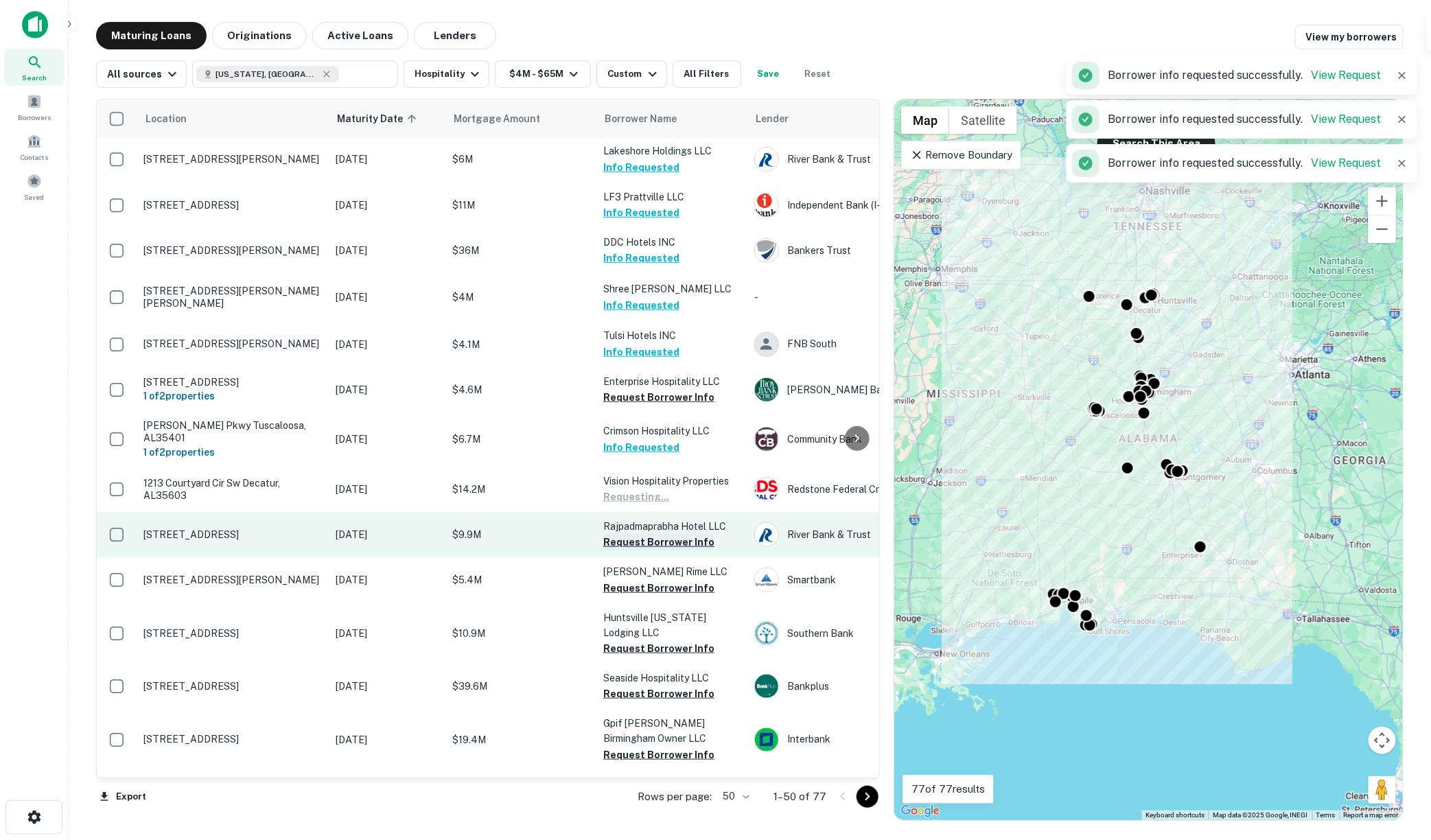
click at [637, 534] on button "Request Borrower Info" at bounding box center [659, 542] width 112 height 16
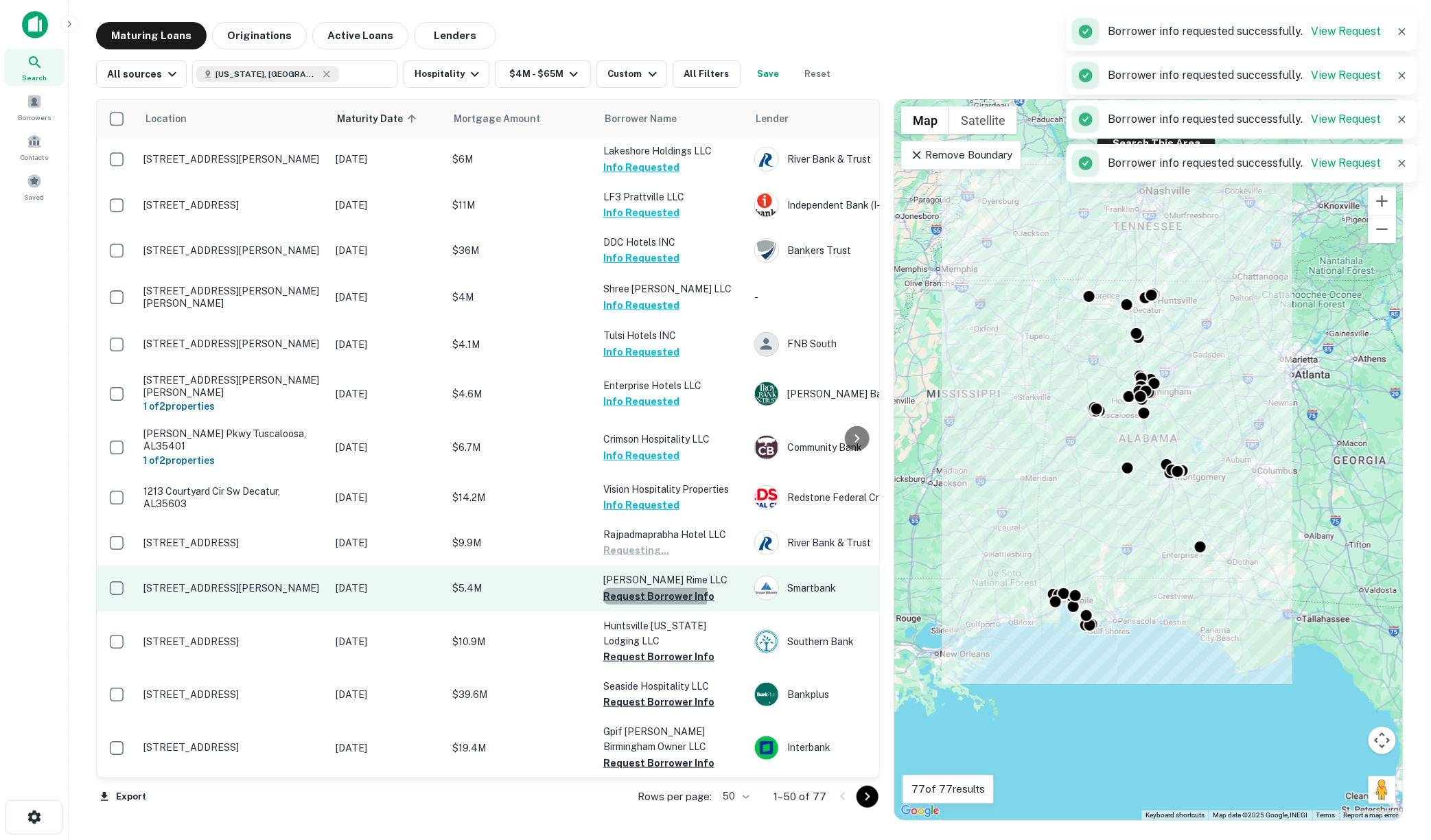
click at [641, 588] on button "Request Borrower Info" at bounding box center [659, 596] width 112 height 16
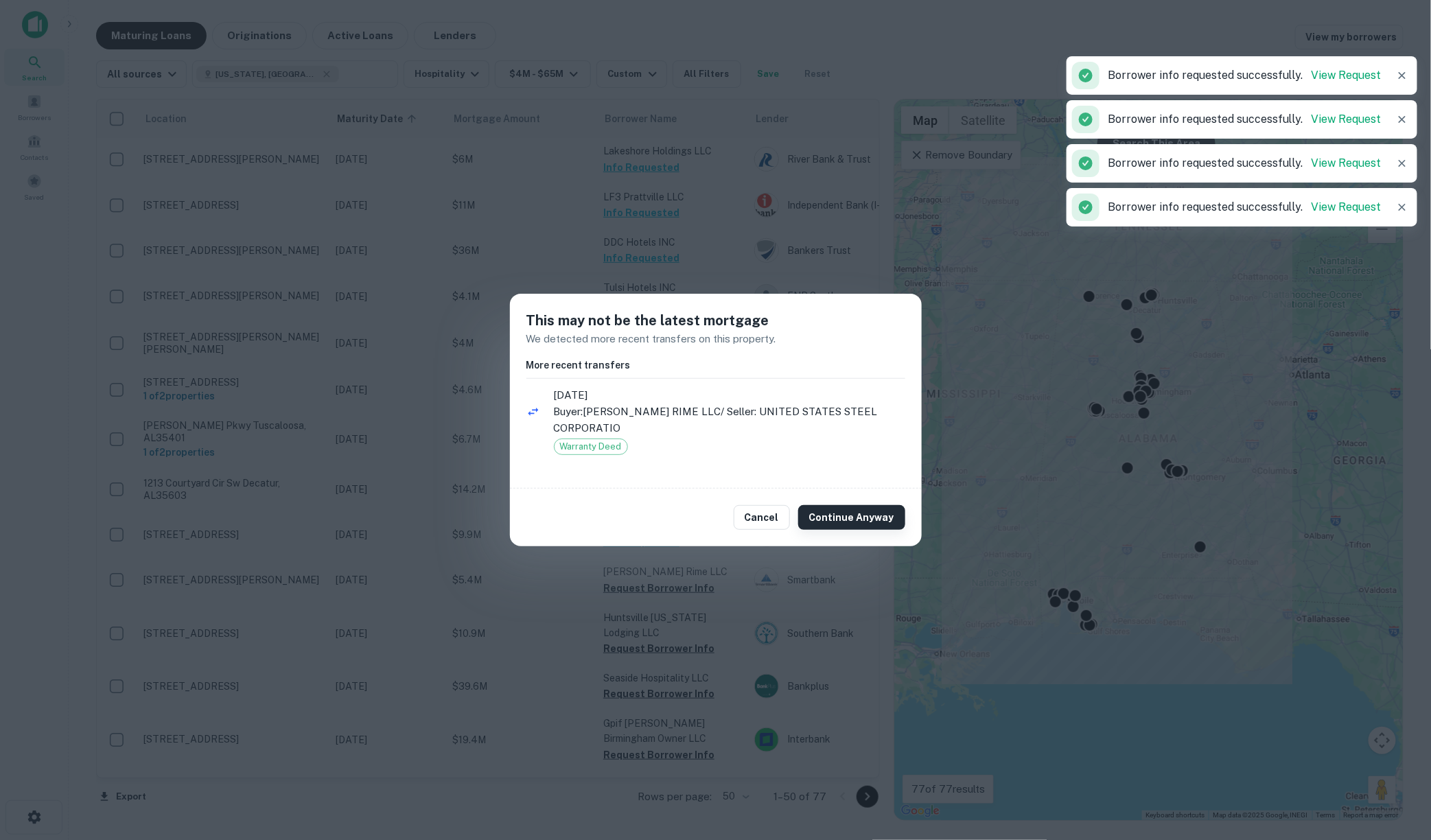
click at [822, 506] on button "Continue Anyway" at bounding box center [851, 518] width 107 height 25
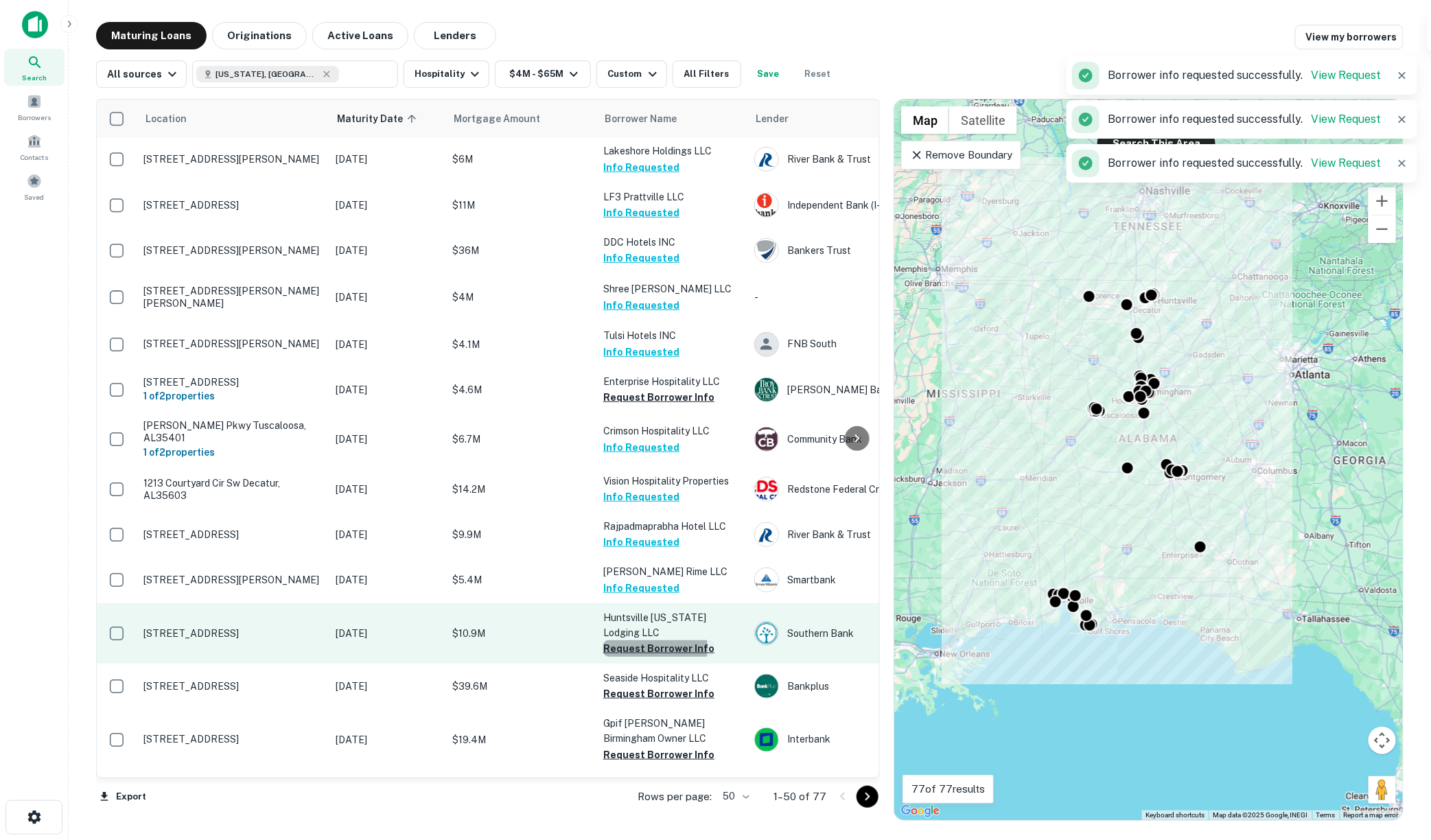
click at [648, 640] on button "Request Borrower Info" at bounding box center [659, 648] width 112 height 16
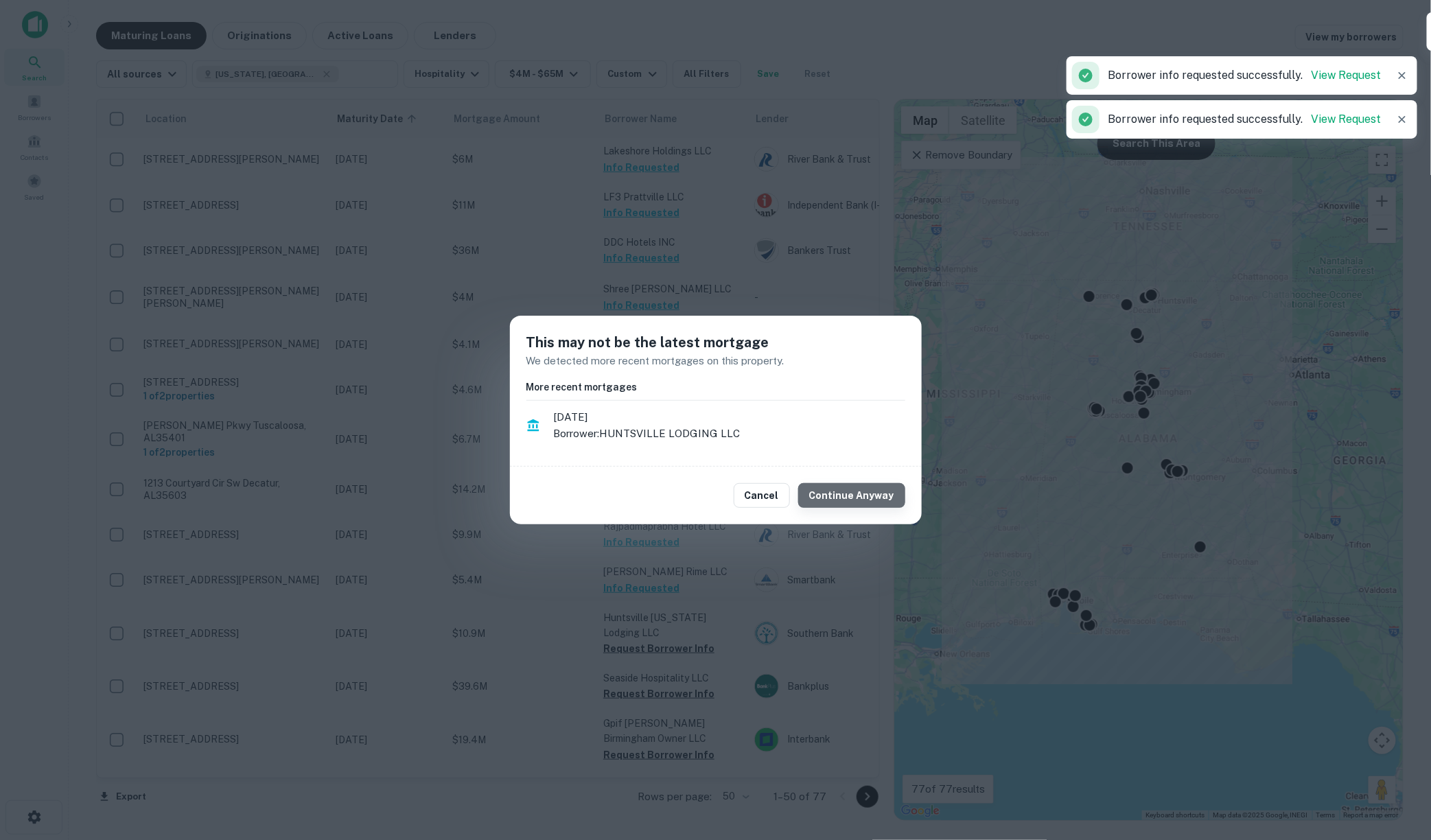
click at [870, 499] on button "Continue Anyway" at bounding box center [851, 496] width 107 height 25
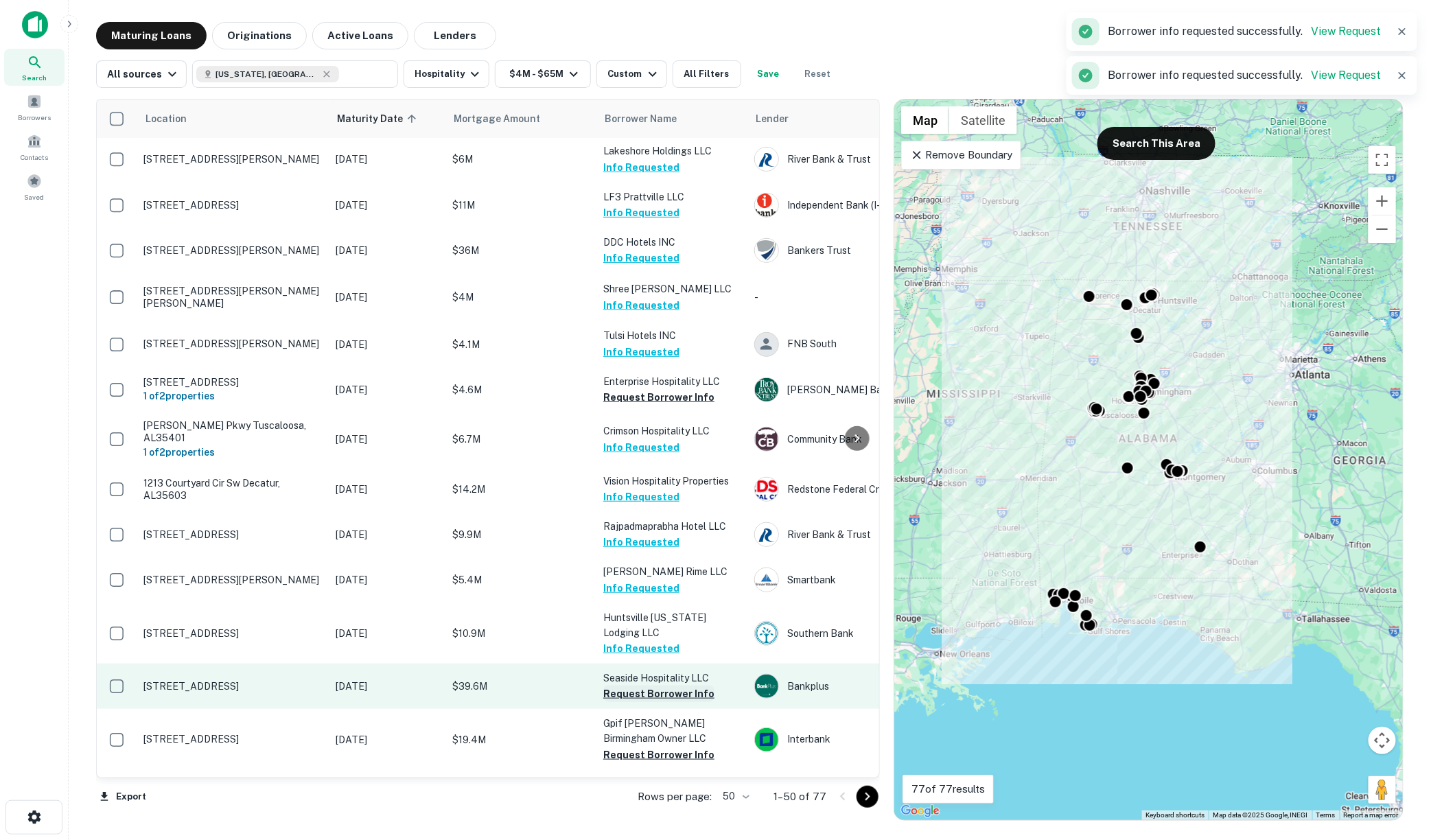
click at [653, 686] on button "Request Borrower Info" at bounding box center [659, 694] width 112 height 16
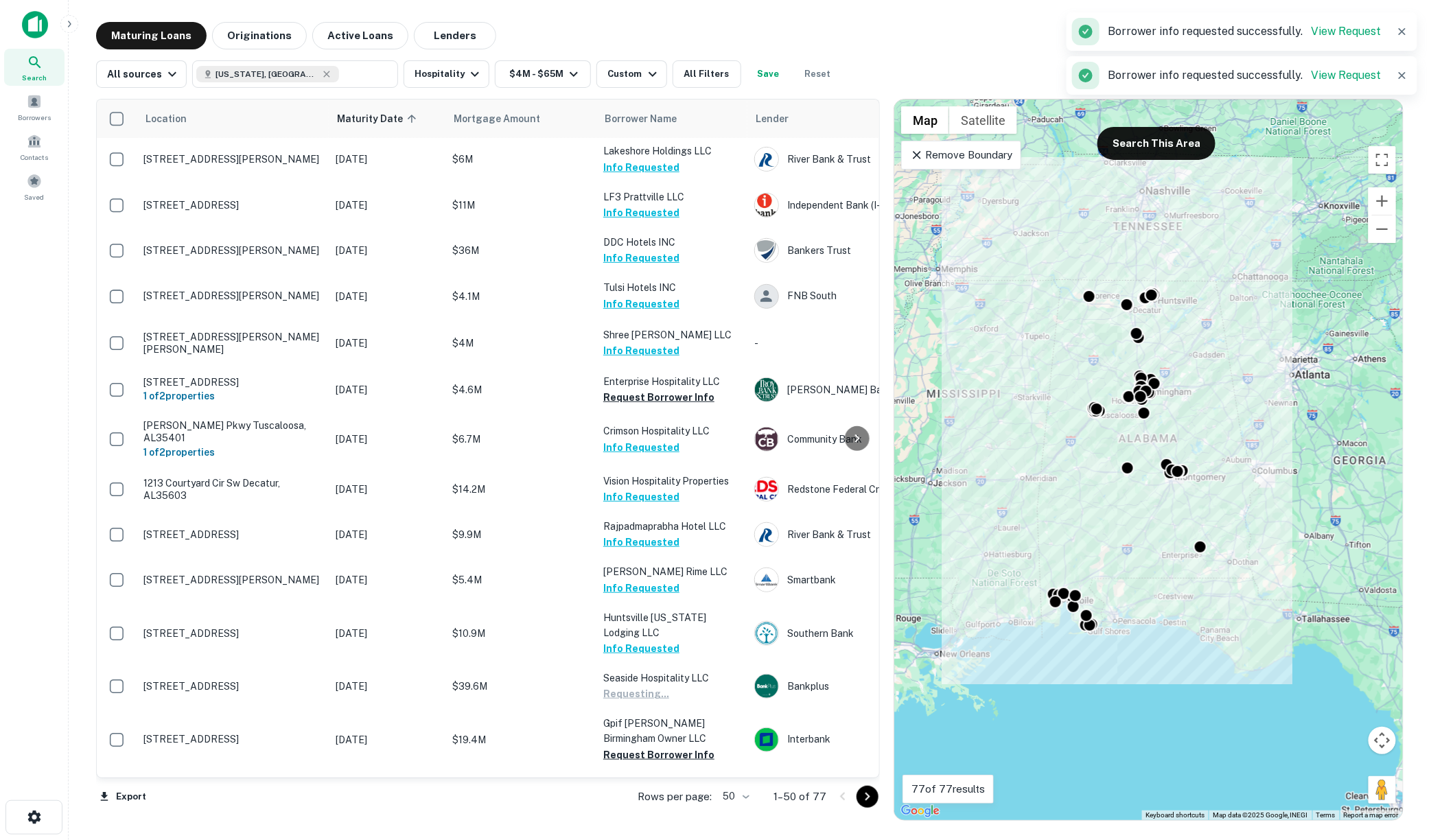
scroll to position [533, 0]
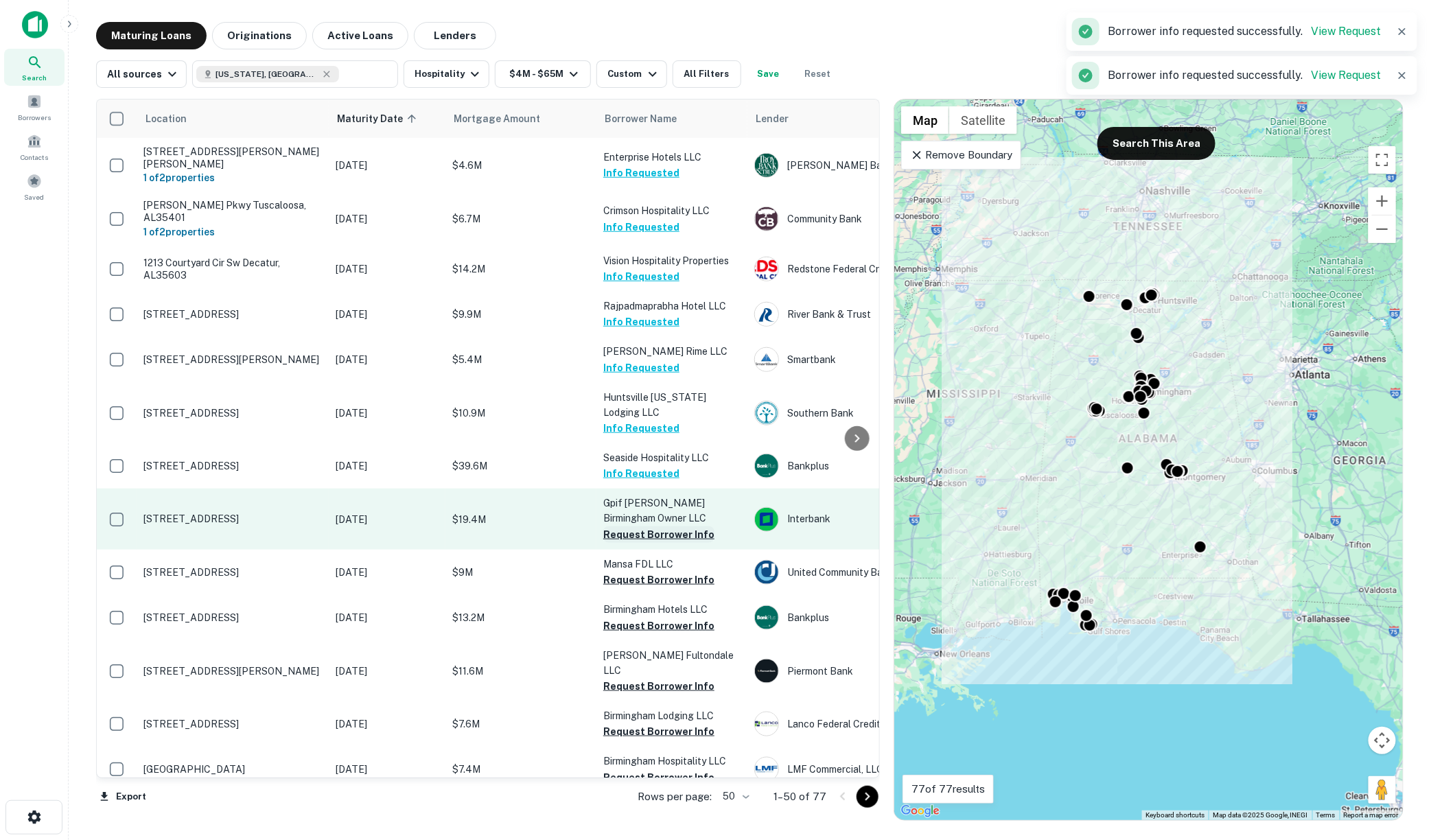
click at [629, 526] on button "Request Borrower Info" at bounding box center [659, 534] width 112 height 16
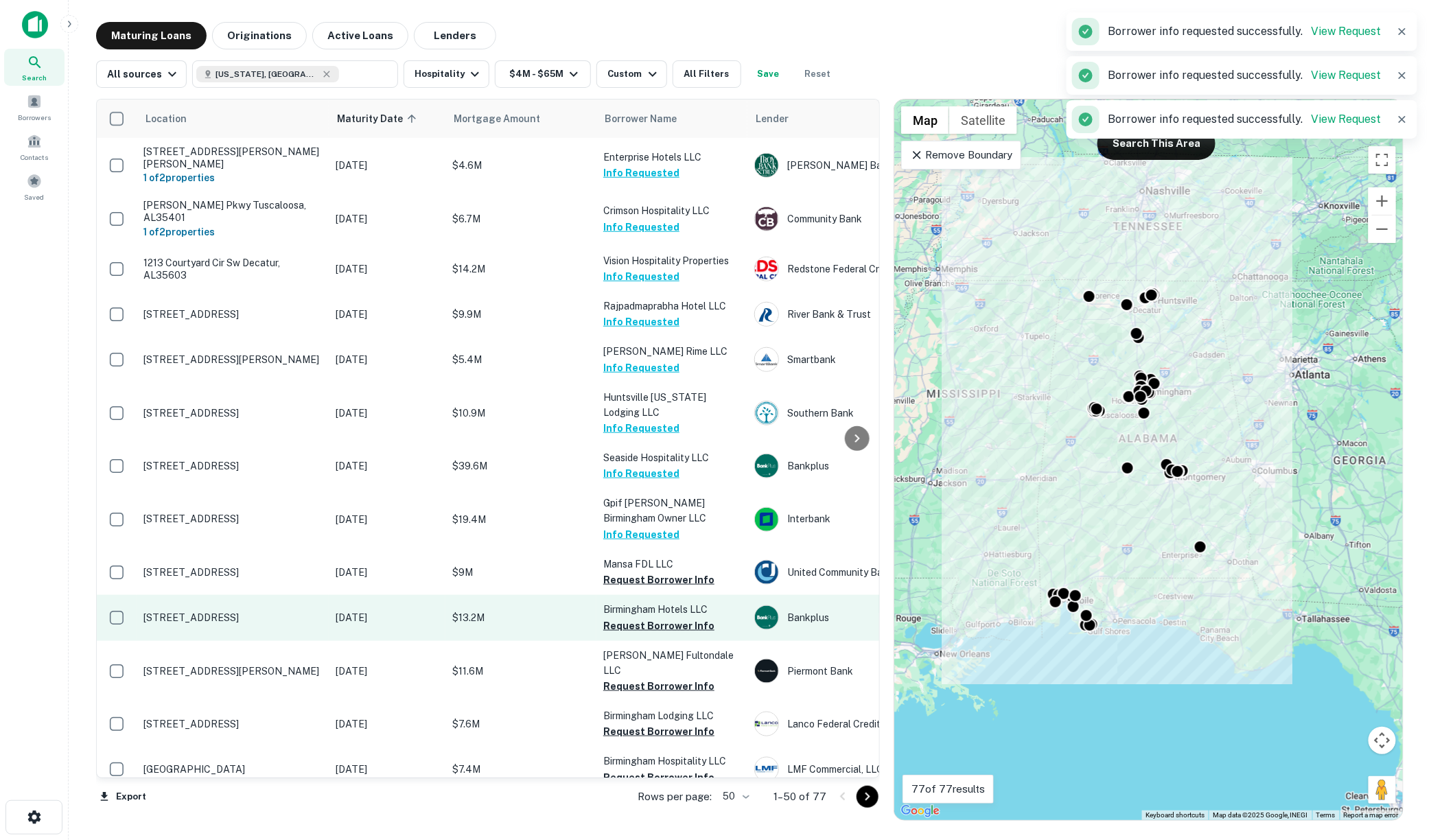
click at [636, 572] on button "Request Borrower Info" at bounding box center [659, 579] width 112 height 16
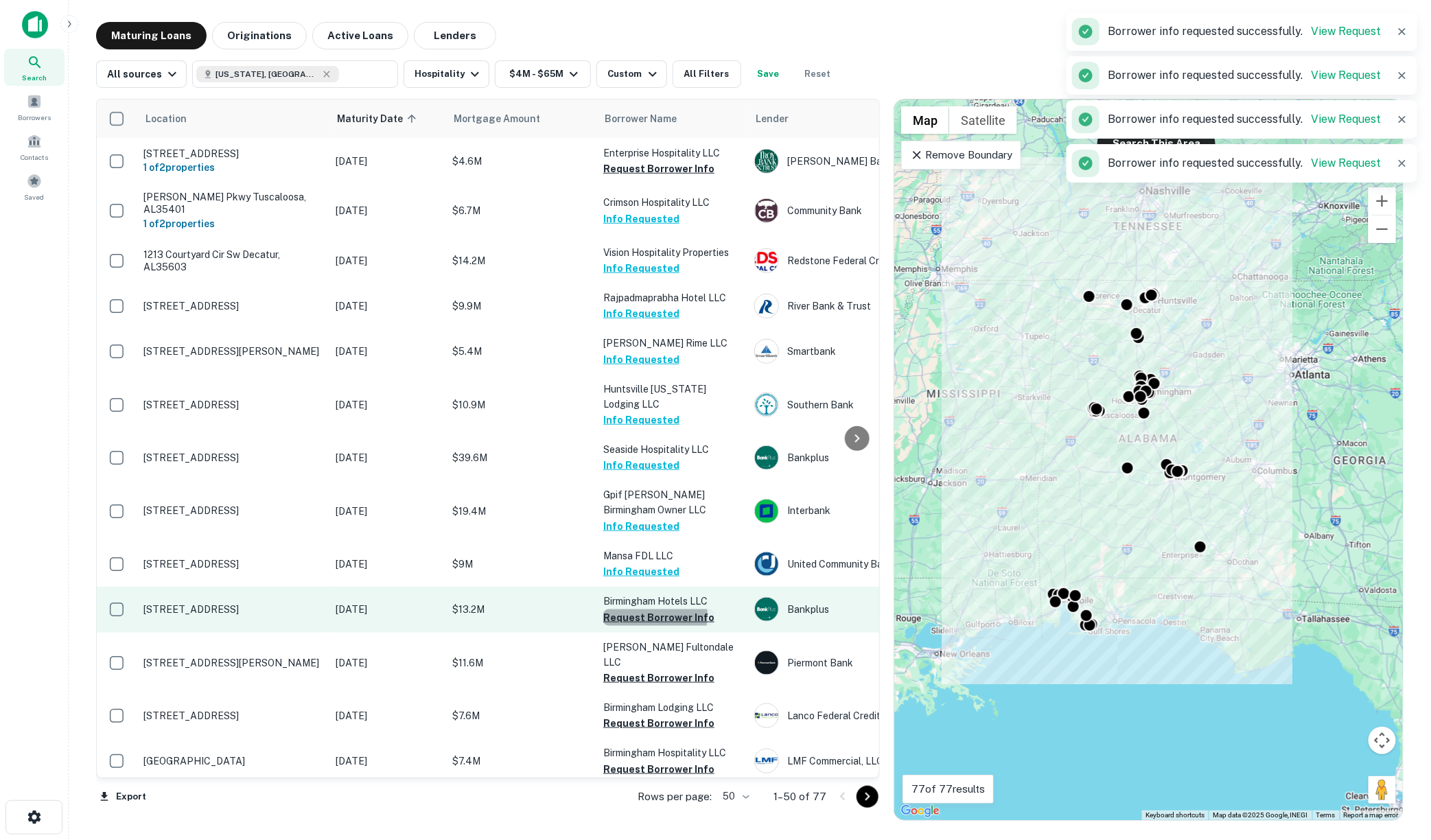
click at [643, 609] on button "Request Borrower Info" at bounding box center [659, 617] width 112 height 16
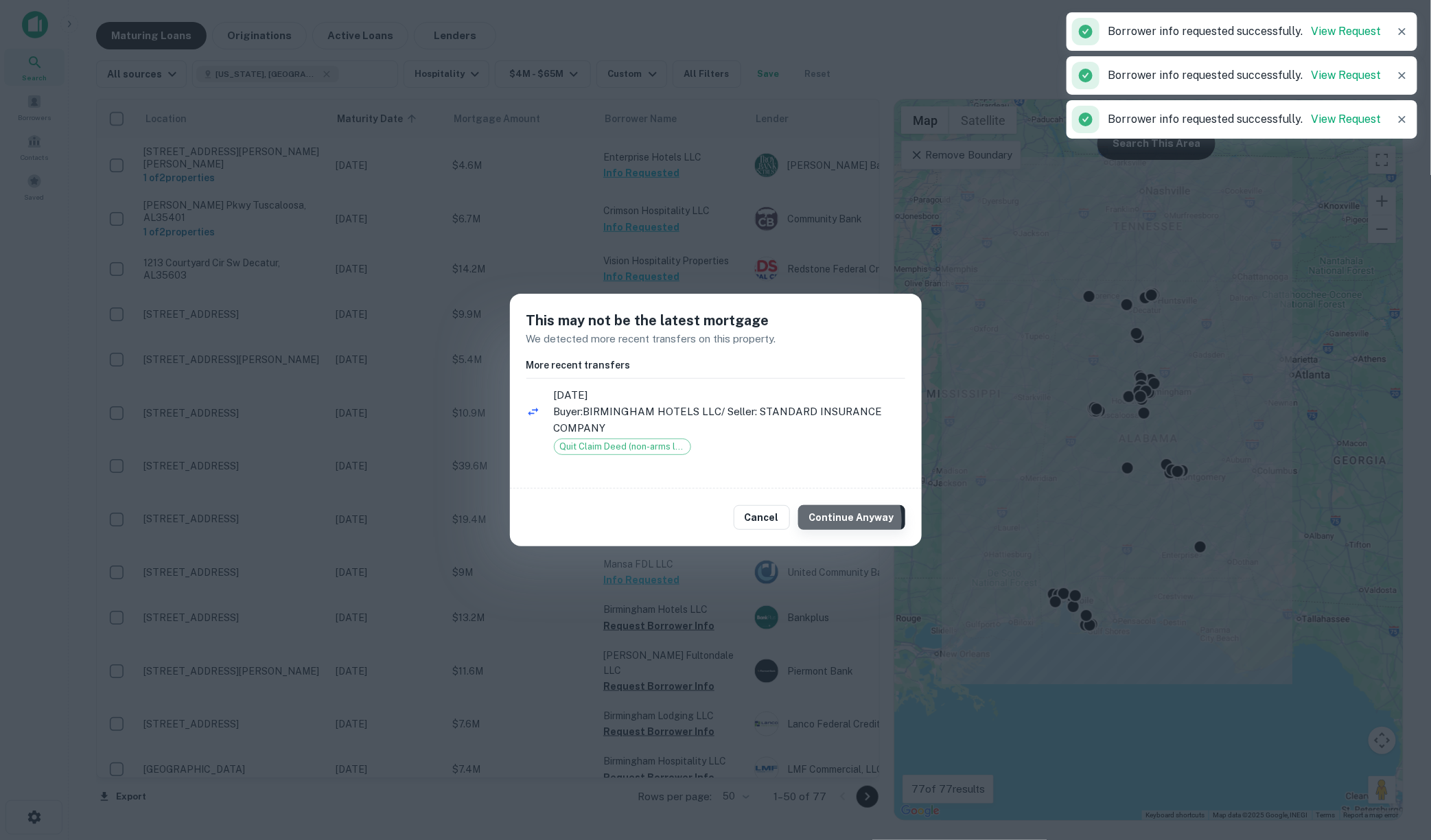
click at [839, 520] on button "Continue Anyway" at bounding box center [851, 518] width 107 height 25
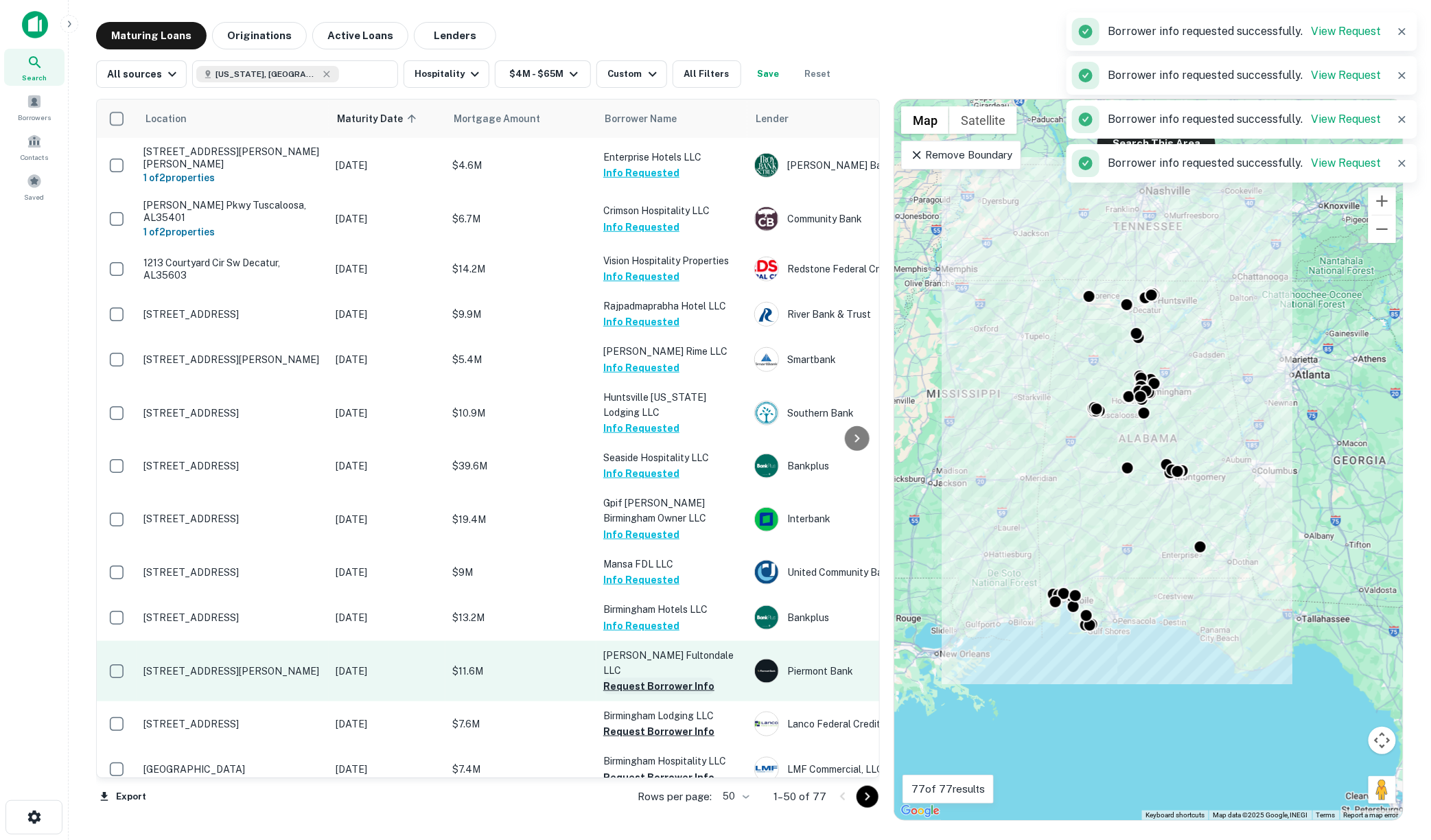
click at [647, 678] on button "Request Borrower Info" at bounding box center [659, 686] width 112 height 16
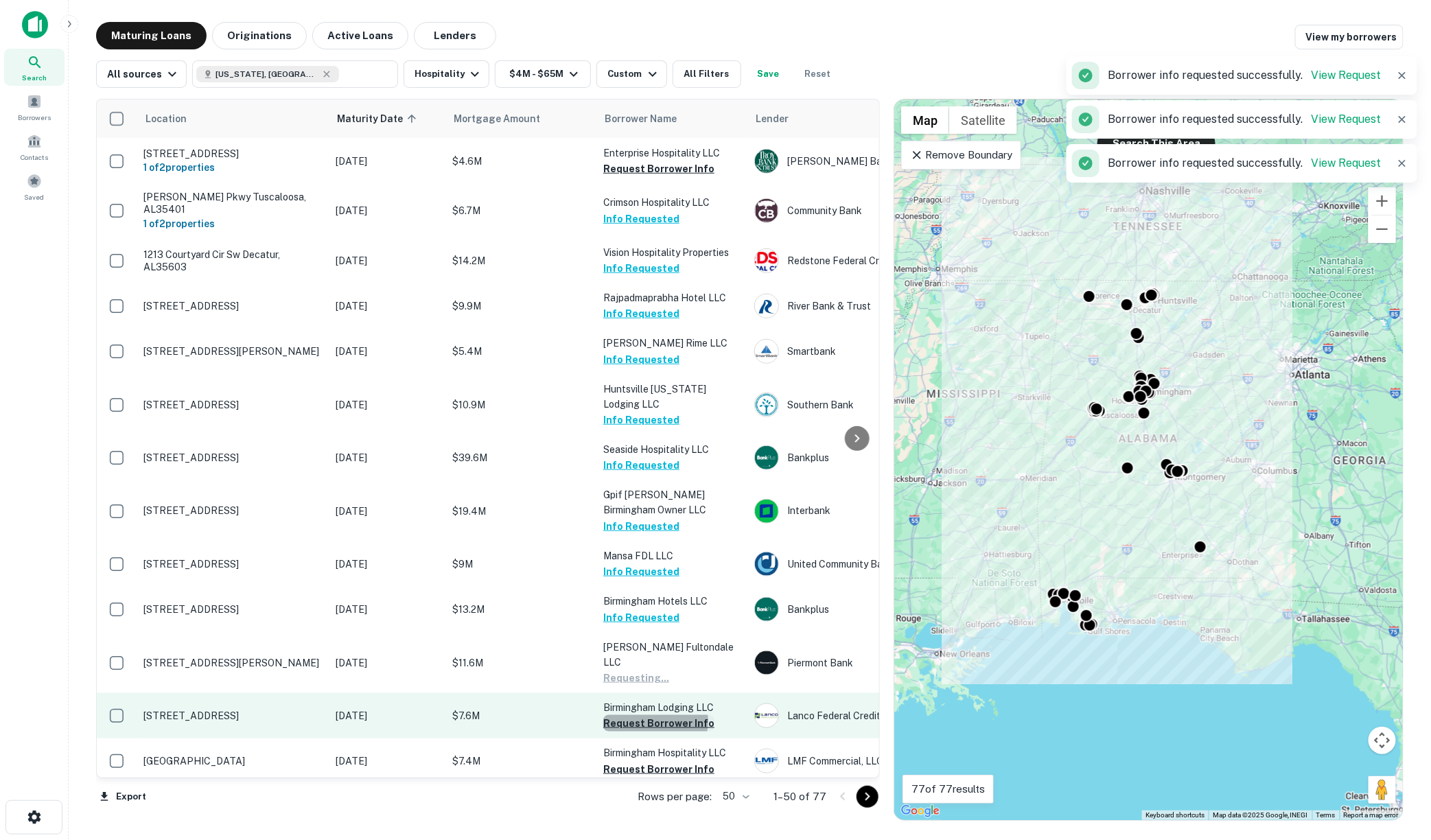
click at [650, 715] on button "Request Borrower Info" at bounding box center [659, 723] width 112 height 16
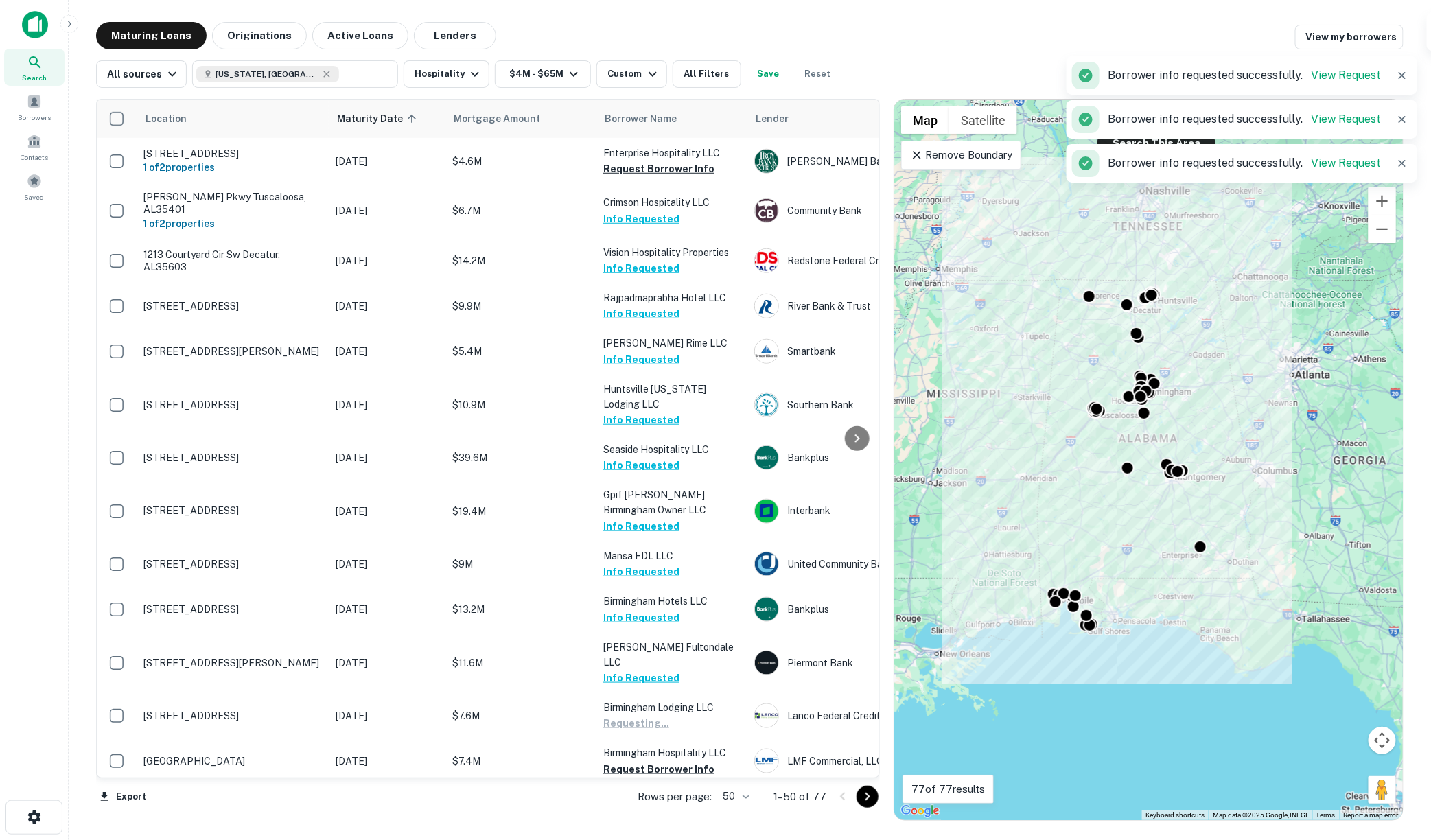
scroll to position [762, 0]
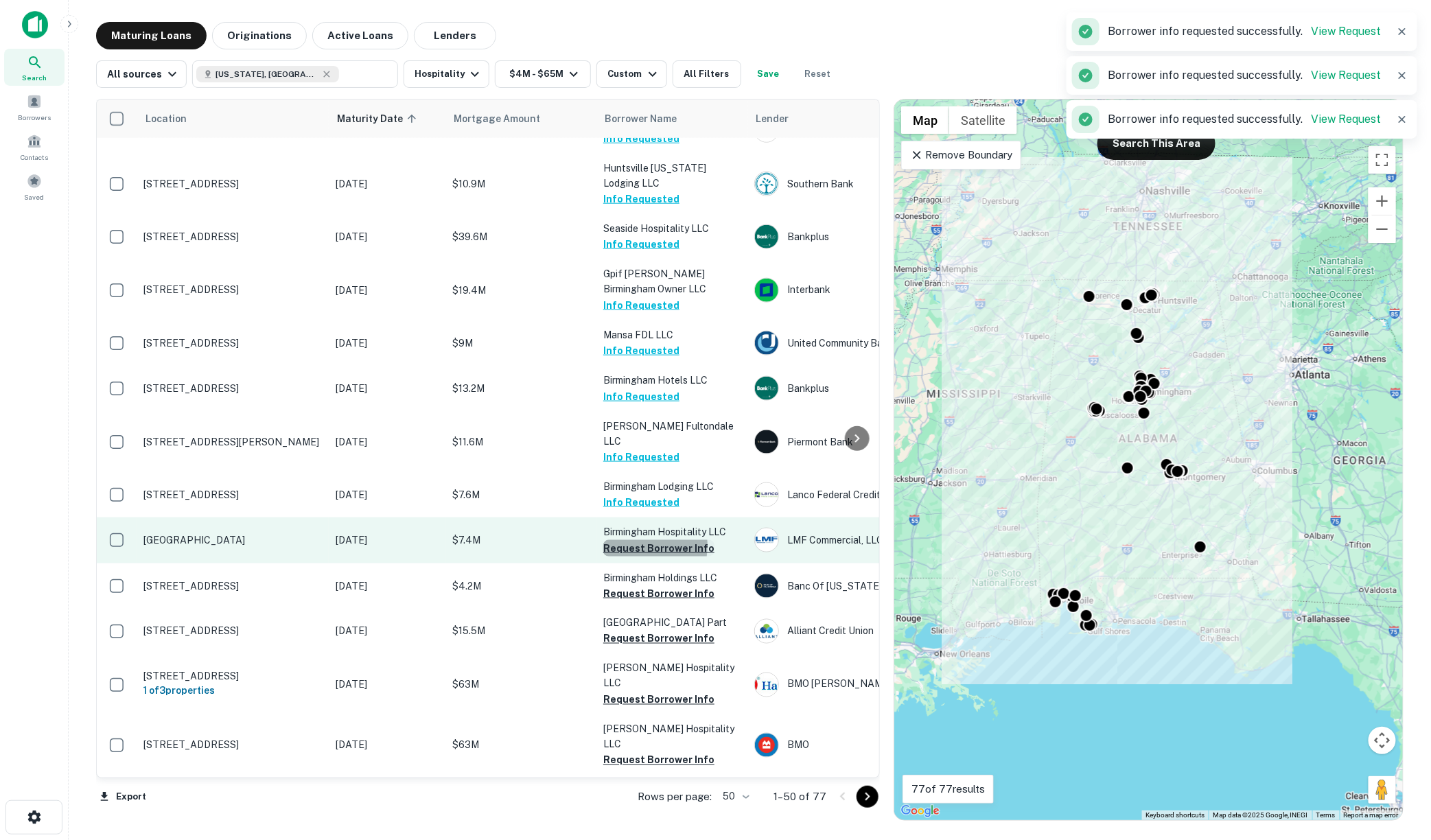
click at [633, 540] on button "Request Borrower Info" at bounding box center [659, 547] width 112 height 16
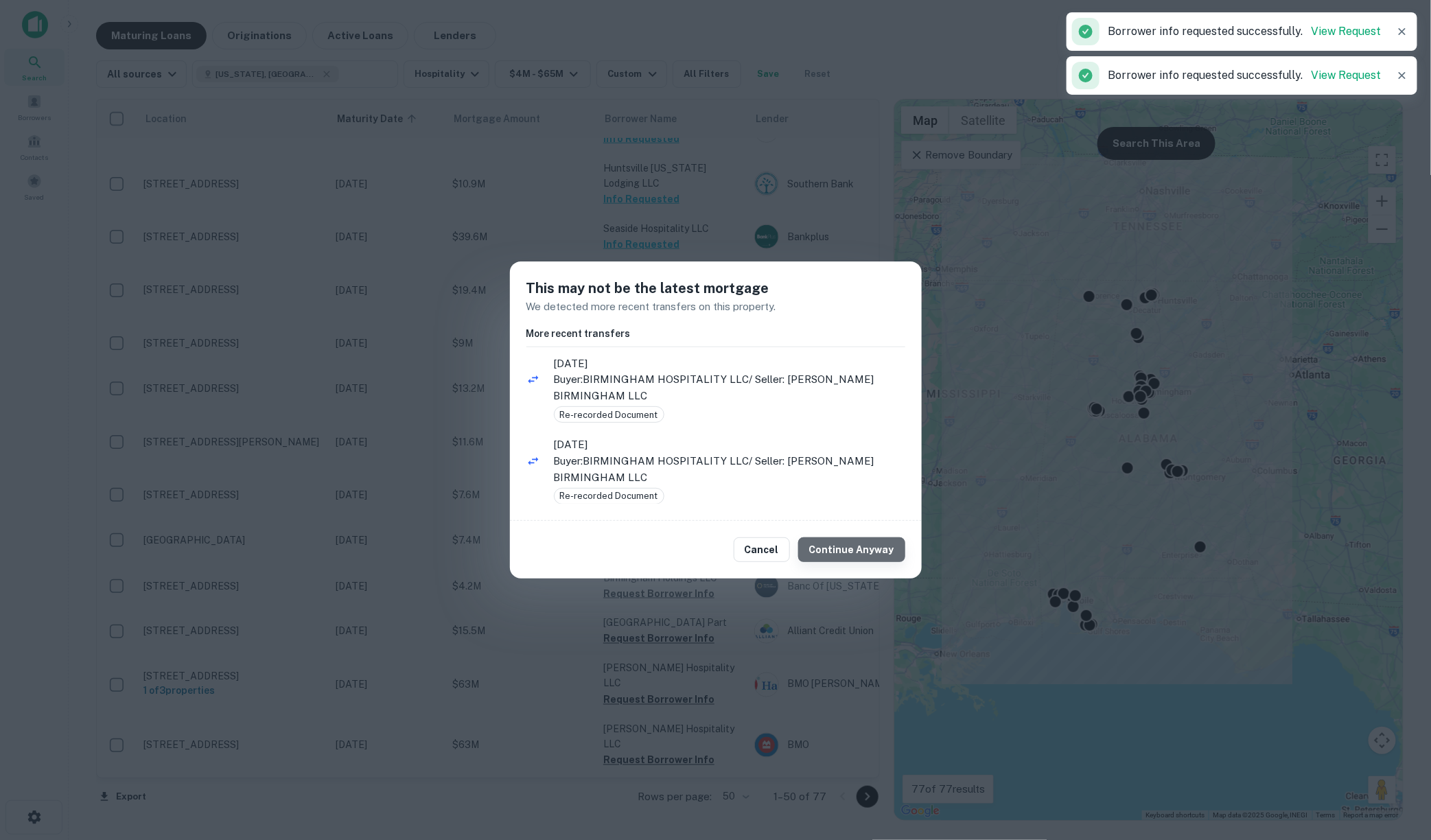
click at [865, 543] on button "Continue Anyway" at bounding box center [851, 549] width 107 height 25
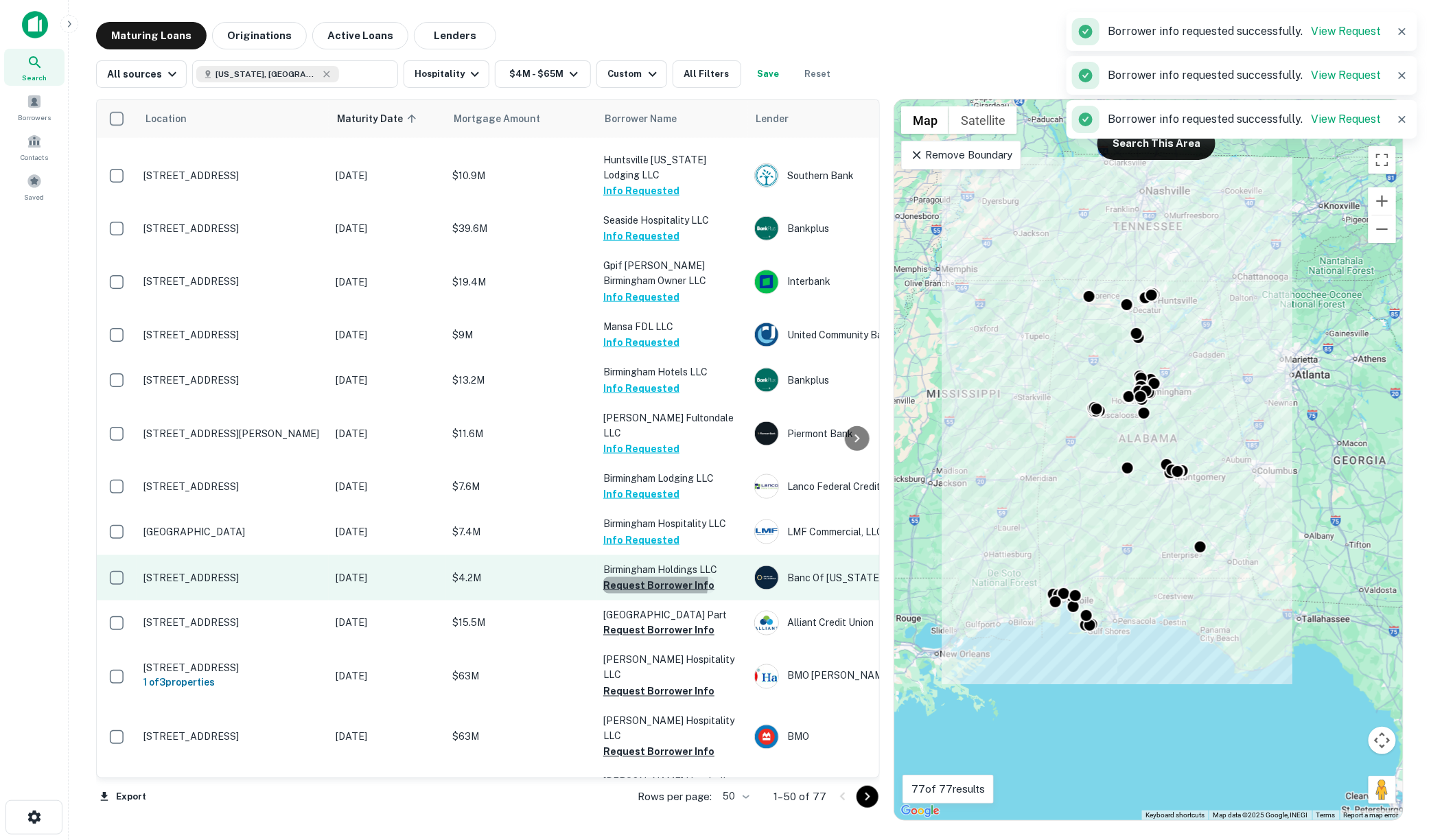
click at [643, 577] on button "Request Borrower Info" at bounding box center [659, 585] width 112 height 16
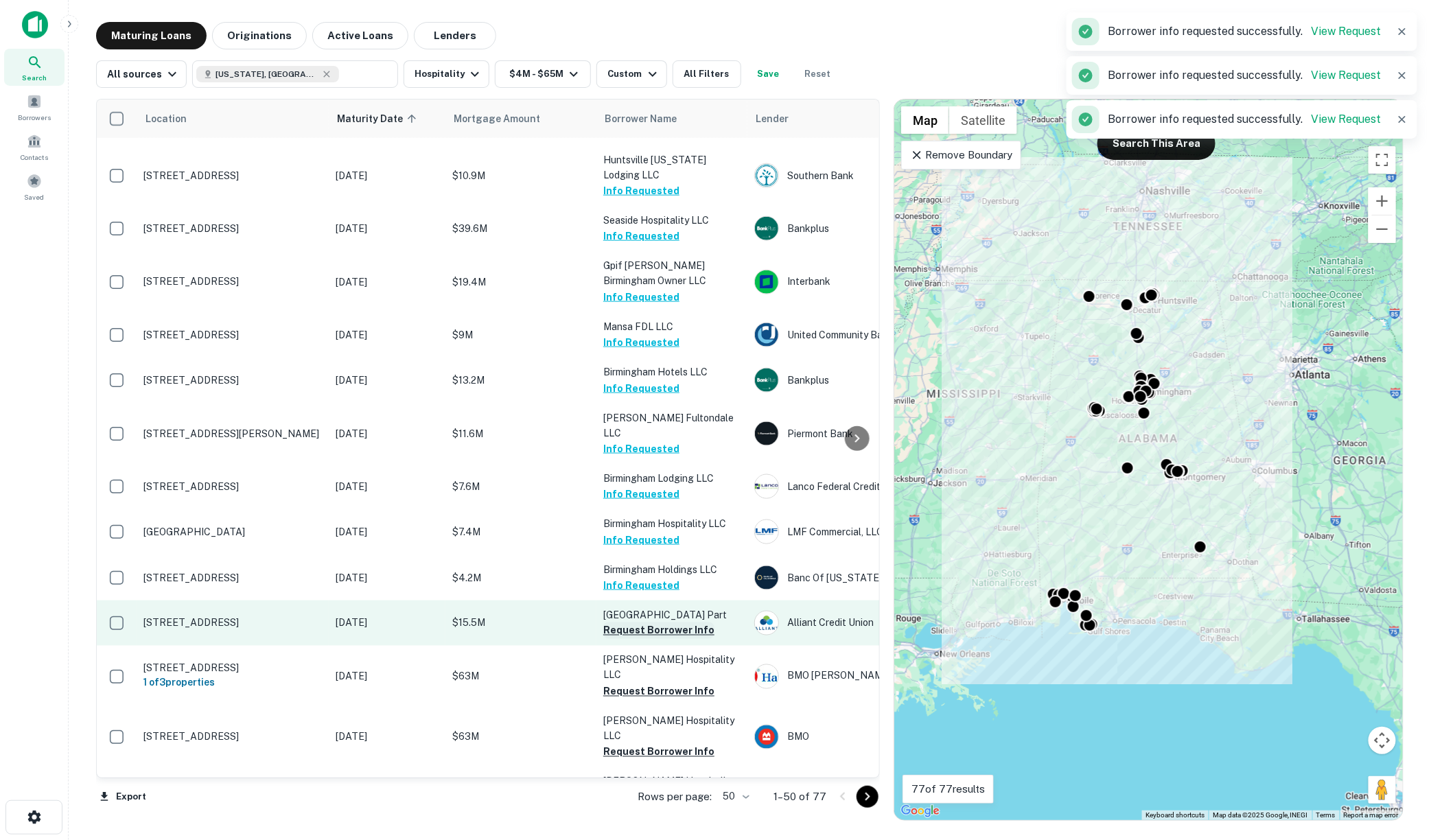
click at [666, 623] on button "Request Borrower Info" at bounding box center [659, 630] width 112 height 16
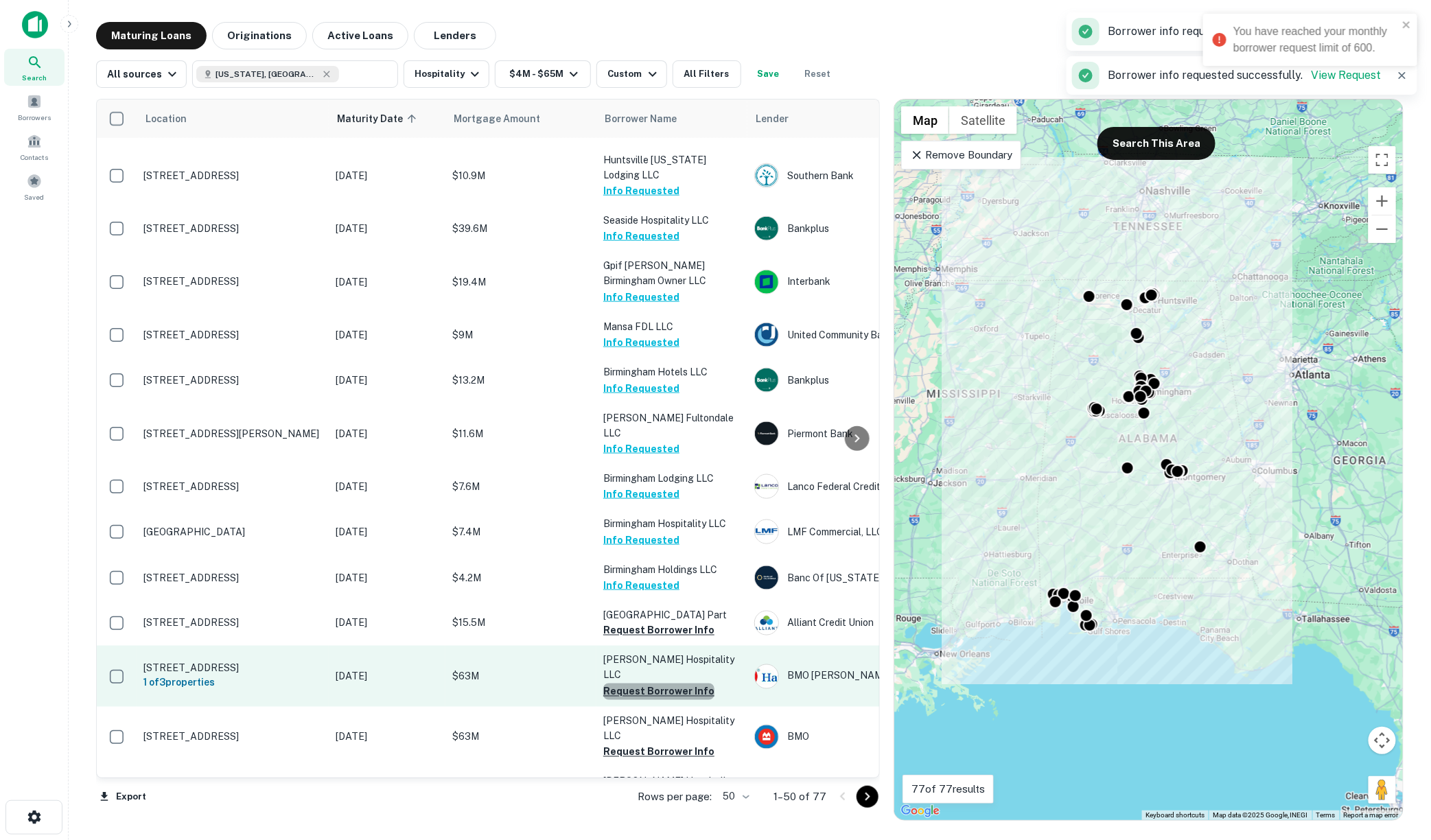
click at [660, 683] on button "Request Borrower Info" at bounding box center [659, 691] width 112 height 16
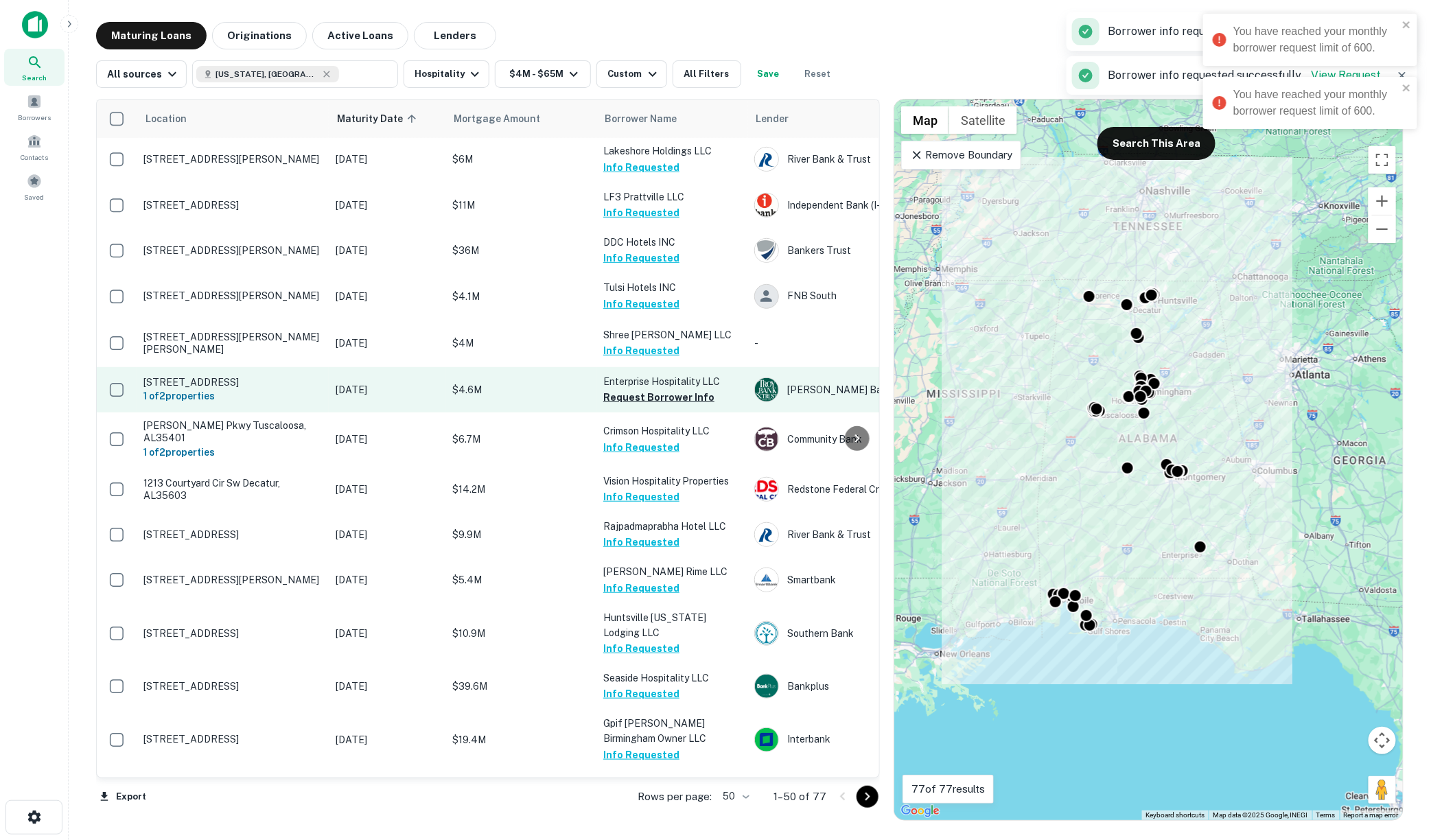
scroll to position [0, 0]
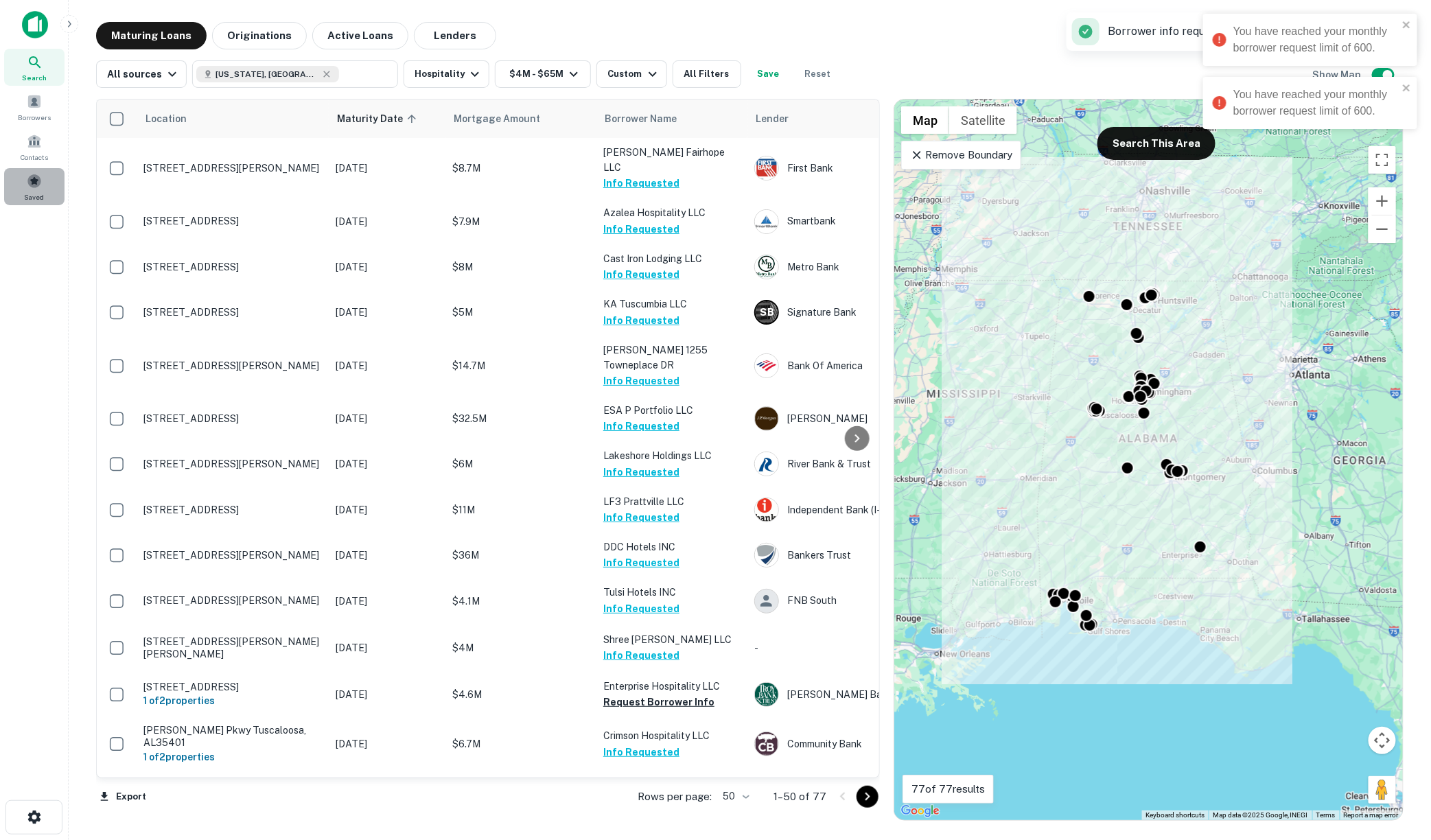
click at [30, 182] on span at bounding box center [35, 181] width 15 height 15
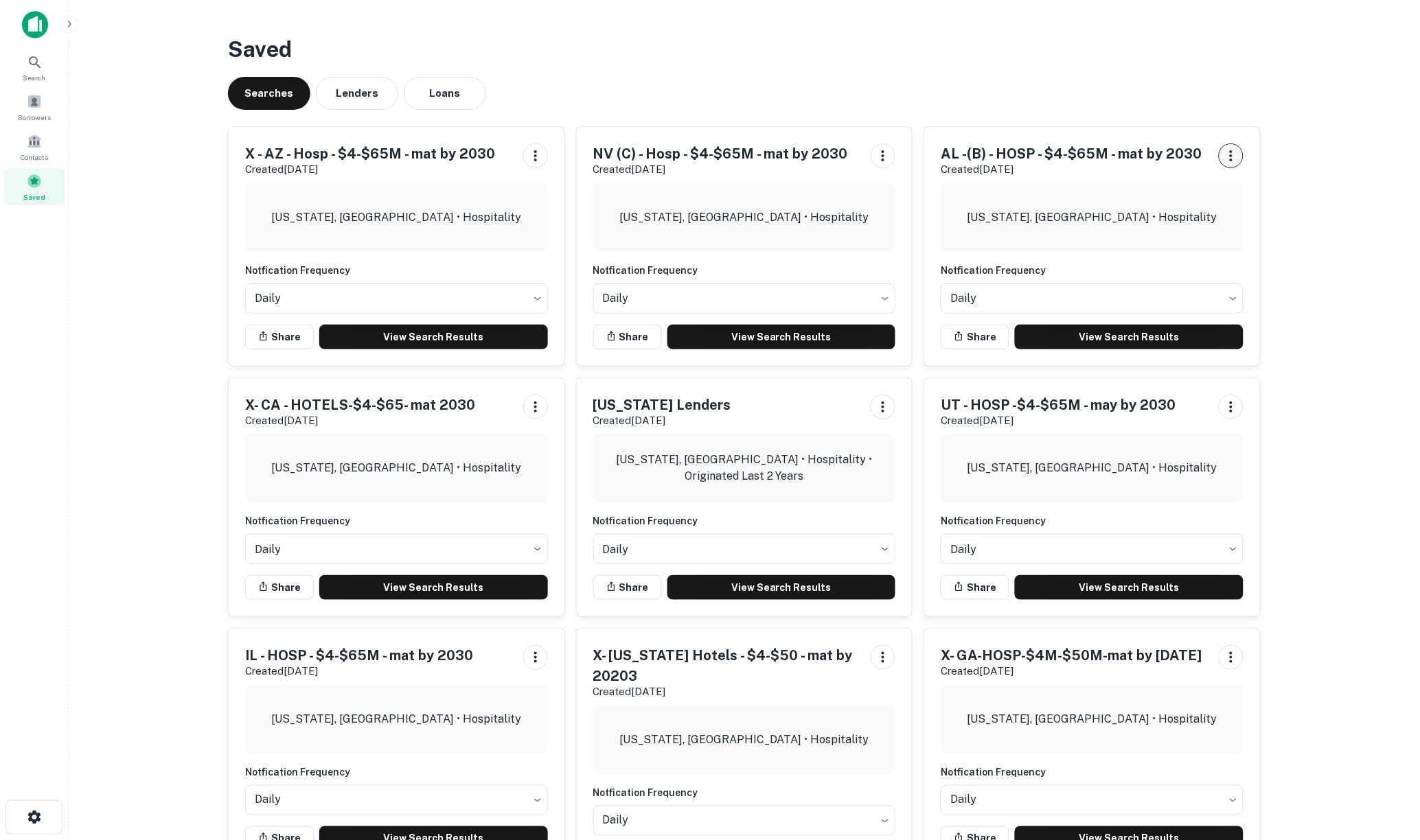
click at [1229, 154] on icon "button" at bounding box center [1230, 155] width 16 height 16
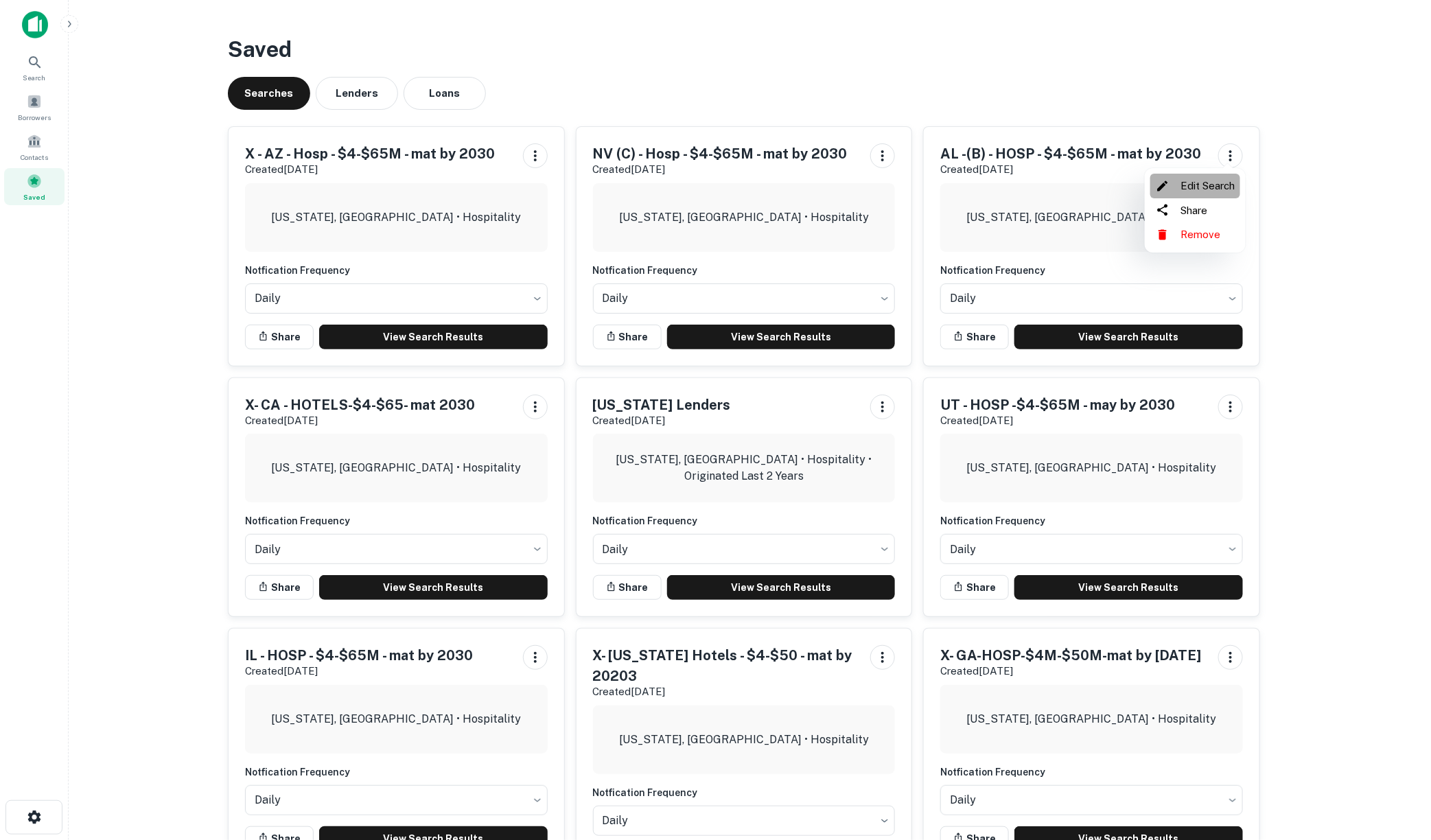
click at [1214, 177] on li "Edit Search" at bounding box center [1194, 186] width 89 height 25
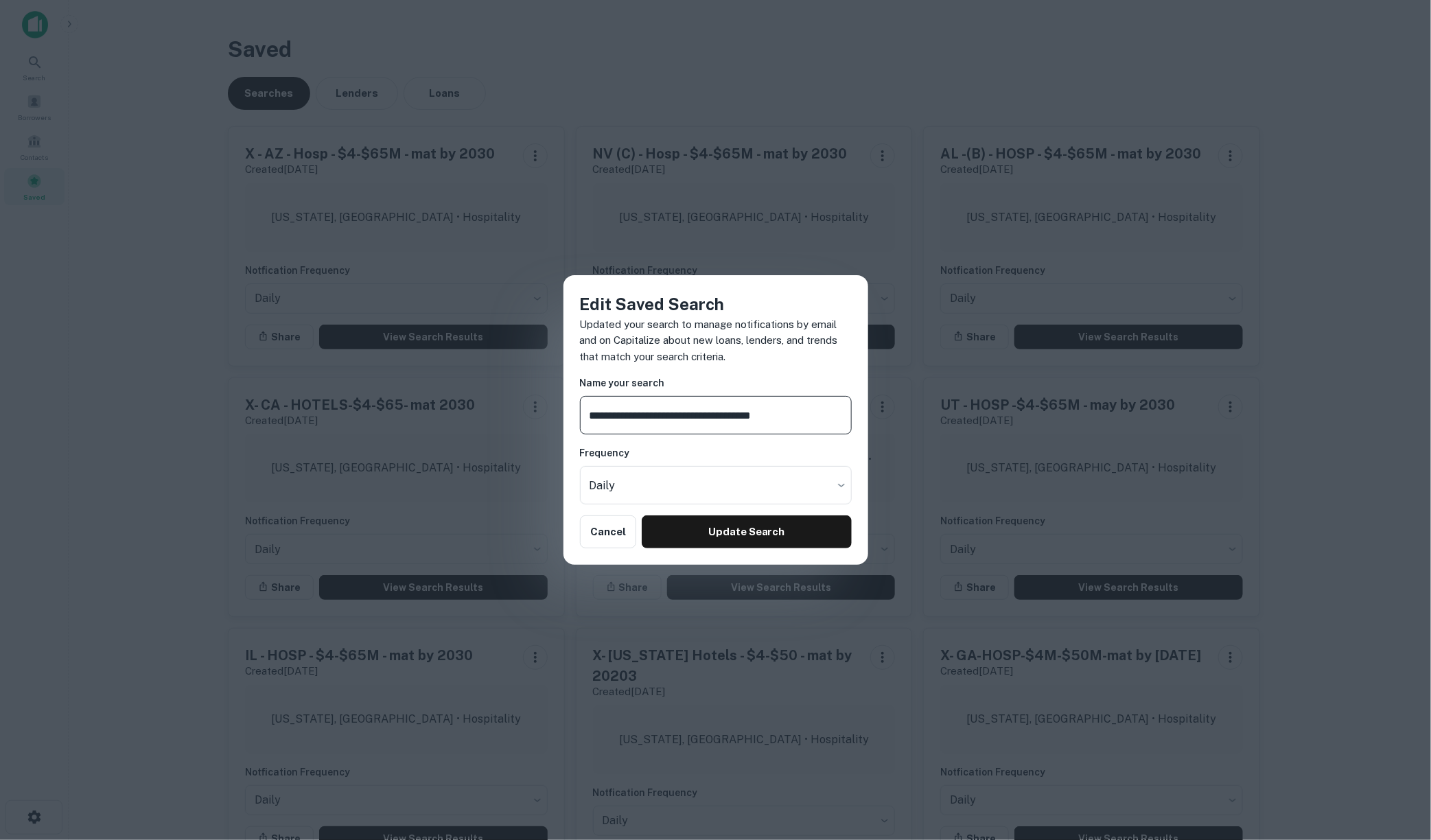
click at [616, 420] on input "**********" at bounding box center [716, 416] width 271 height 38
type input "**********"
click at [736, 530] on button "Update Search" at bounding box center [747, 532] width 210 height 33
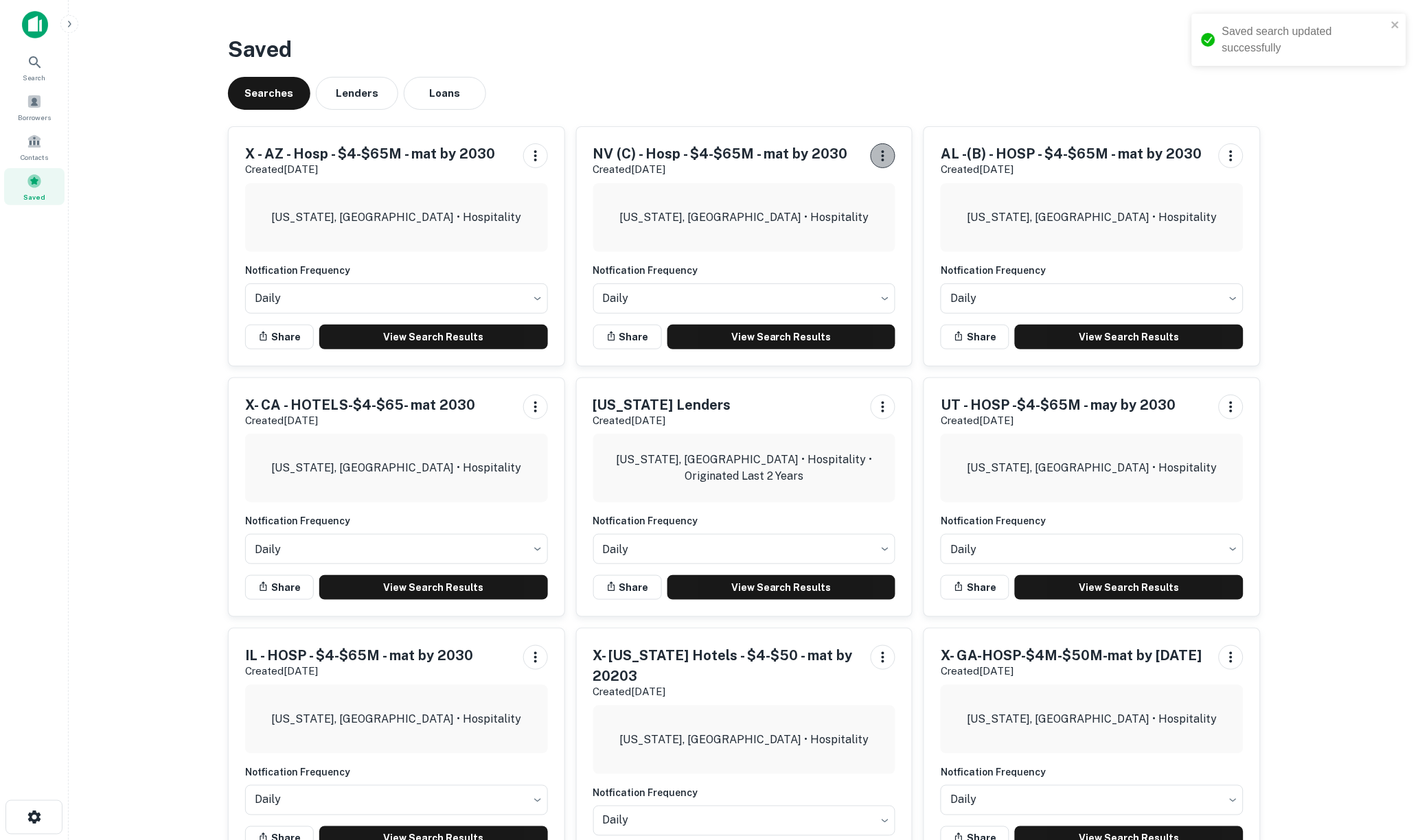
click at [879, 157] on icon "button" at bounding box center [883, 155] width 16 height 16
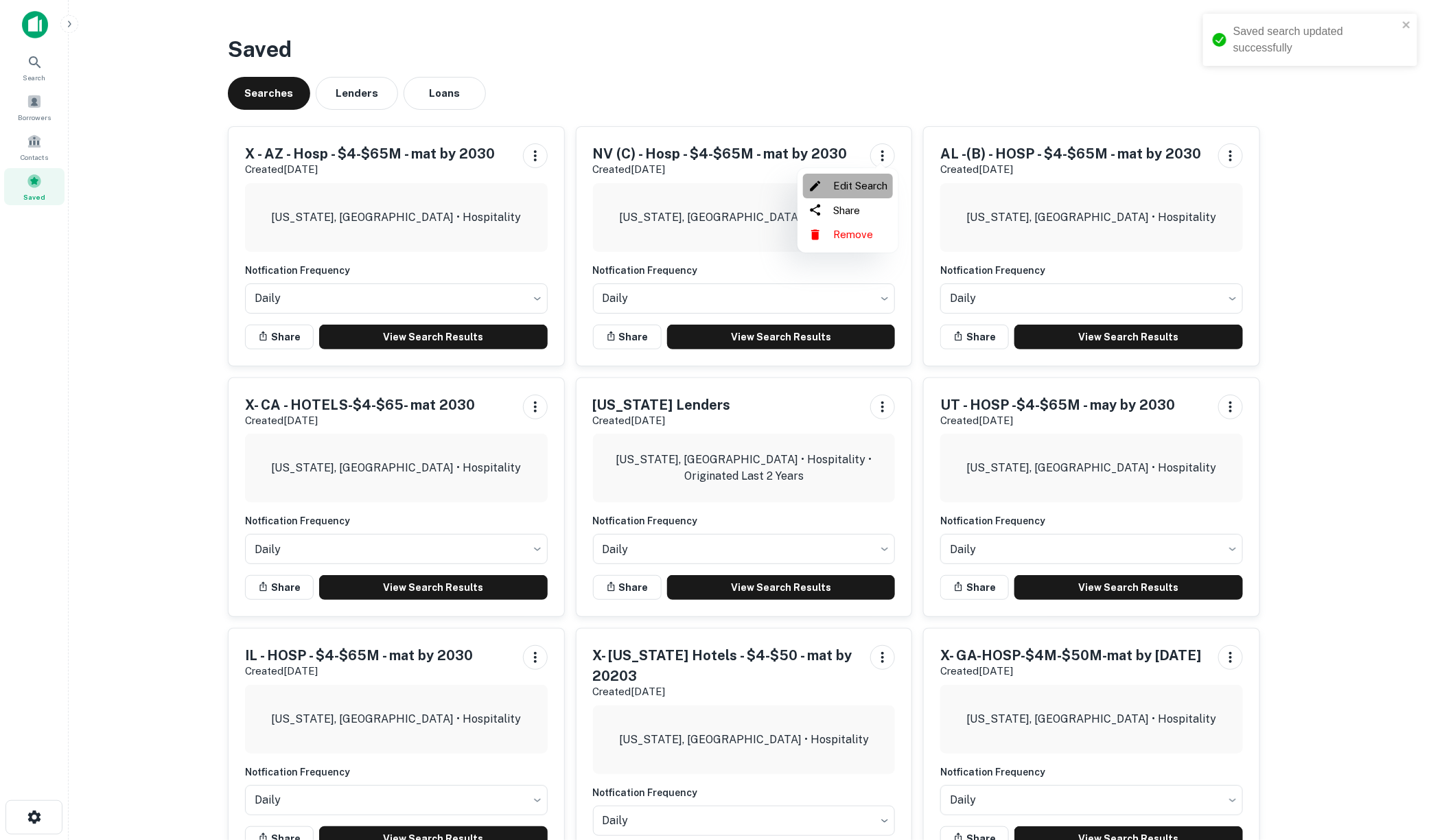
click at [858, 190] on li "Edit Search" at bounding box center [847, 186] width 89 height 25
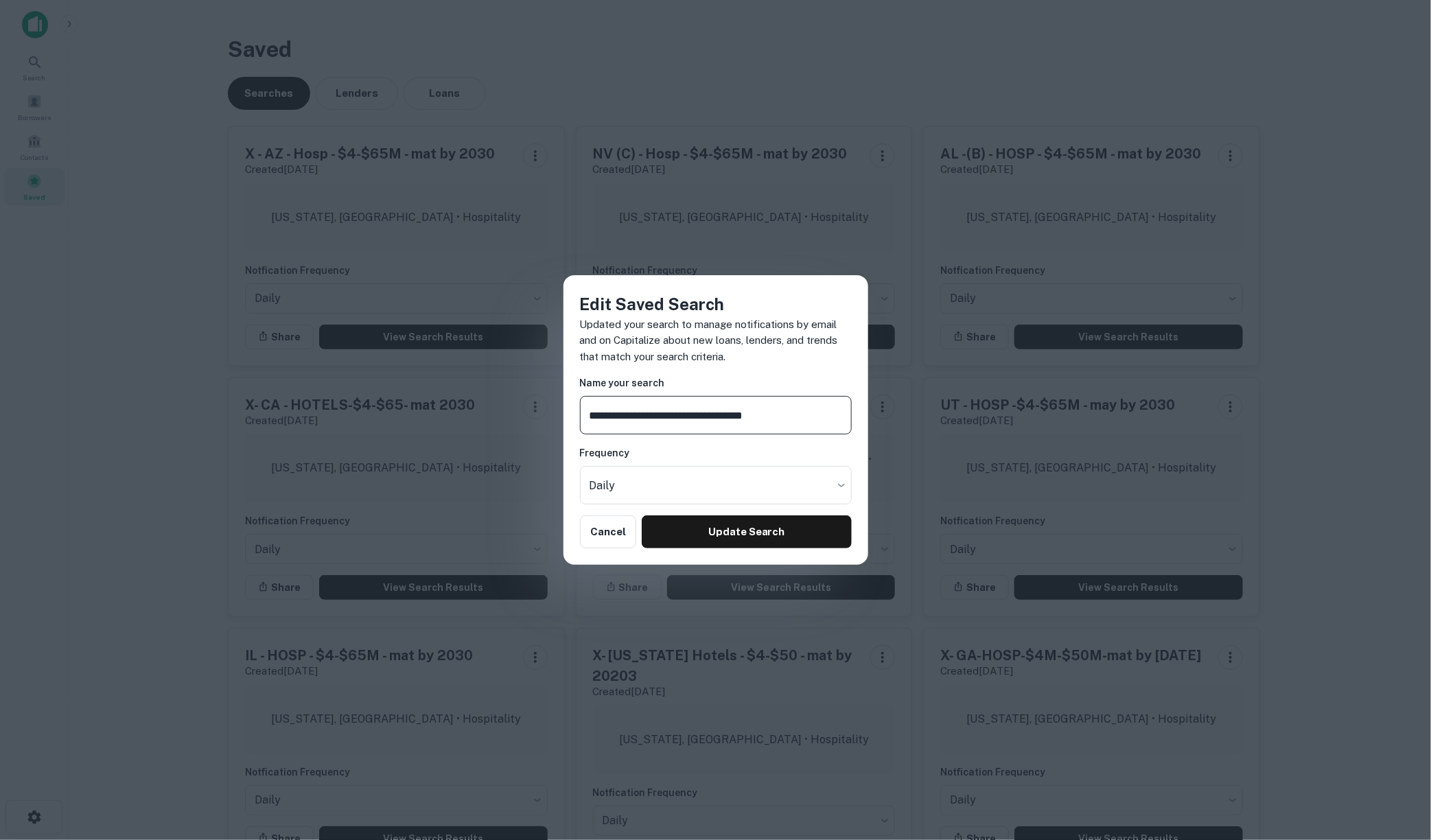
click at [619, 419] on input "**********" at bounding box center [716, 416] width 271 height 38
type input "**********"
click at [708, 525] on button "Update Search" at bounding box center [747, 532] width 210 height 33
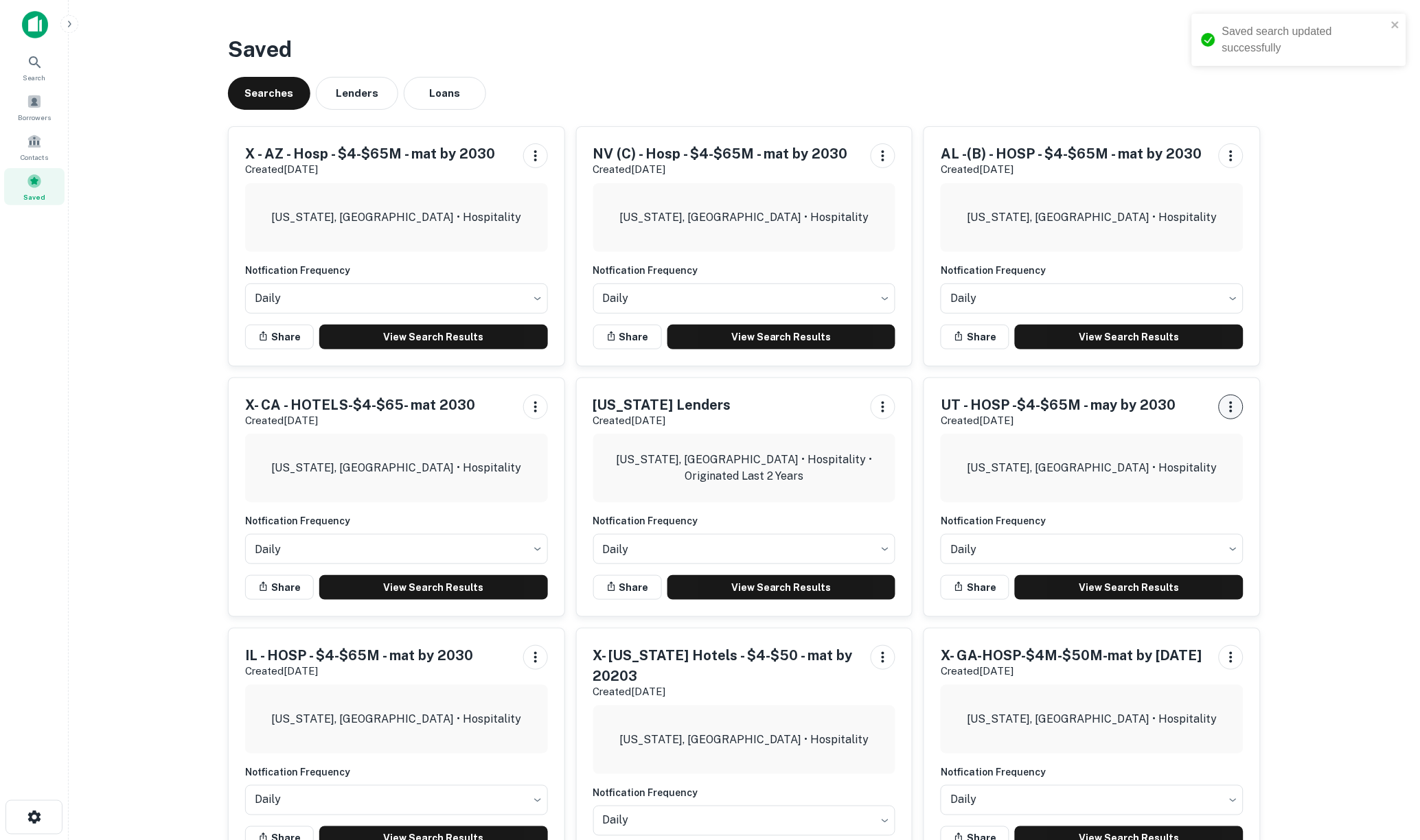
click at [1227, 406] on icon "button" at bounding box center [1230, 406] width 16 height 16
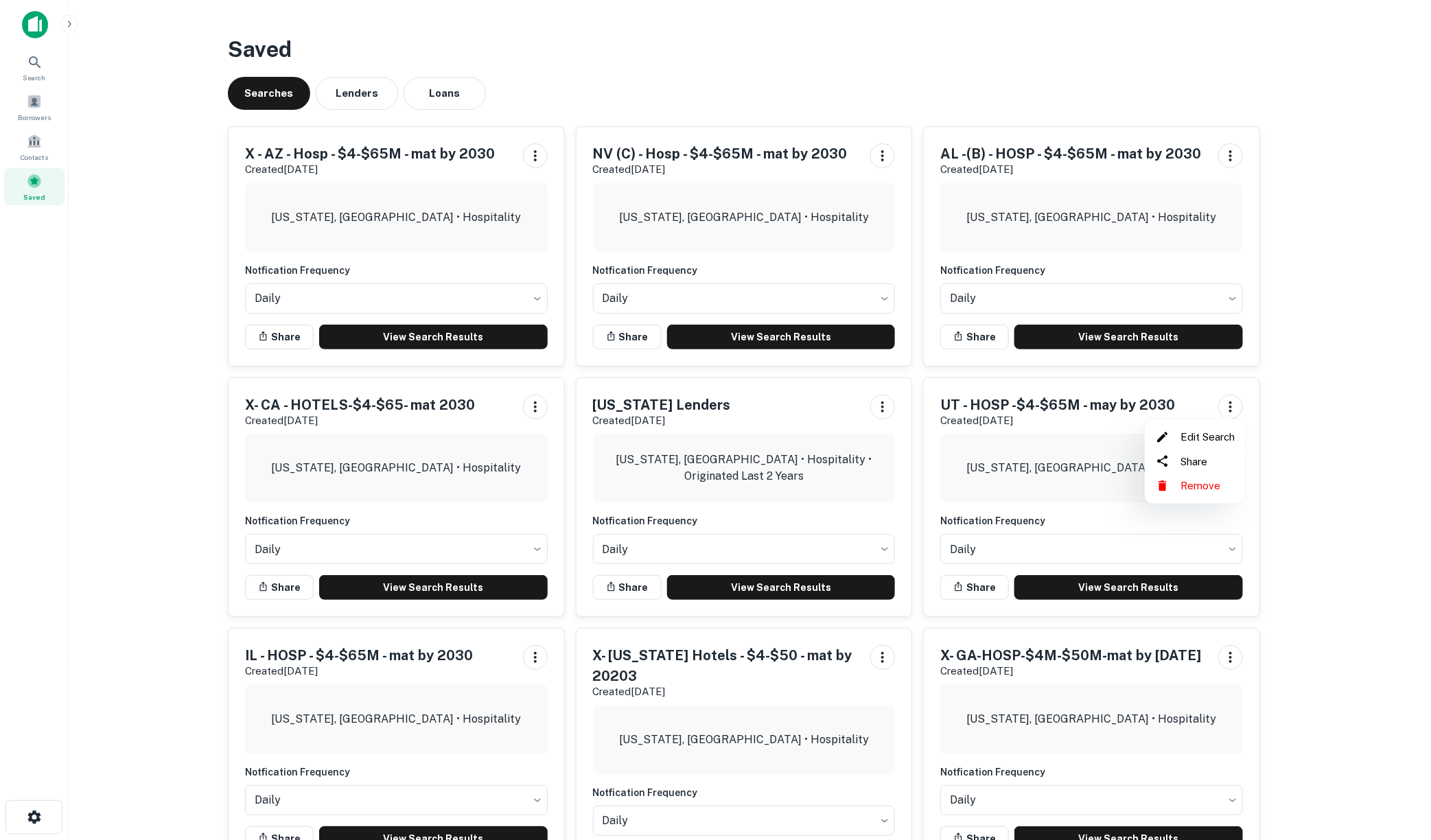
click at [1191, 434] on li "Edit Search" at bounding box center [1194, 437] width 89 height 25
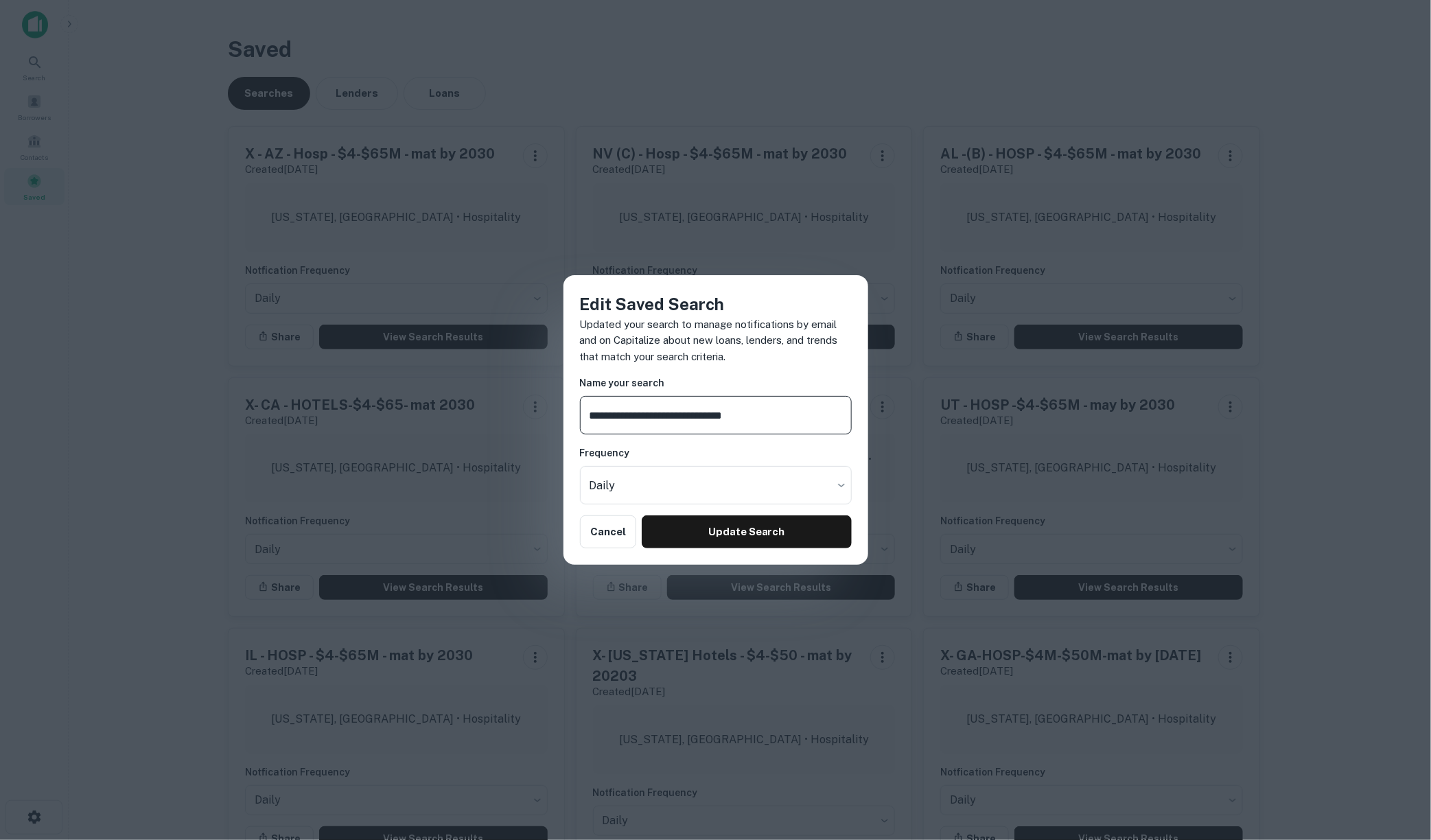
click at [588, 415] on input "**********" at bounding box center [716, 416] width 271 height 38
type input "**********"
click at [714, 537] on button "Update Search" at bounding box center [747, 532] width 210 height 33
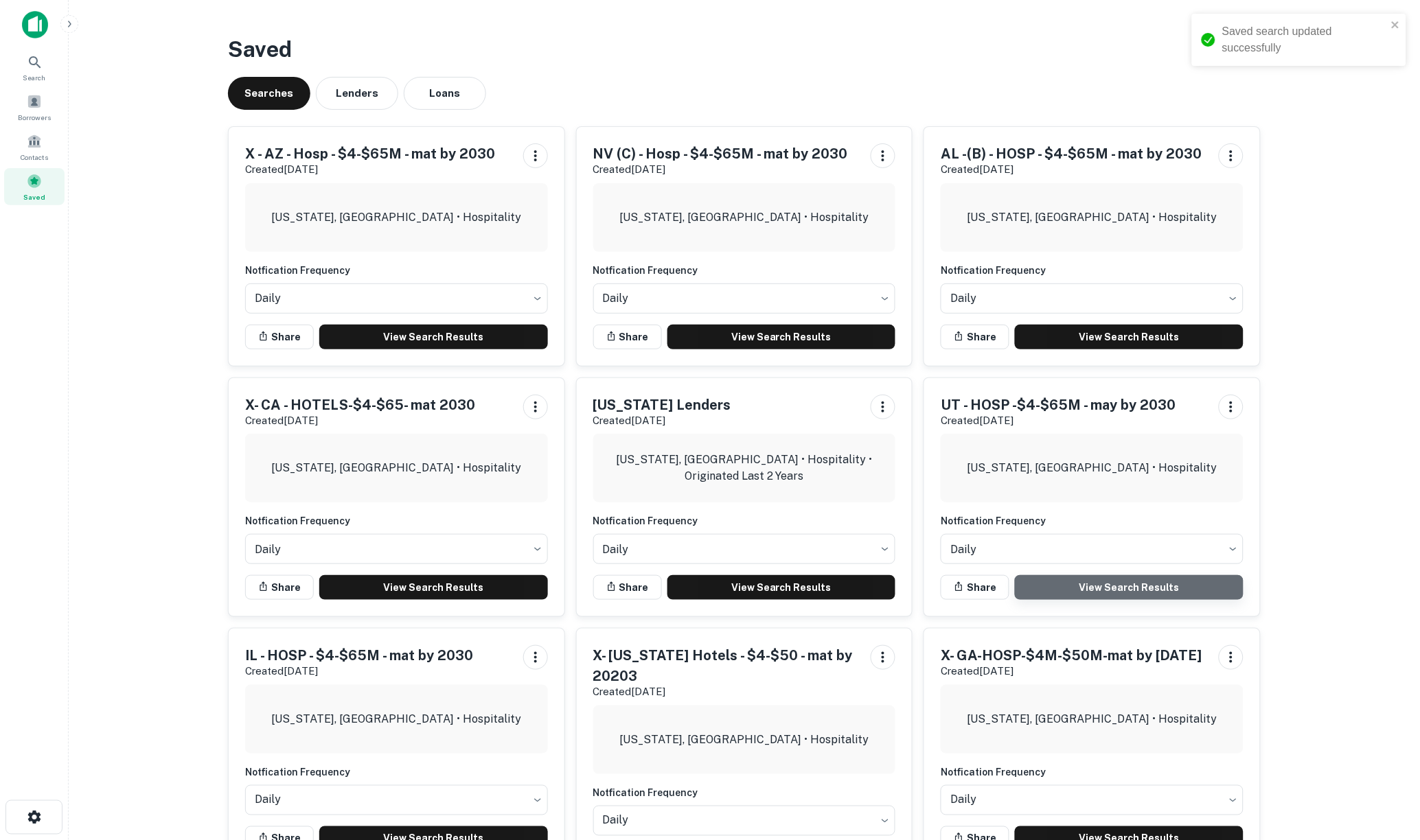
click at [1126, 589] on link "View Search Results" at bounding box center [1129, 588] width 229 height 25
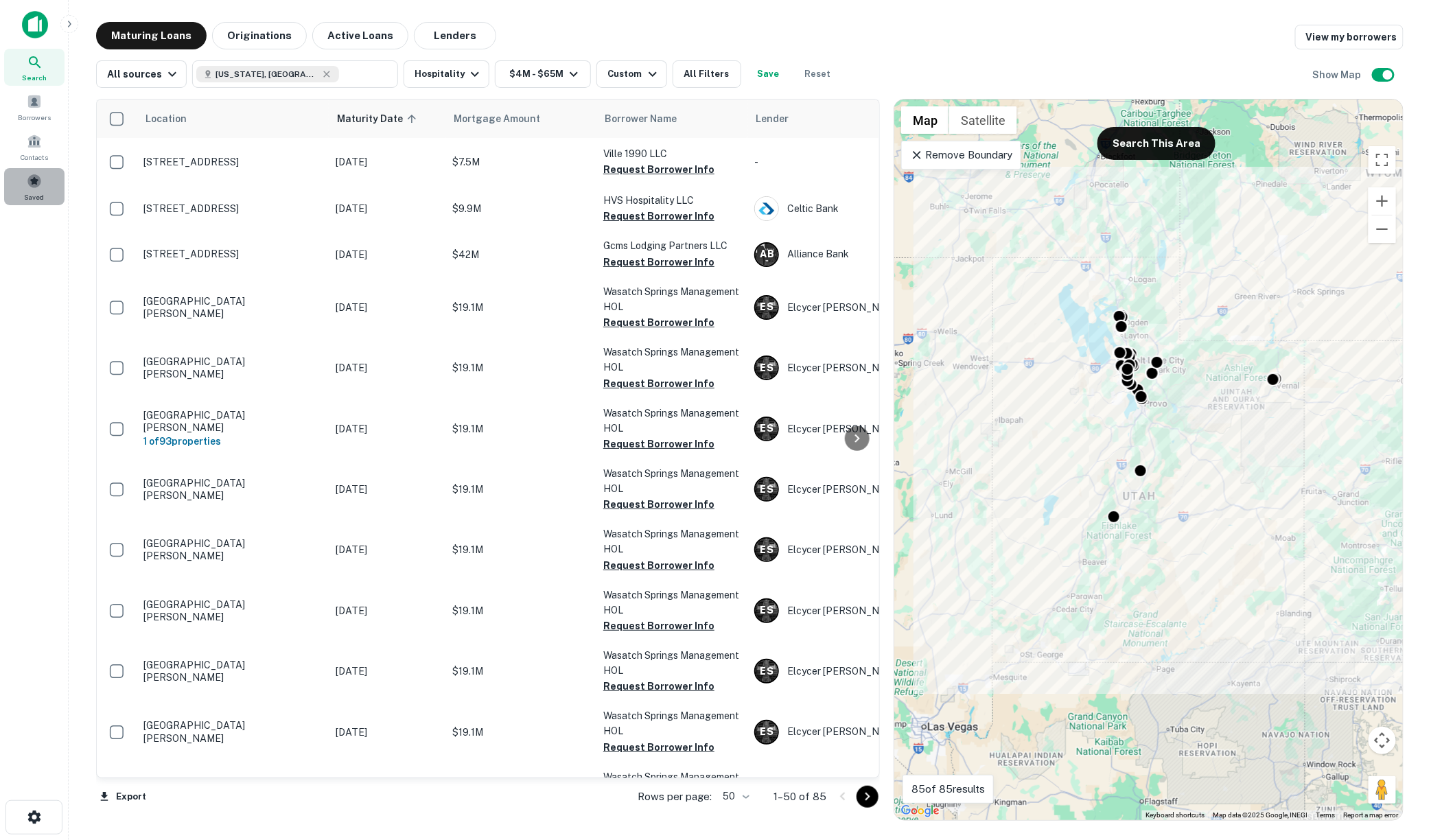
click at [39, 189] on div "Saved" at bounding box center [34, 187] width 61 height 38
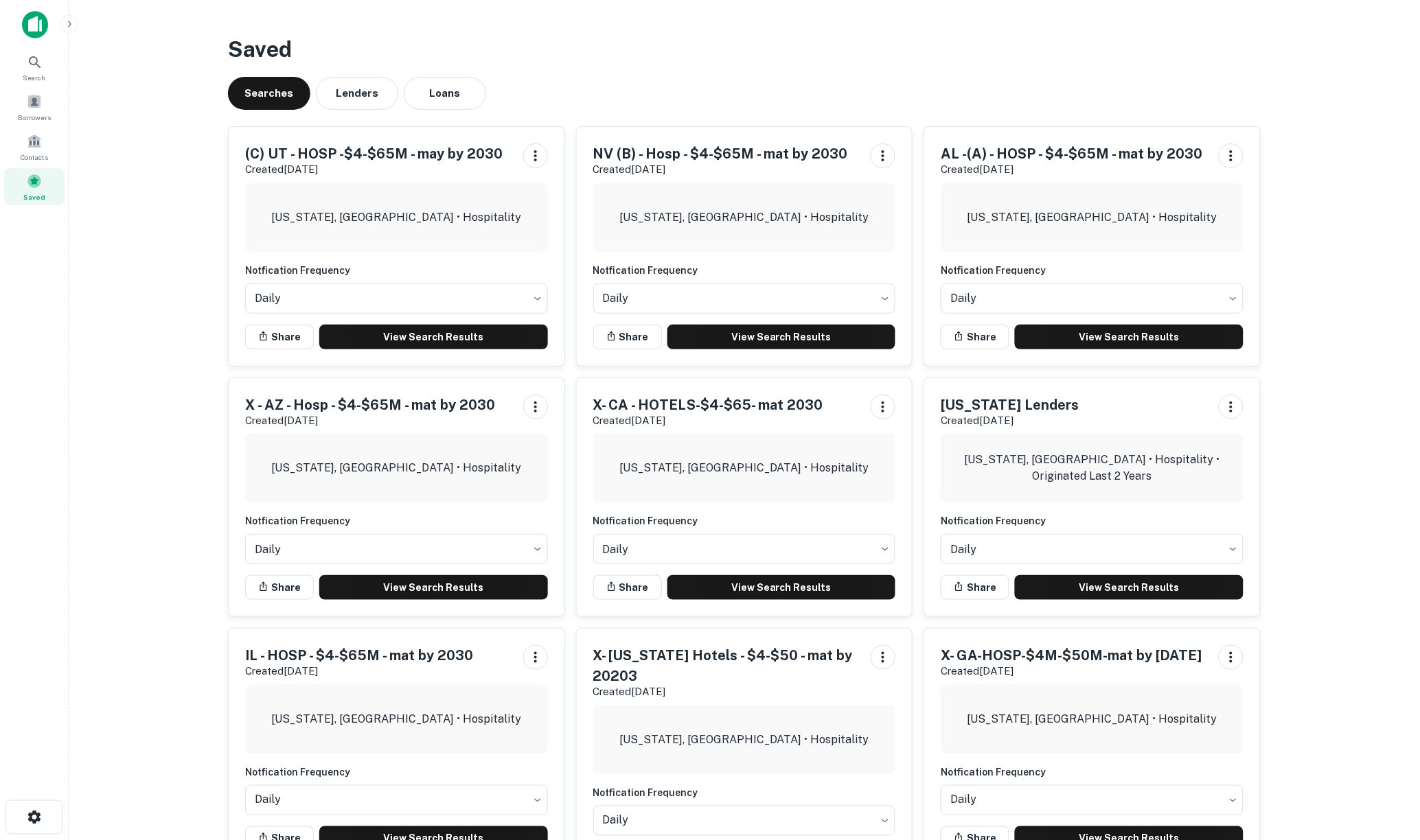
scroll to position [76, 0]
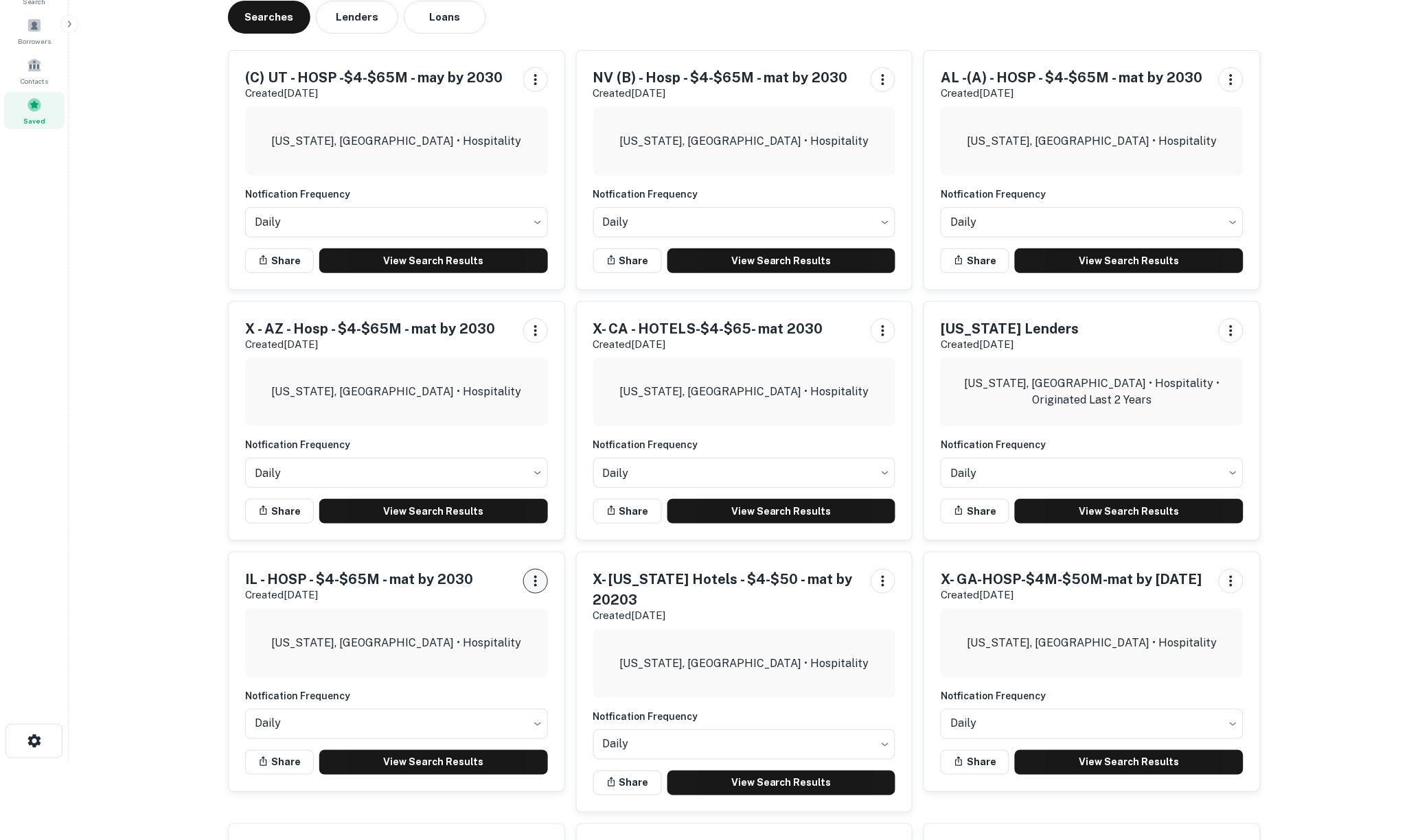
click at [534, 580] on icon "button" at bounding box center [535, 581] width 16 height 16
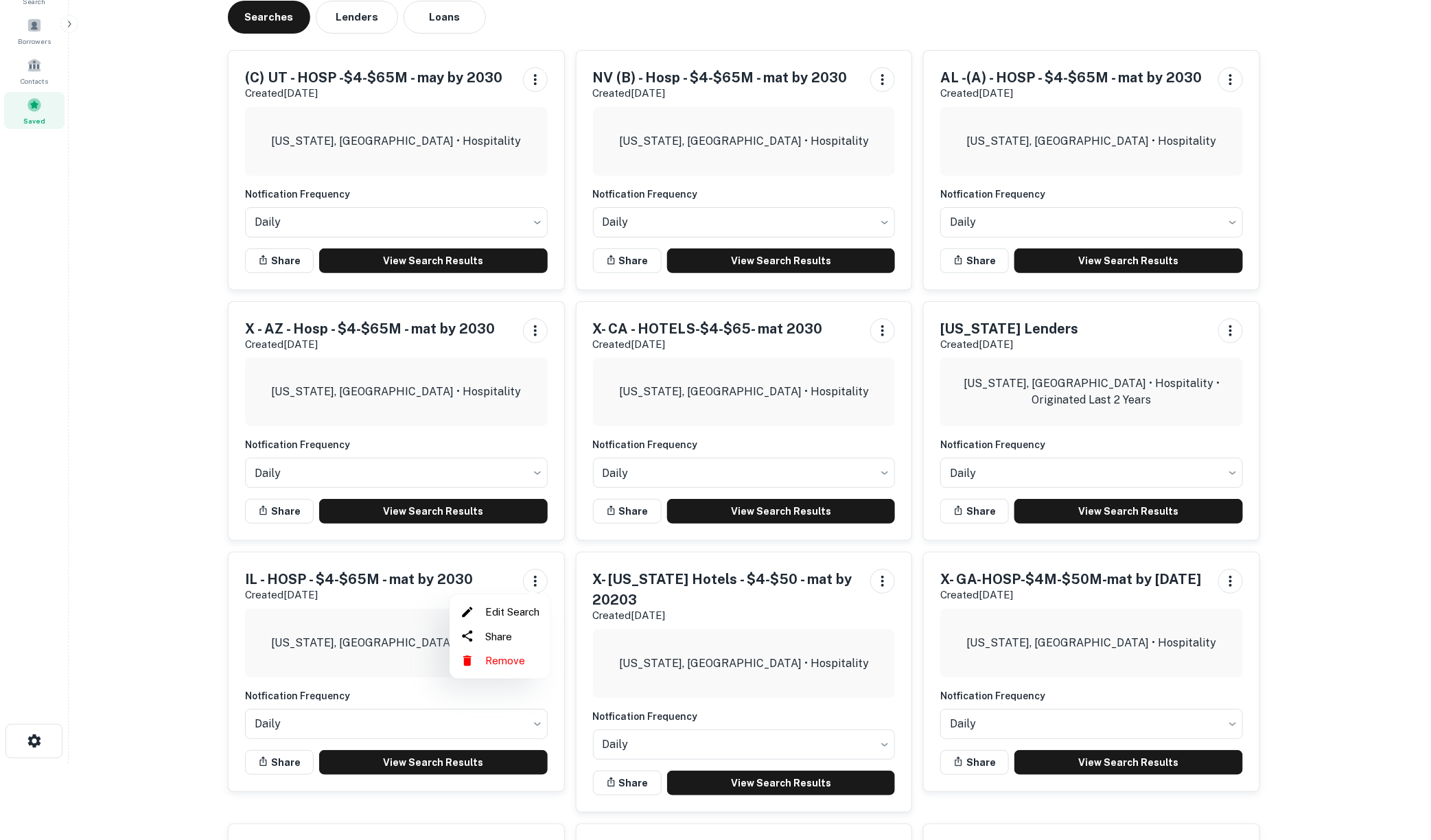
click at [521, 608] on li "Edit Search" at bounding box center [499, 612] width 89 height 25
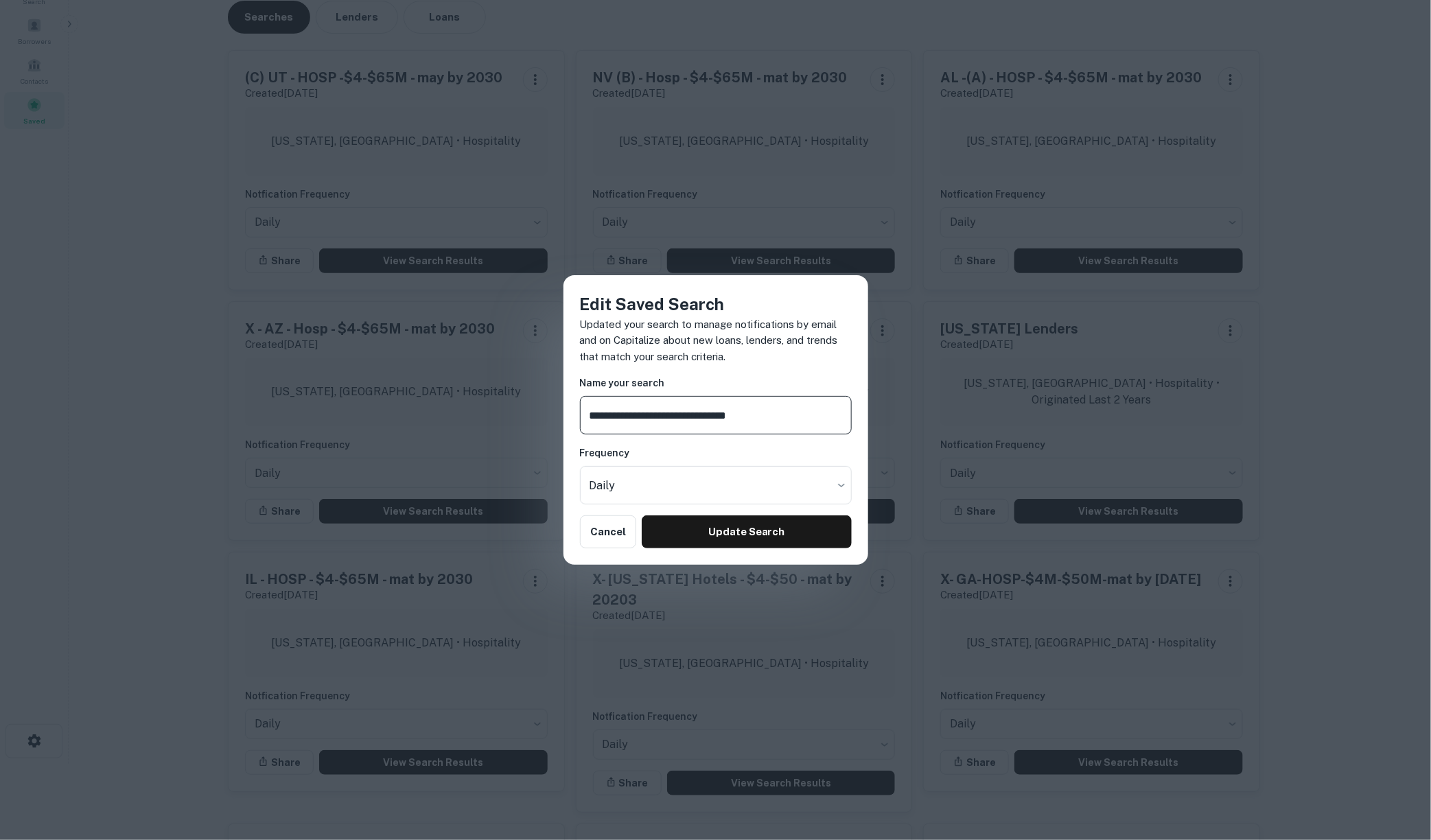
click at [585, 420] on input "**********" at bounding box center [716, 416] width 271 height 38
type input "**********"
click at [686, 528] on button "Update Search" at bounding box center [747, 532] width 210 height 33
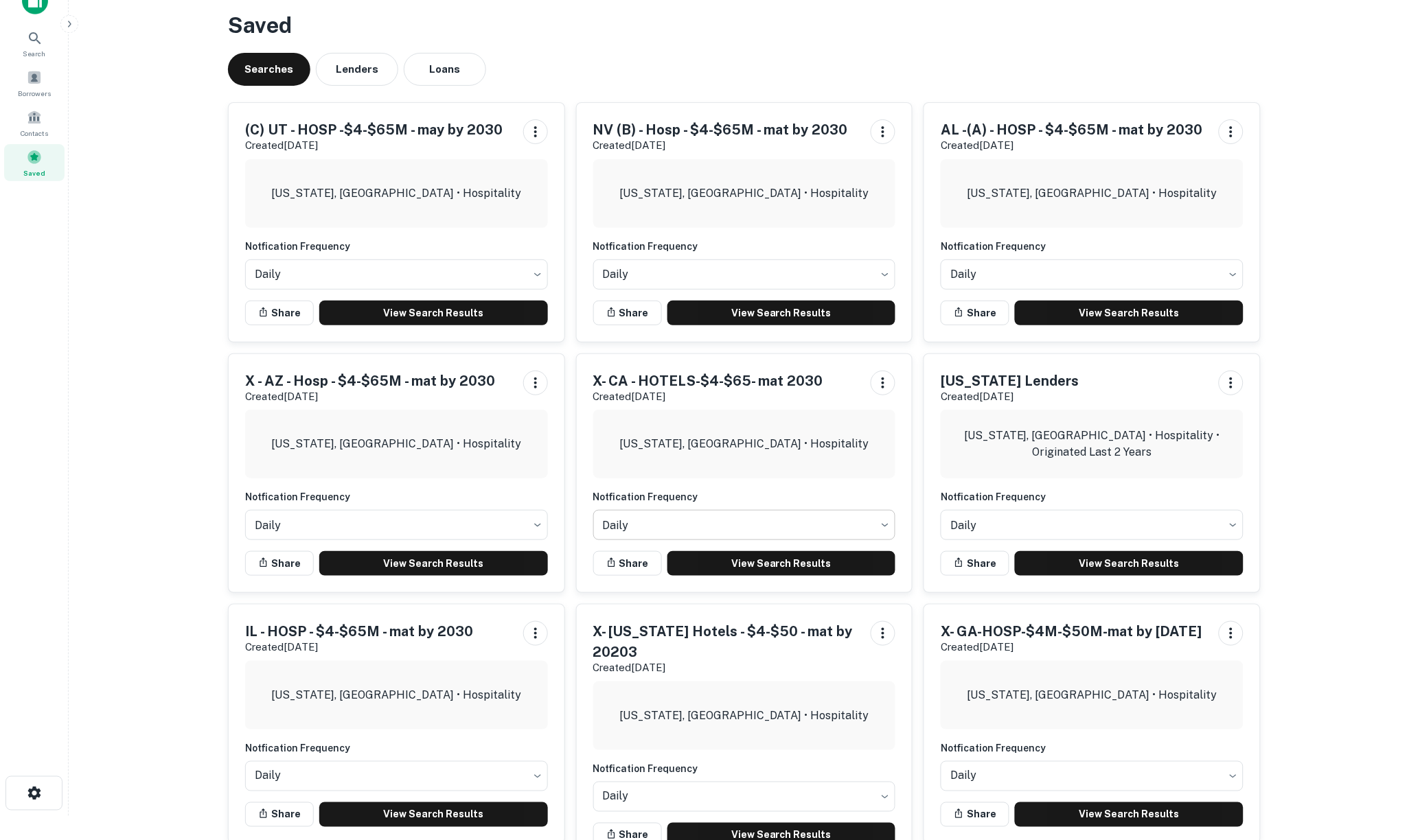
scroll to position [0, 0]
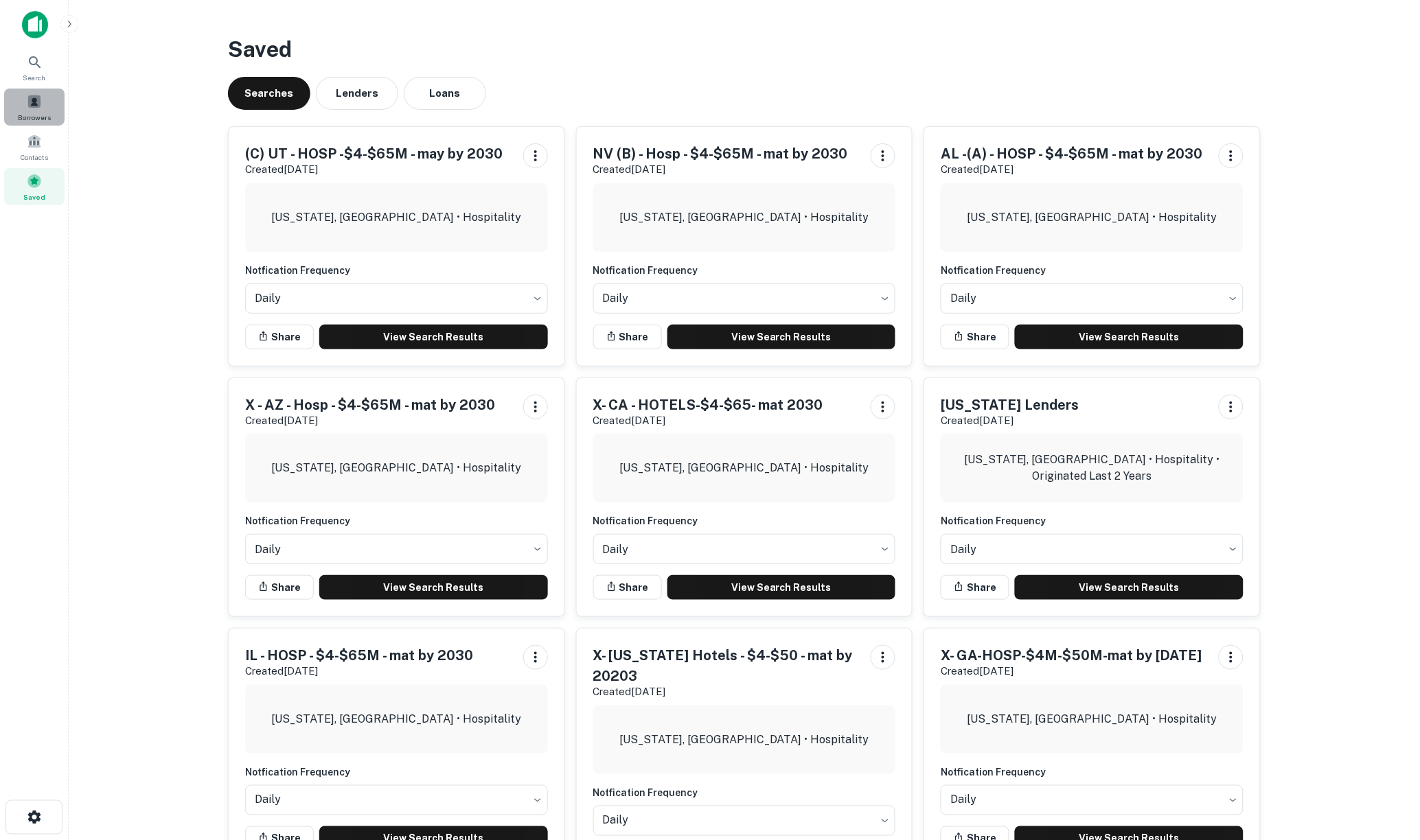
click at [32, 105] on span at bounding box center [35, 102] width 15 height 15
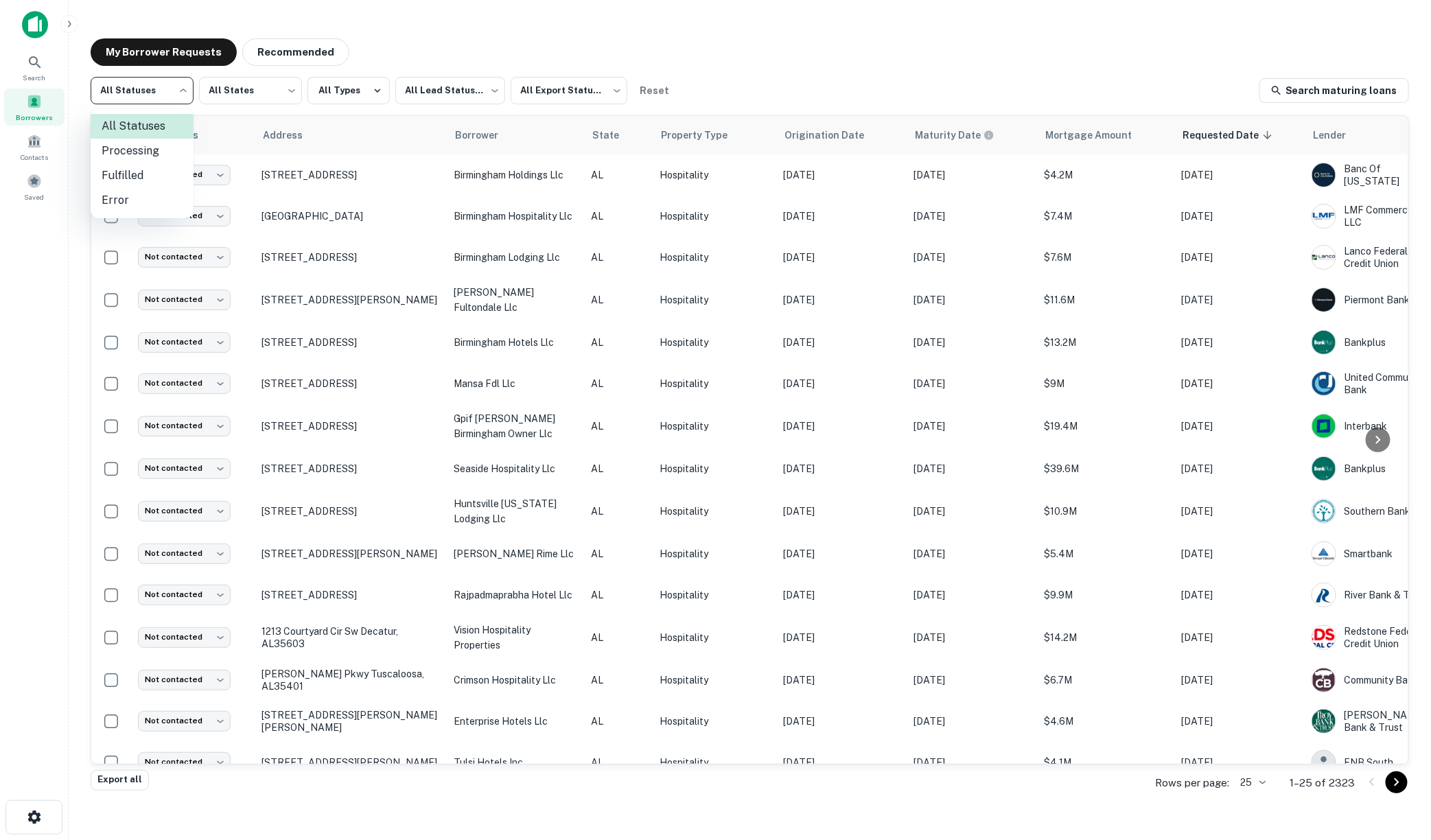
click at [184, 89] on body "Search Borrowers Contacts Saved My Borrower Requests Recommended All Statuses *…" at bounding box center [715, 420] width 1431 height 840
click at [138, 177] on li "Fulfilled" at bounding box center [141, 176] width 103 height 25
type input "*********"
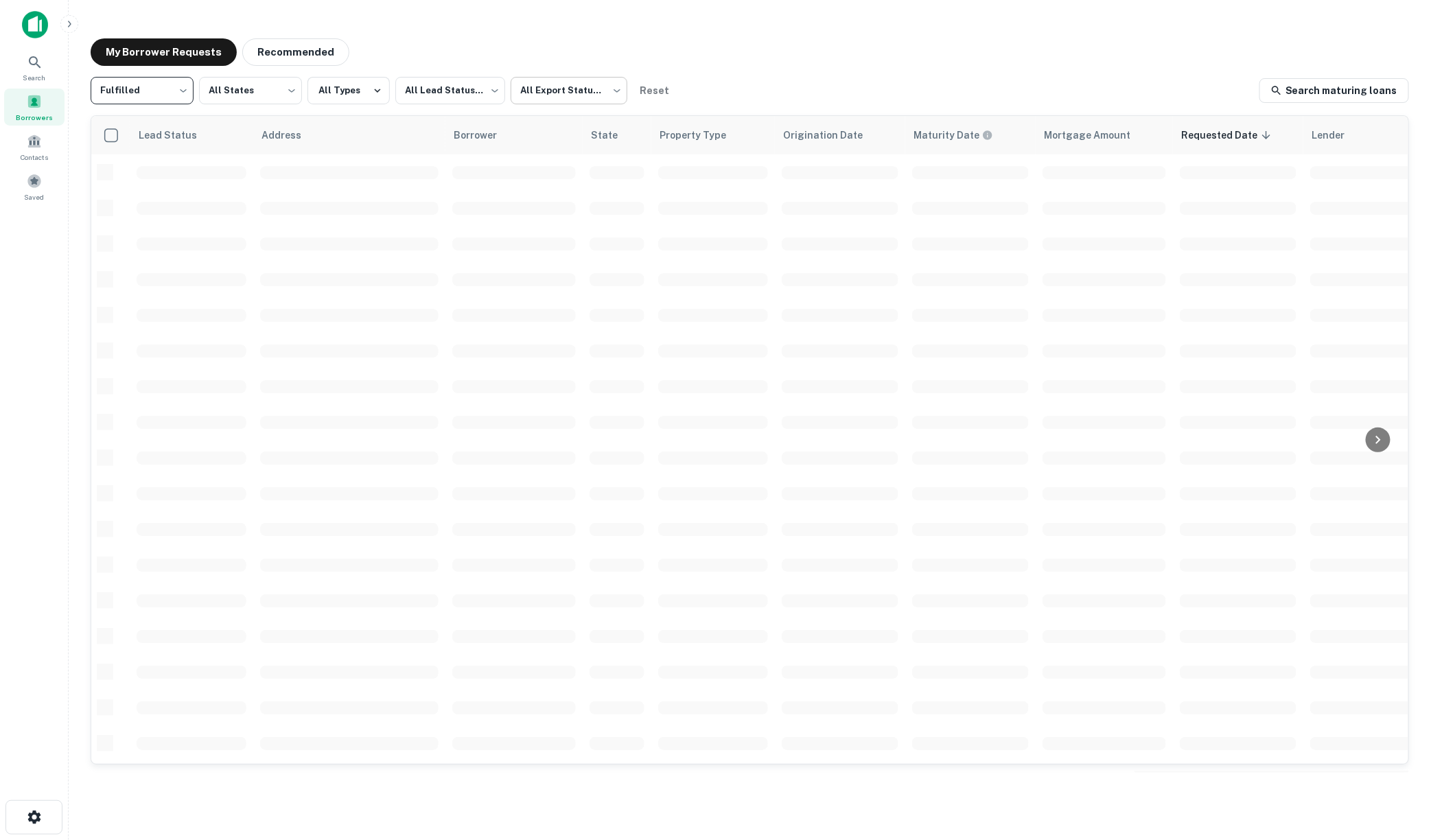
click at [612, 91] on body "Search Borrowers Contacts Saved My Borrower Requests Recommended Fulfilled ****…" at bounding box center [715, 420] width 1431 height 840
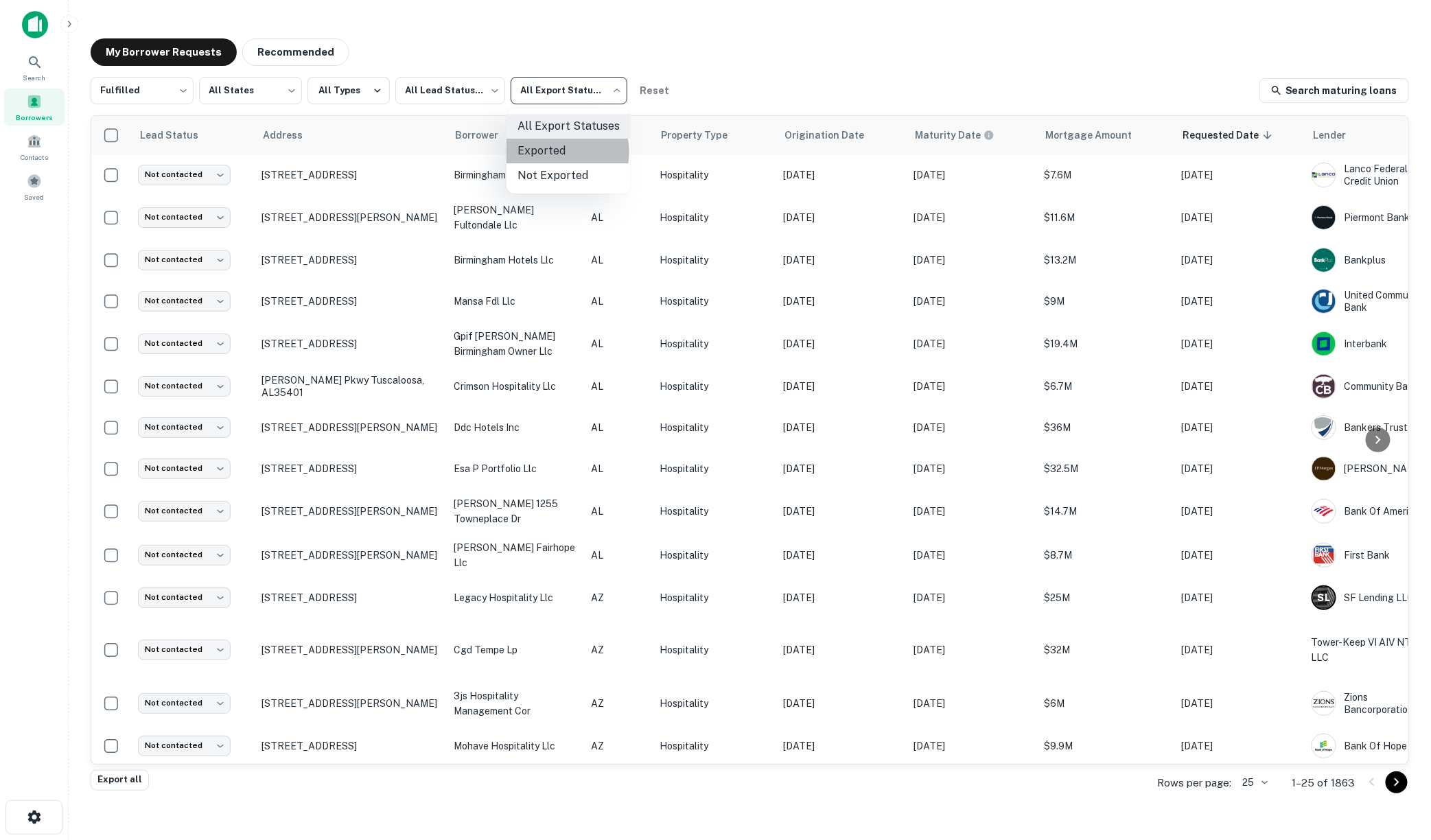
click at [561, 152] on li "Exported" at bounding box center [568, 151] width 124 height 25
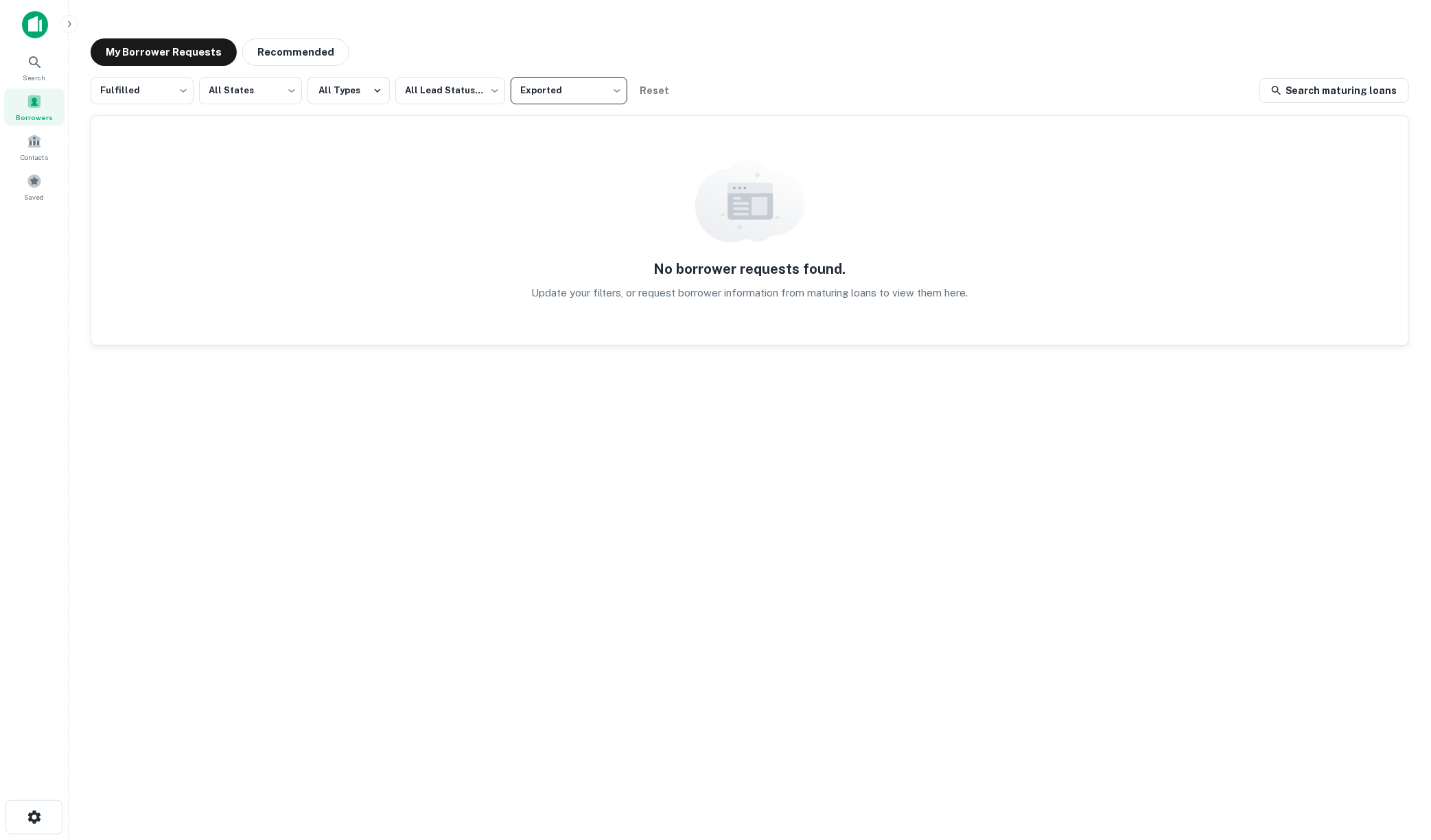
click at [619, 89] on body "Search Borrowers Contacts Saved My Borrower Requests Recommended Fulfilled ****…" at bounding box center [715, 420] width 1431 height 840
click at [580, 171] on li "Not Exported" at bounding box center [568, 176] width 124 height 25
type input "*****"
